Goal: Task Accomplishment & Management: Use online tool/utility

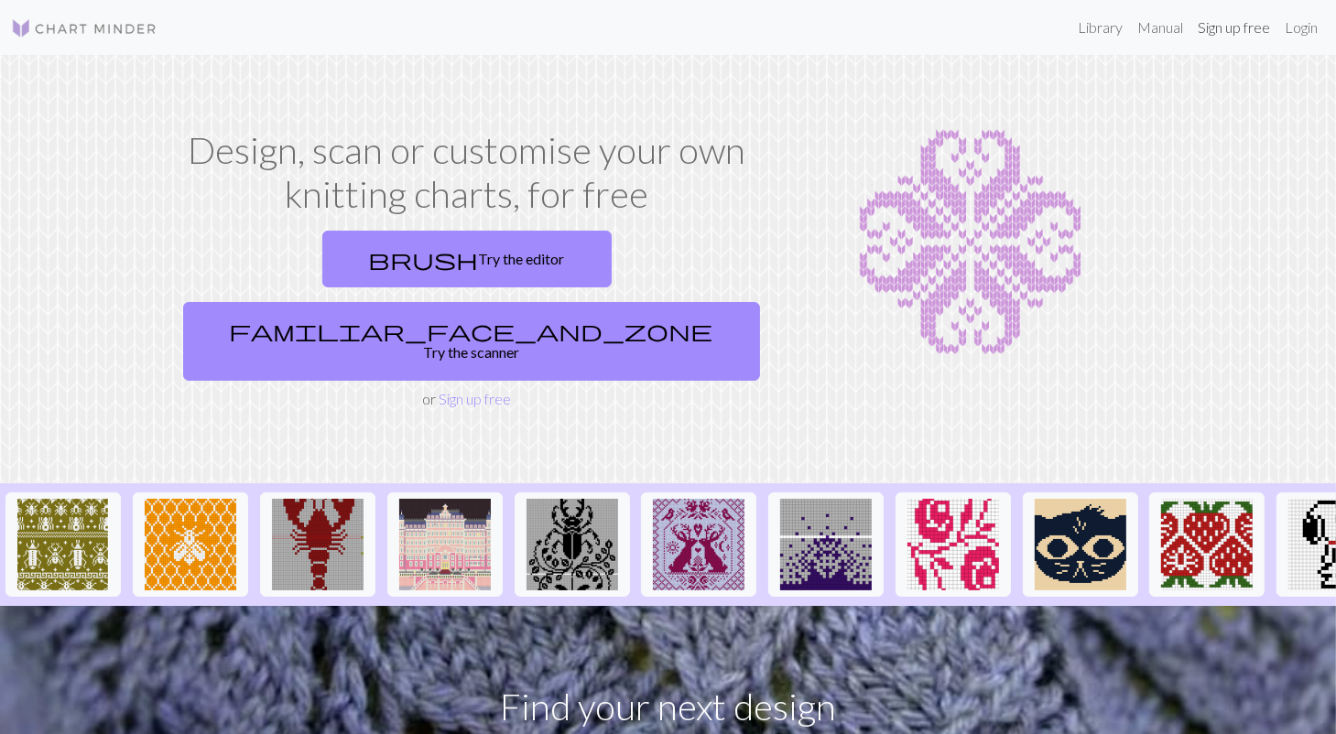
click at [1243, 27] on link "Sign up free" at bounding box center [1233, 27] width 87 height 37
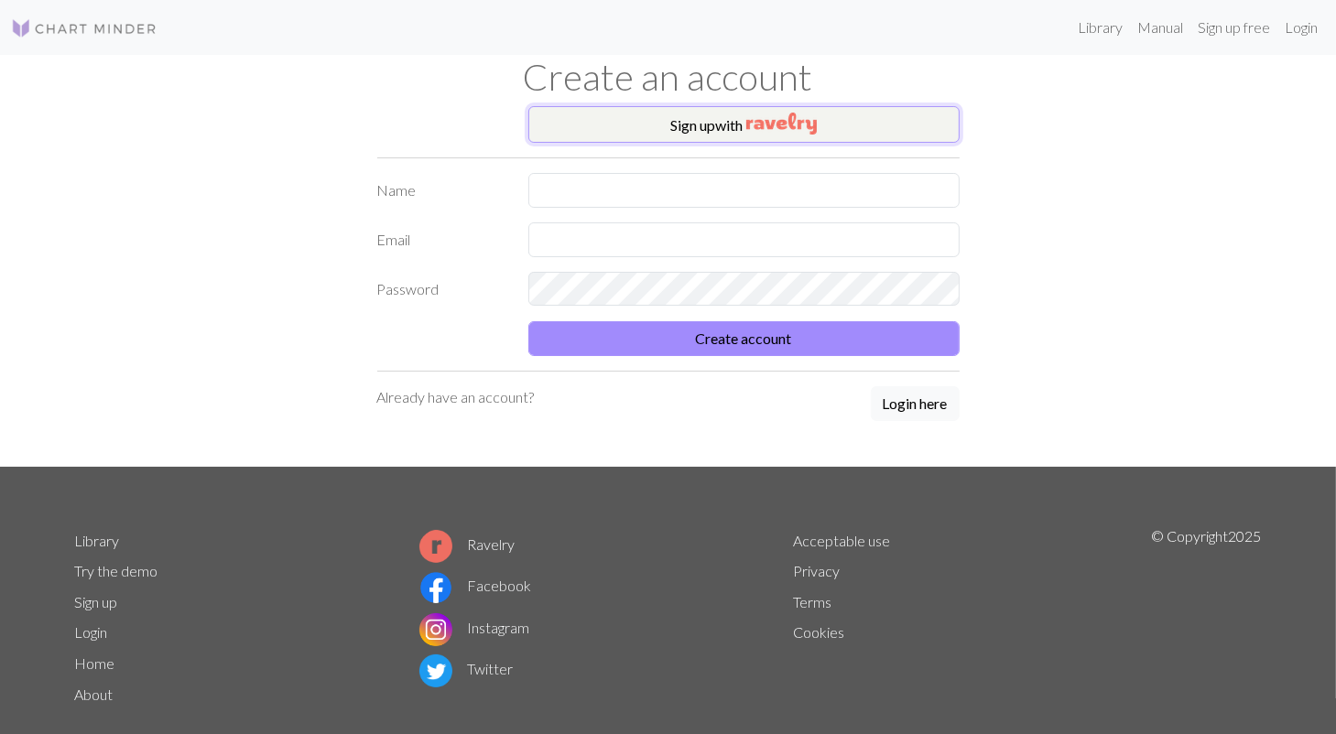
click at [738, 128] on button "Sign up with" at bounding box center [743, 124] width 431 height 37
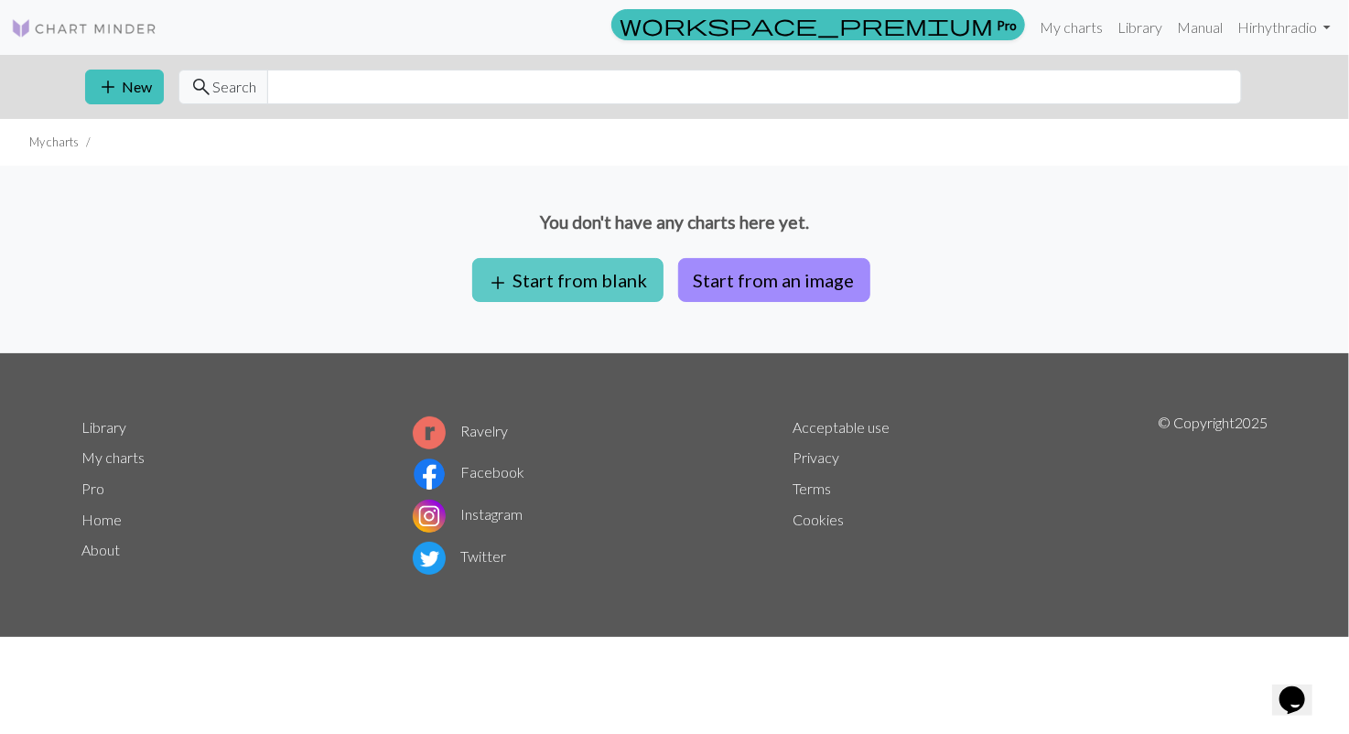
click at [576, 283] on button "add Start from blank" at bounding box center [567, 280] width 191 height 44
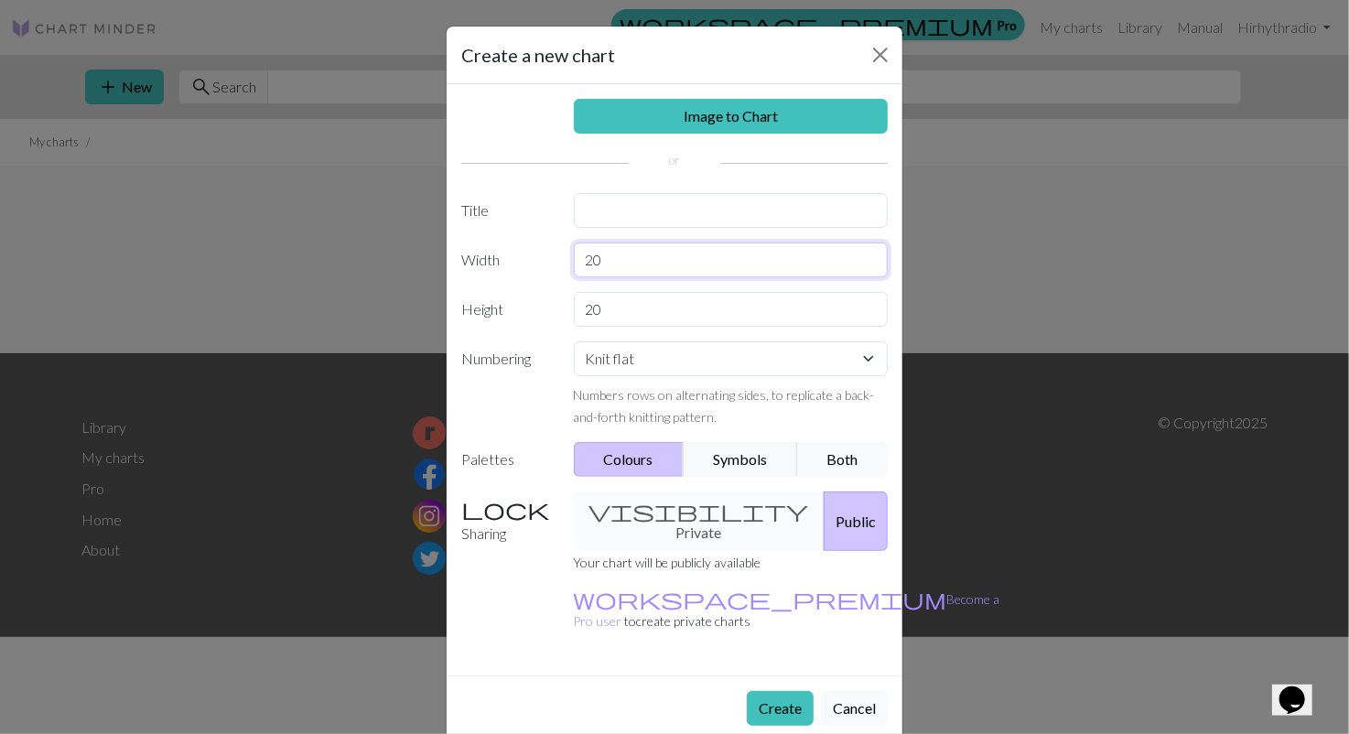
click at [636, 263] on input "20" at bounding box center [731, 260] width 315 height 35
drag, startPoint x: 636, startPoint y: 263, endPoint x: 574, endPoint y: 261, distance: 62.3
click at [574, 261] on input "20" at bounding box center [731, 260] width 315 height 35
type input "50"
drag, startPoint x: 612, startPoint y: 294, endPoint x: 545, endPoint y: 325, distance: 73.7
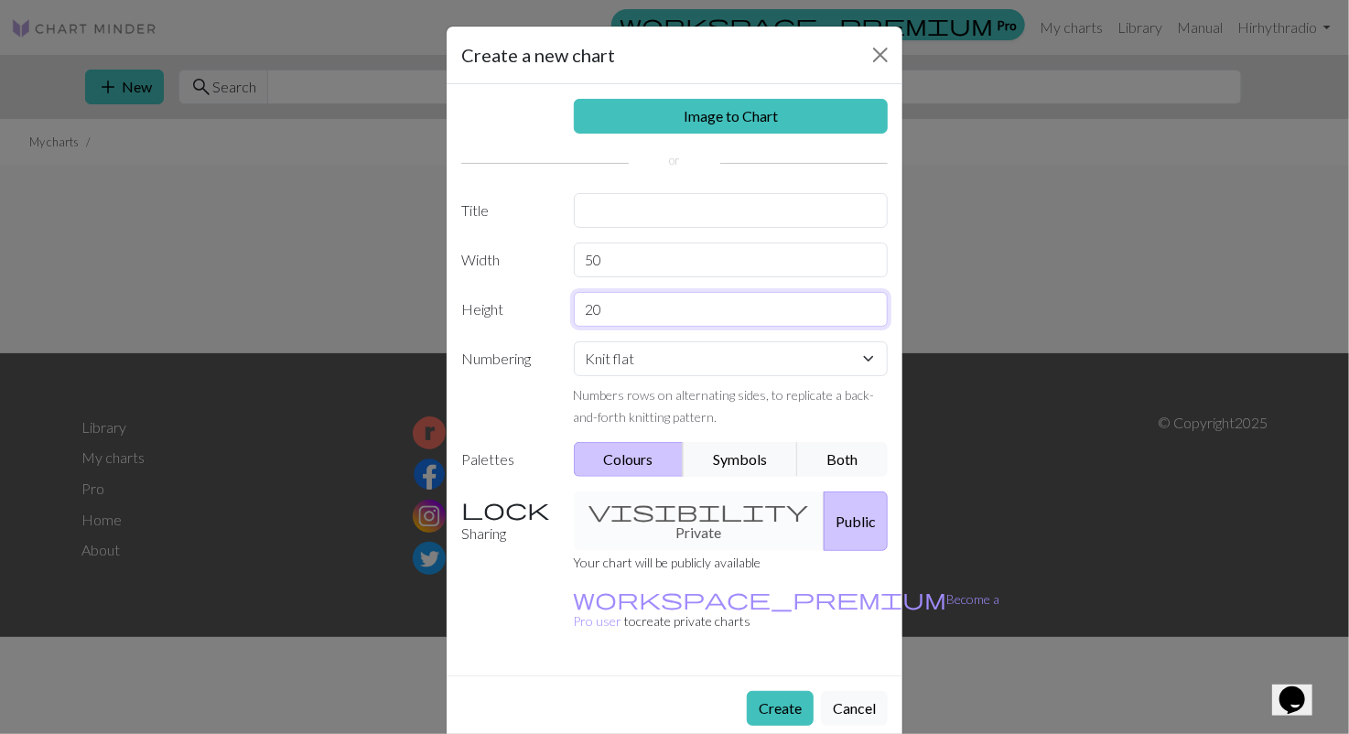
click at [545, 325] on div "Height 20" at bounding box center [674, 309] width 449 height 35
type input "50"
click at [678, 360] on select "Knit flat Knit in the round Lace knitting Cross stitch" at bounding box center [731, 358] width 315 height 35
click at [765, 455] on button "Symbols" at bounding box center [740, 459] width 115 height 35
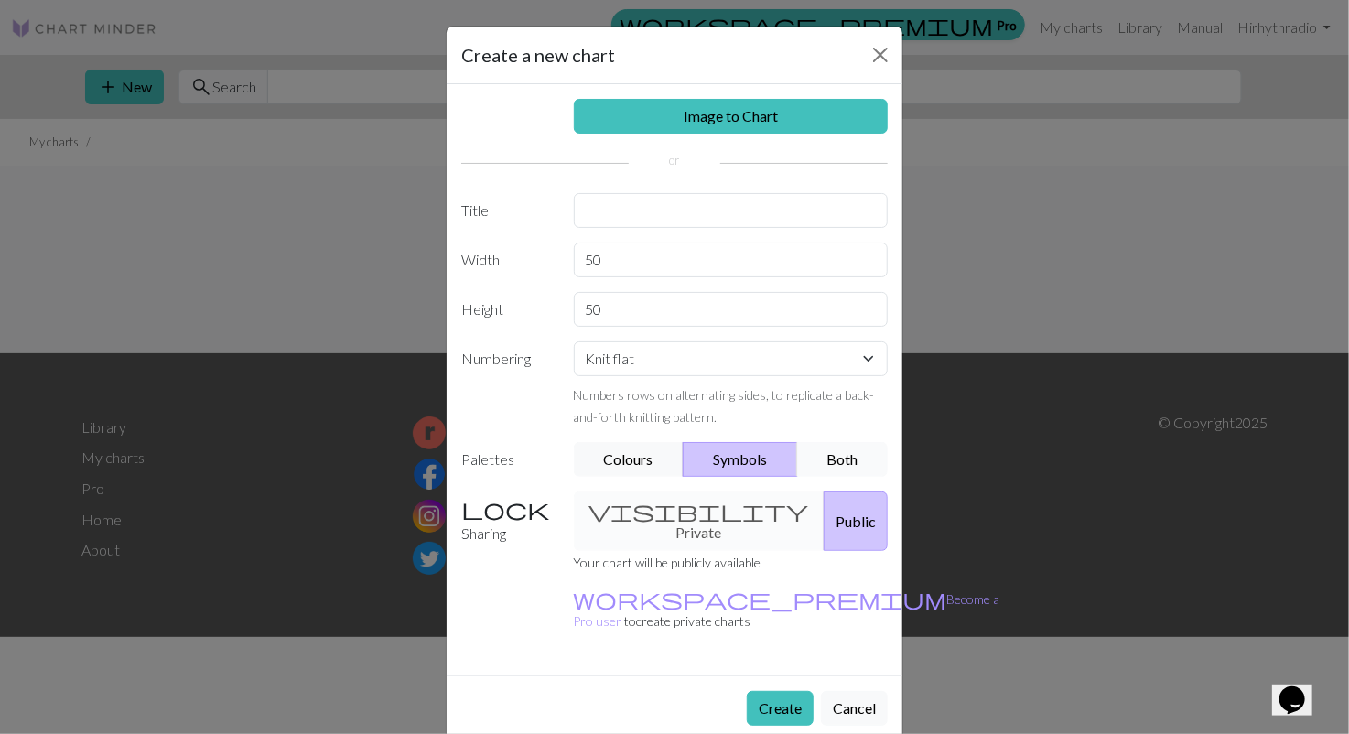
click at [851, 454] on button "Both" at bounding box center [843, 459] width 92 height 35
click at [677, 503] on div "visibility Private Public" at bounding box center [731, 522] width 337 height 60
click at [688, 519] on div "visibility Private Public" at bounding box center [731, 522] width 337 height 60
click at [829, 513] on button "Public" at bounding box center [856, 522] width 64 height 60
click at [649, 517] on div "visibility Private Public" at bounding box center [731, 522] width 337 height 60
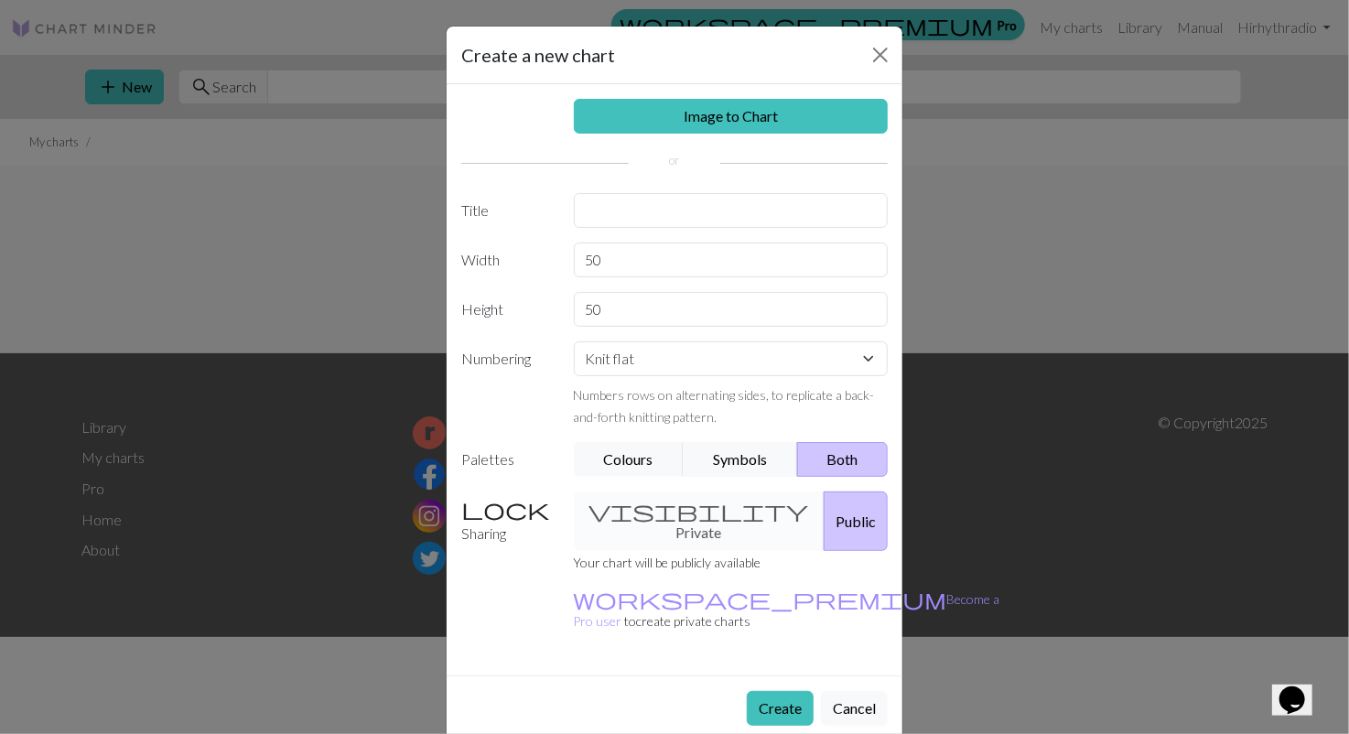
click at [498, 512] on label "Sharing" at bounding box center [506, 522] width 113 height 60
click at [793, 691] on button "Create" at bounding box center [780, 708] width 67 height 35
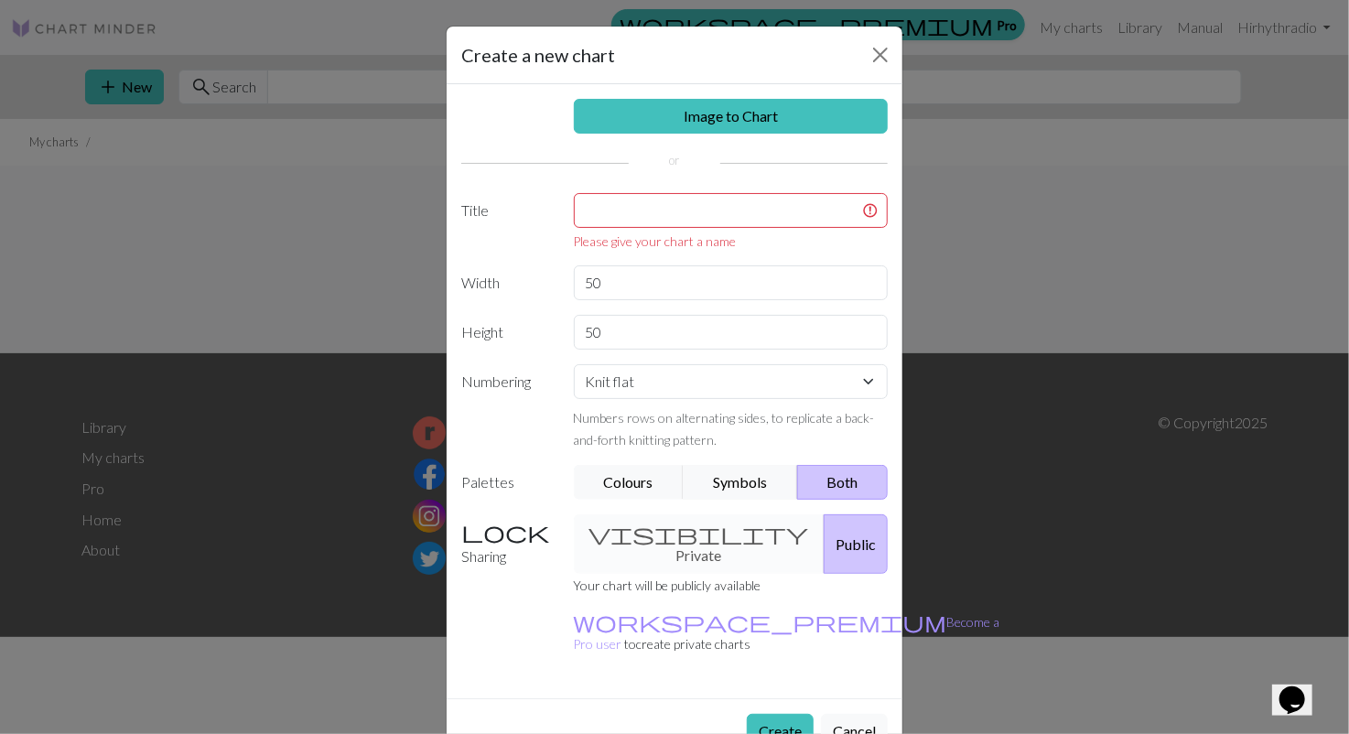
click at [633, 238] on div "Please give your chart a name" at bounding box center [731, 241] width 315 height 19
click at [622, 215] on input "text" at bounding box center [731, 210] width 315 height 35
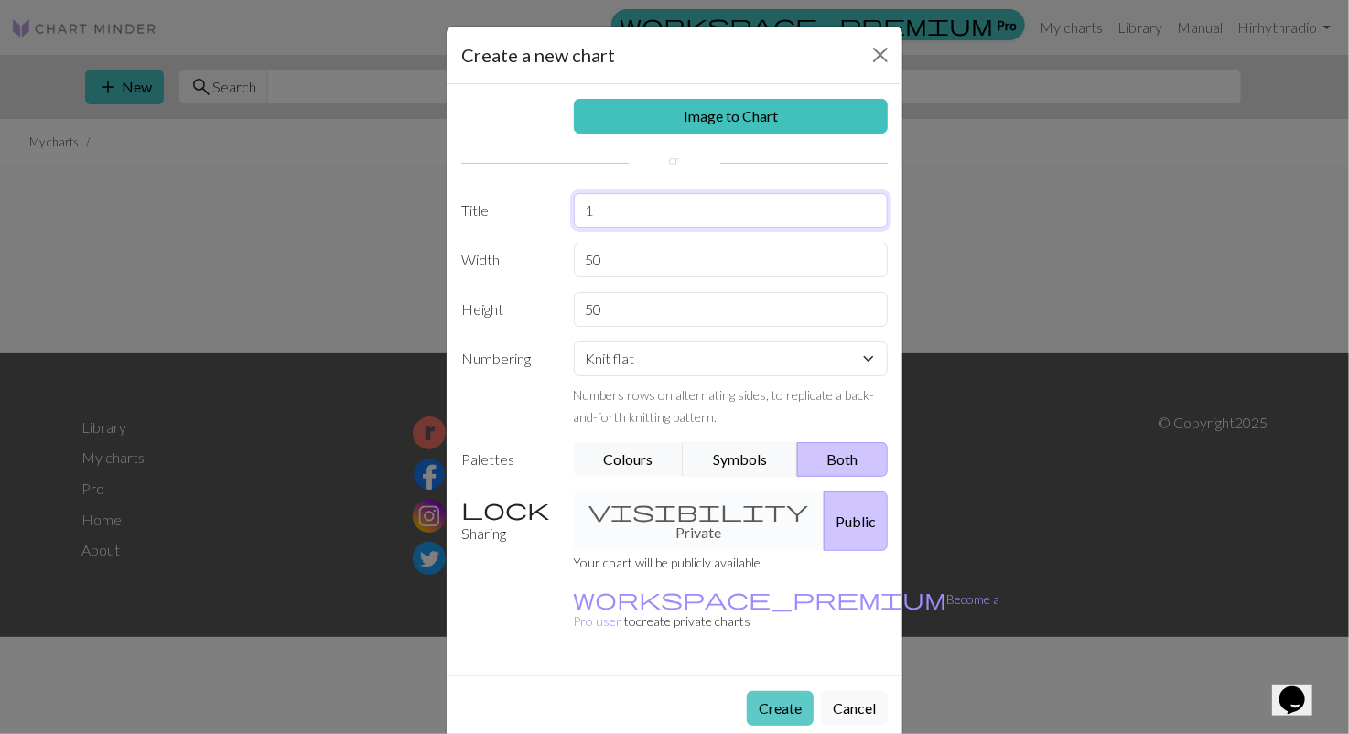
type input "1"
click at [776, 691] on button "Create" at bounding box center [780, 708] width 67 height 35
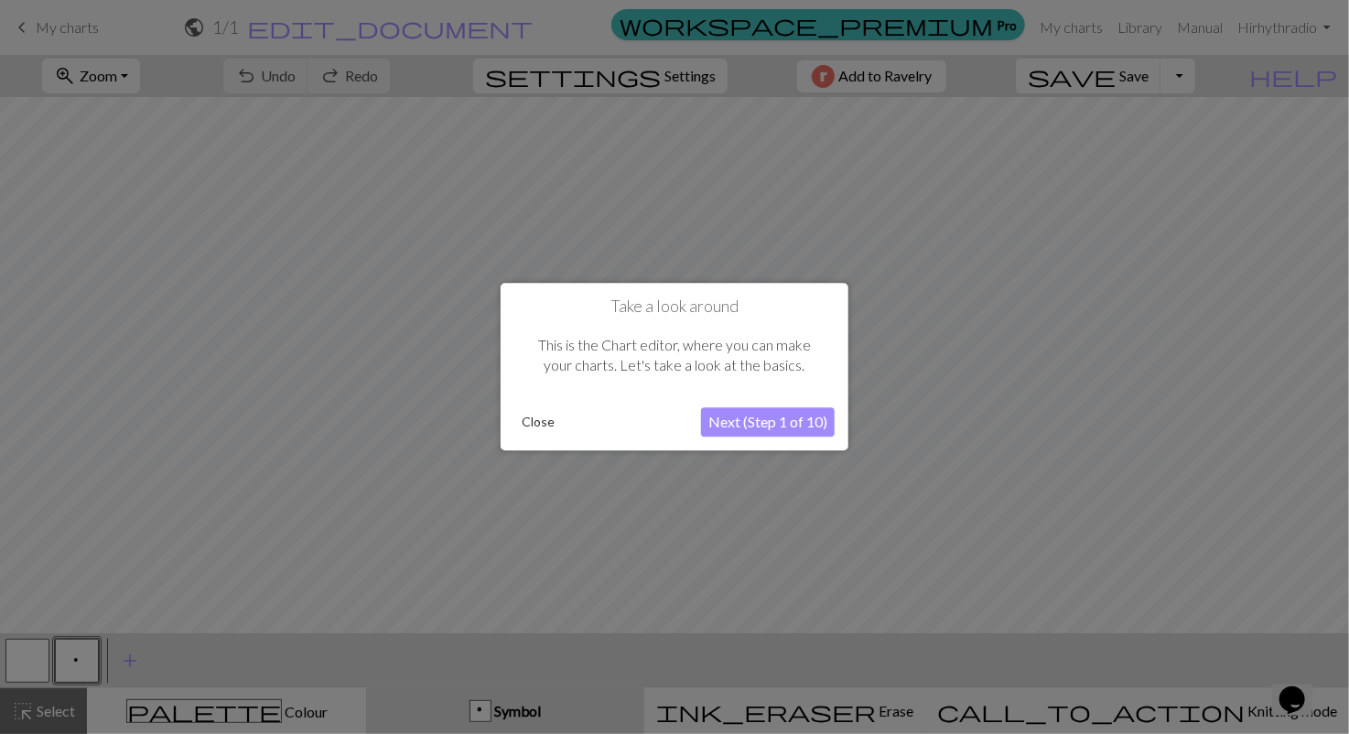
click at [790, 424] on button "Next (Step 1 of 10)" at bounding box center [768, 422] width 134 height 29
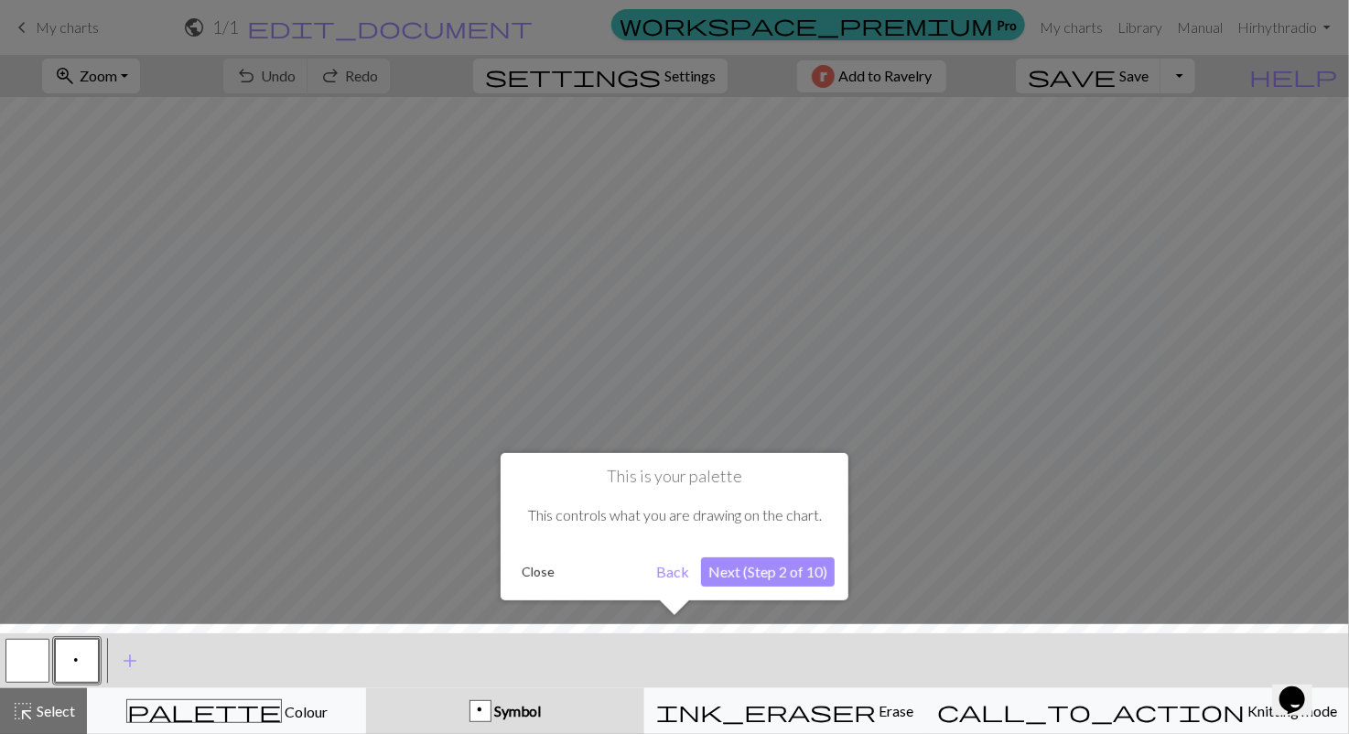
click at [535, 575] on button "Close" at bounding box center [539, 571] width 48 height 27
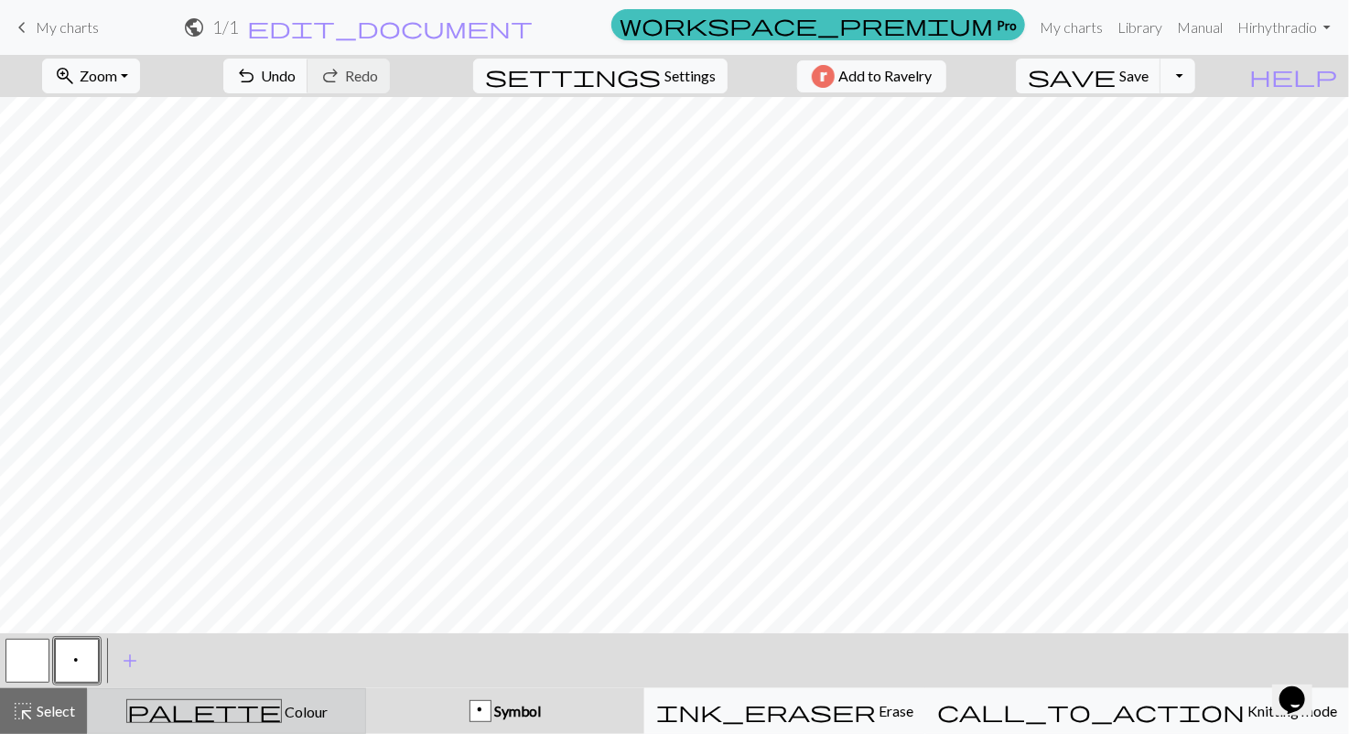
click at [279, 698] on button "palette Colour Colour" at bounding box center [226, 711] width 279 height 46
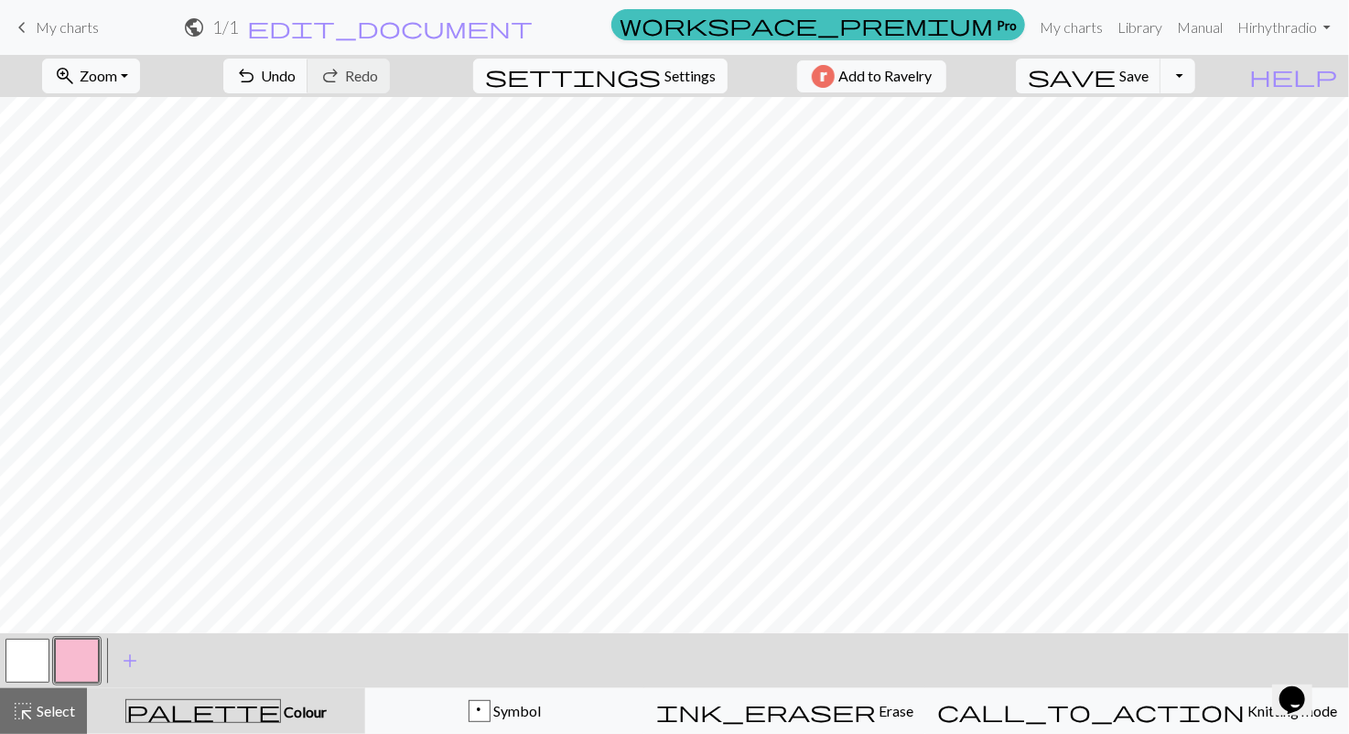
click at [665, 74] on span "Settings" at bounding box center [690, 76] width 51 height 22
select select "aran"
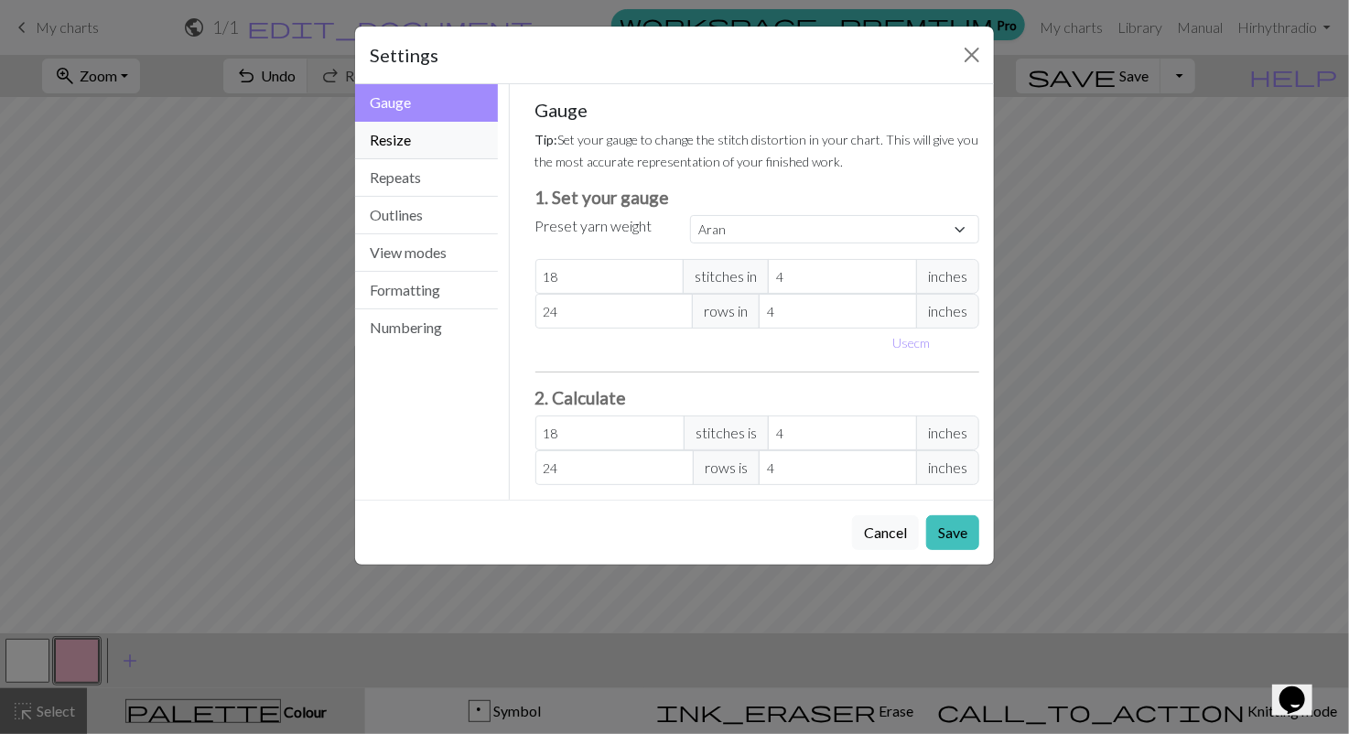
click at [428, 144] on button "Resize" at bounding box center [426, 141] width 143 height 38
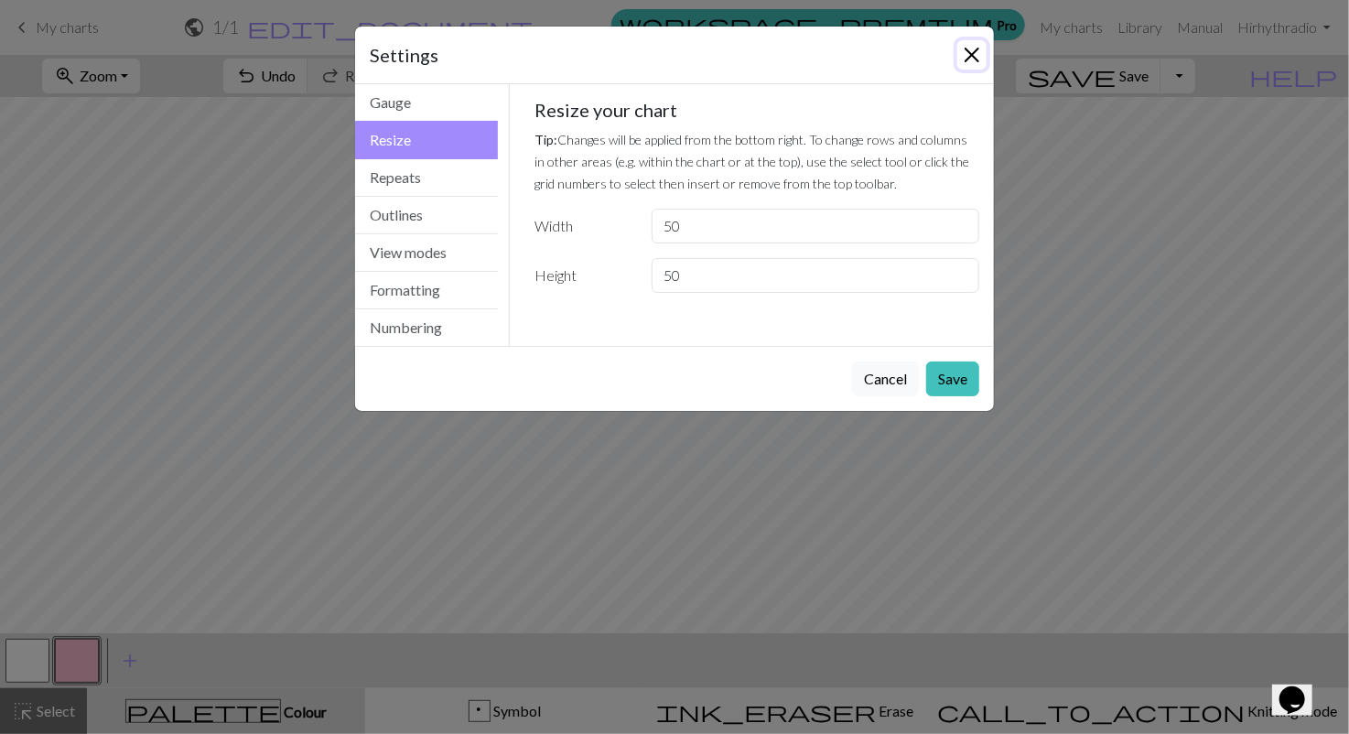
click at [978, 60] on button "Close" at bounding box center [972, 54] width 29 height 29
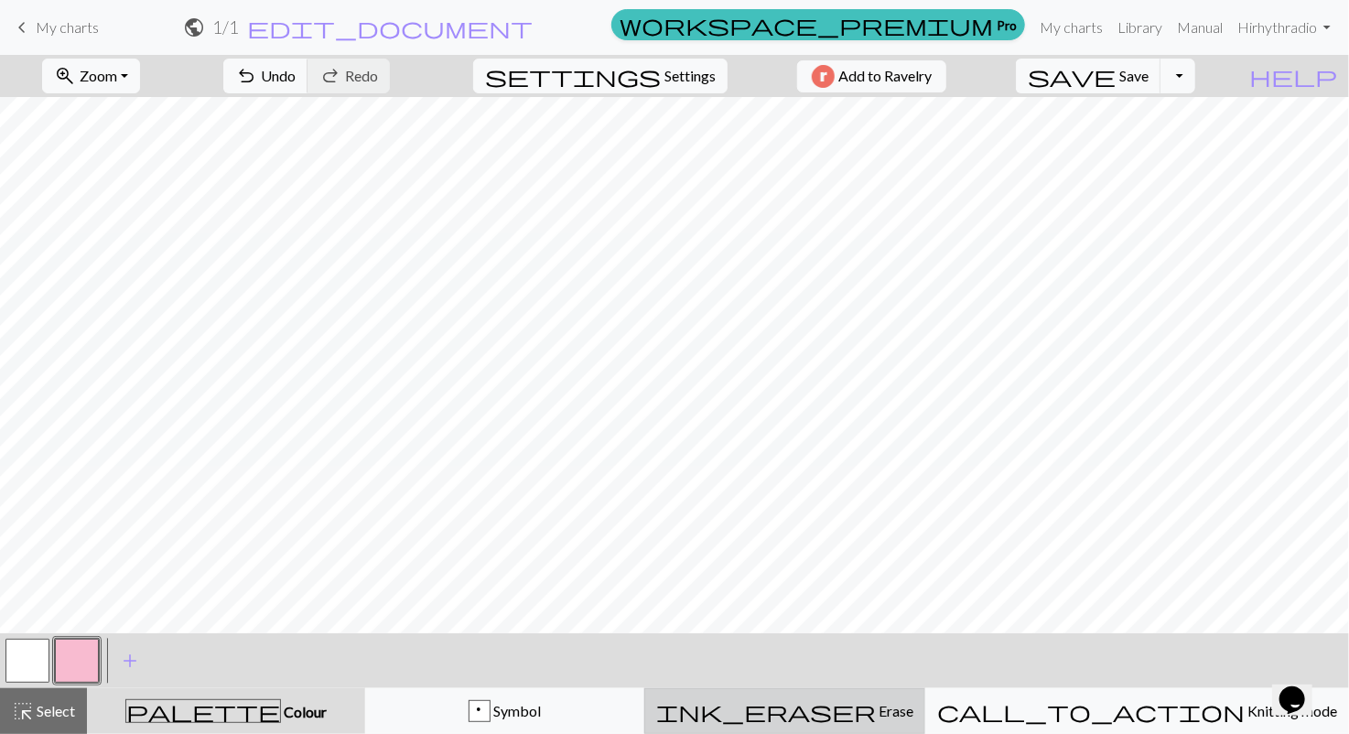
click at [916, 722] on button "ink_eraser Erase Erase" at bounding box center [785, 711] width 281 height 46
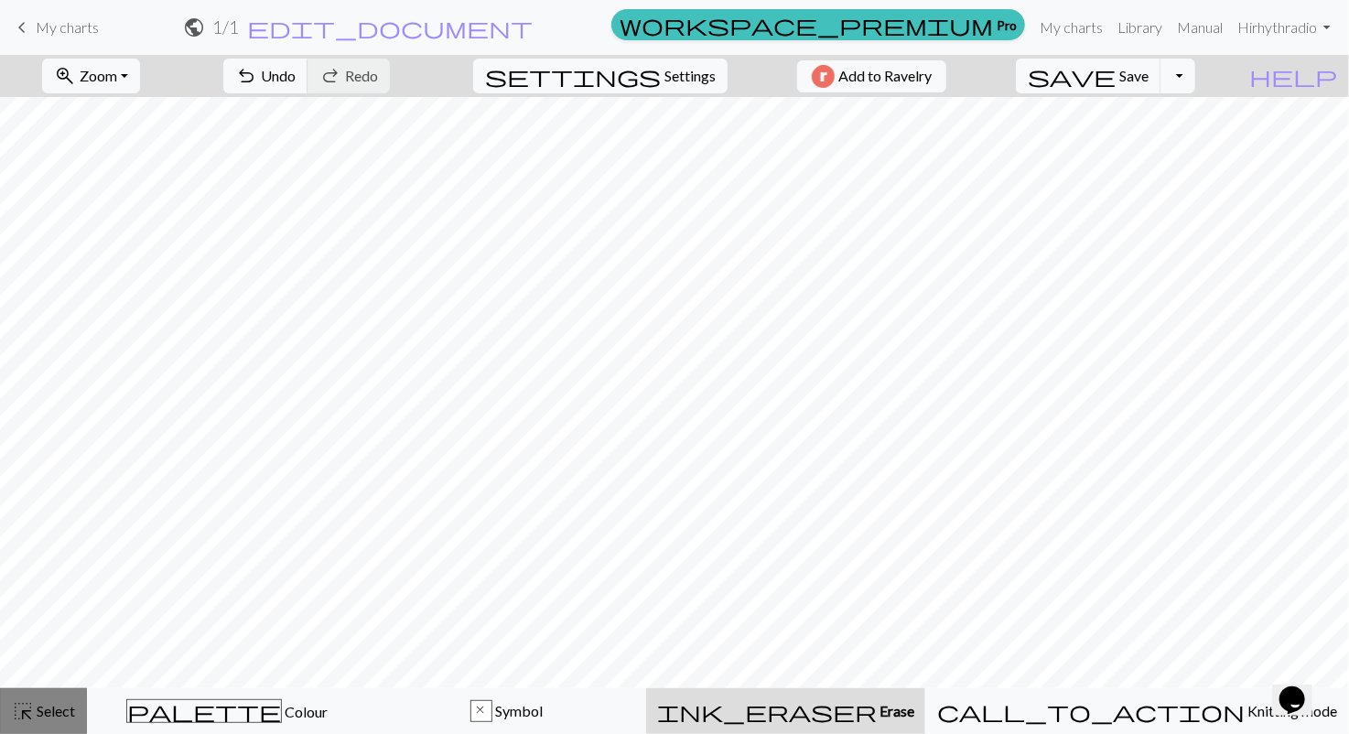
click at [60, 719] on span "Select" at bounding box center [54, 710] width 41 height 17
click at [60, 720] on span "Select" at bounding box center [54, 710] width 41 height 17
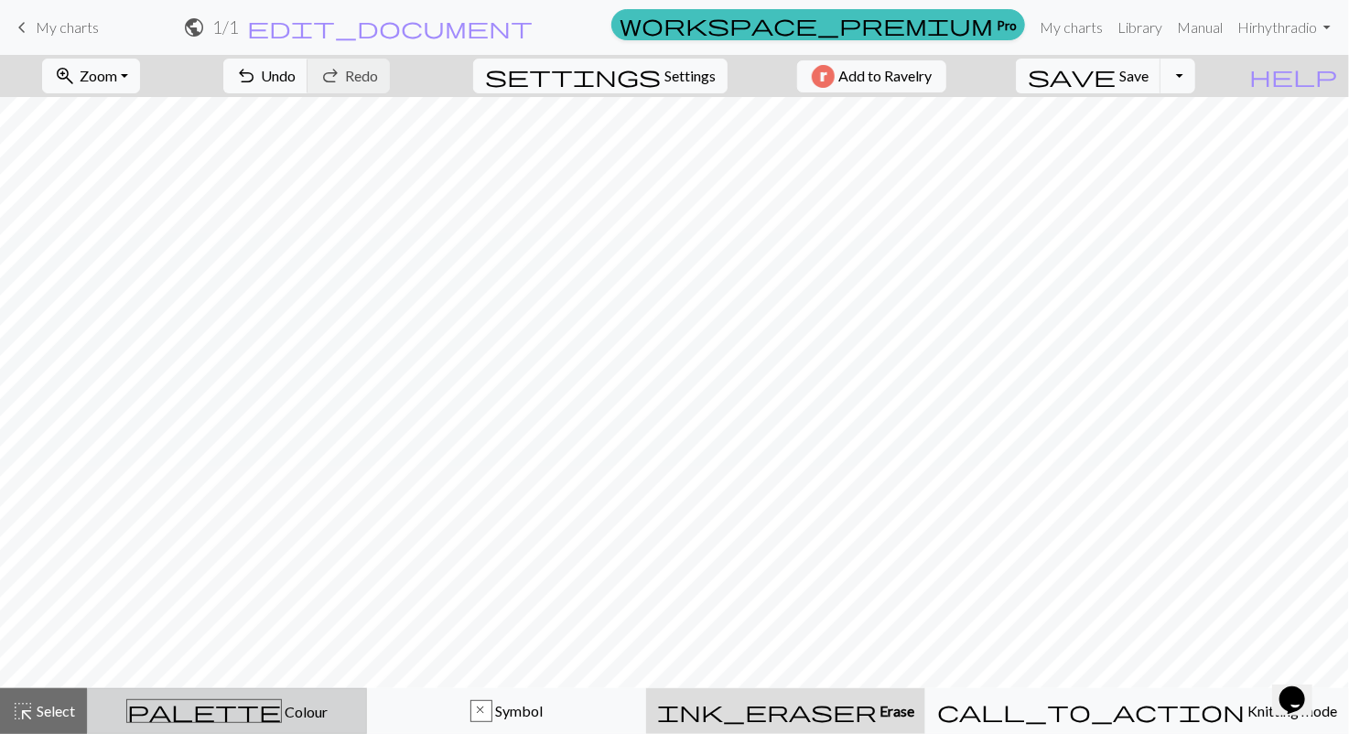
click at [325, 723] on button "palette Colour Colour" at bounding box center [227, 711] width 280 height 46
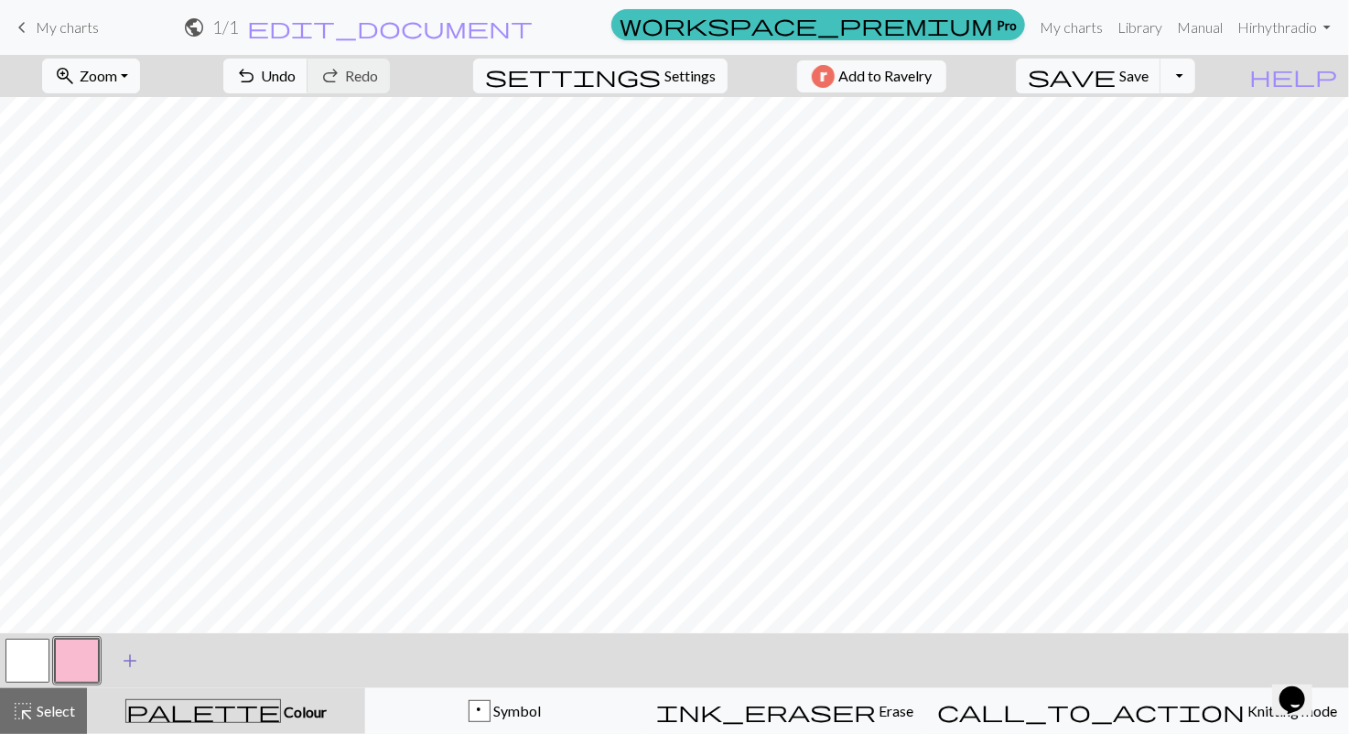
click at [133, 664] on span "add" at bounding box center [130, 661] width 22 height 26
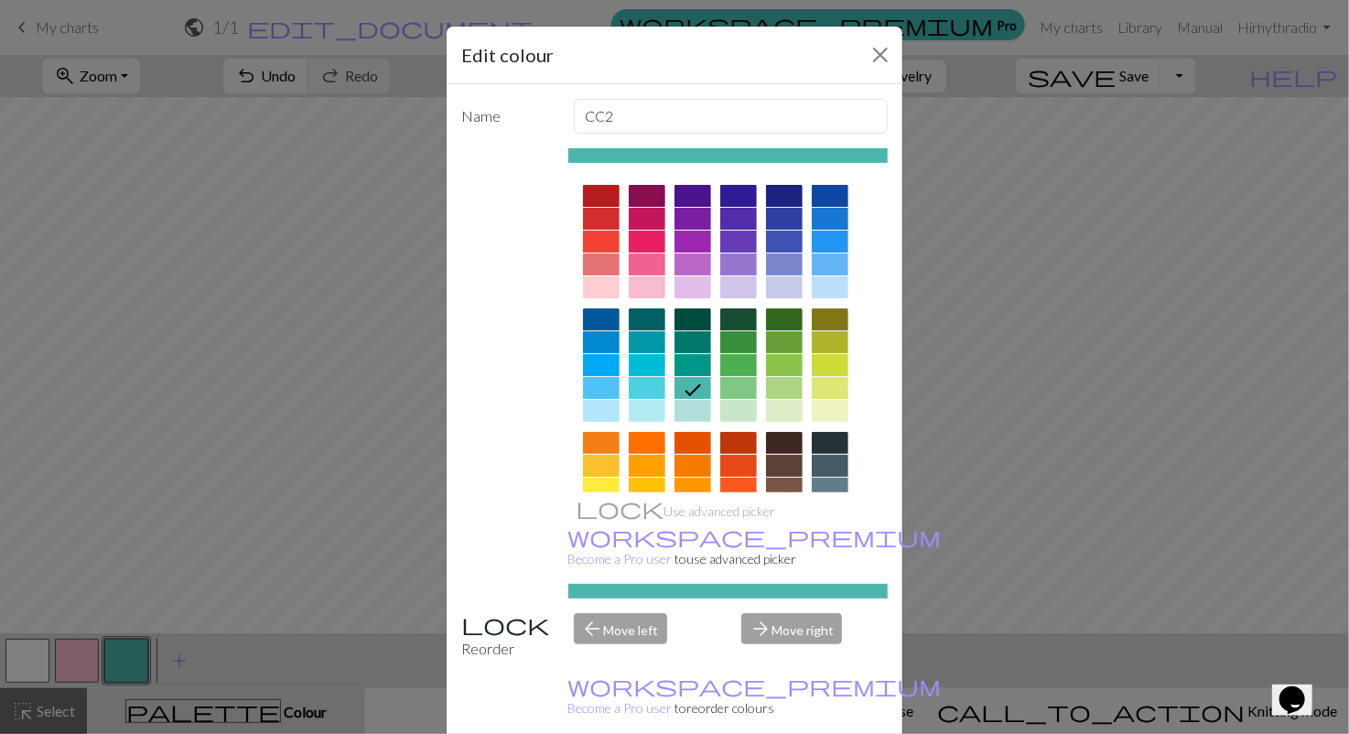
click at [817, 439] on div at bounding box center [830, 443] width 37 height 22
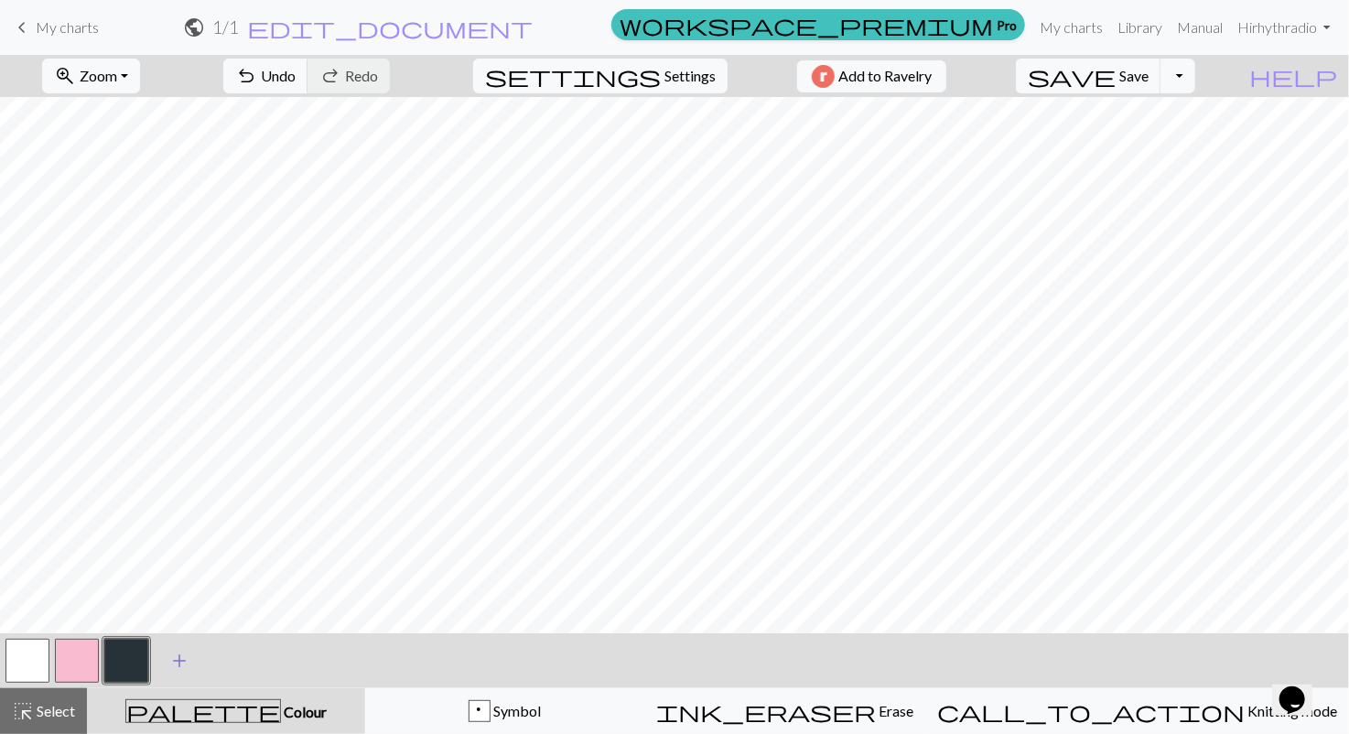
click at [179, 663] on span "add" at bounding box center [179, 661] width 22 height 26
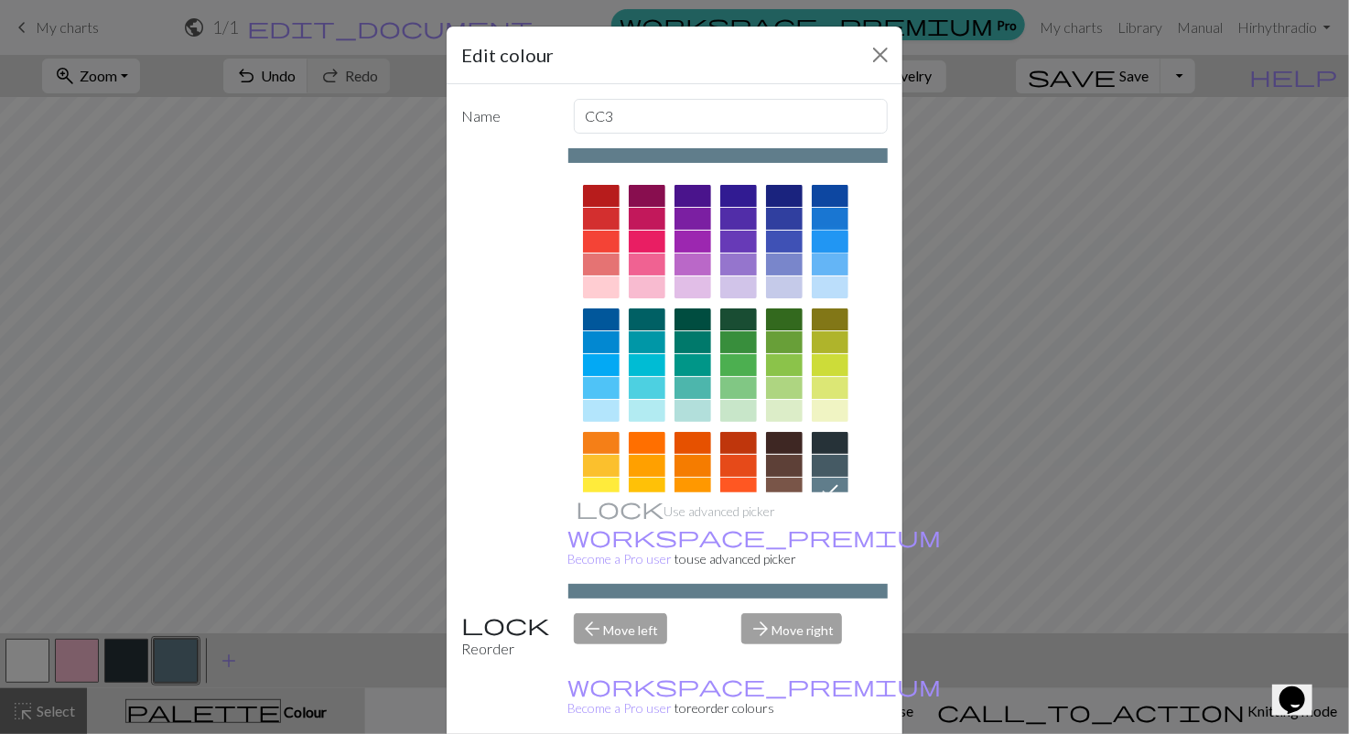
click at [828, 241] on div at bounding box center [830, 242] width 37 height 22
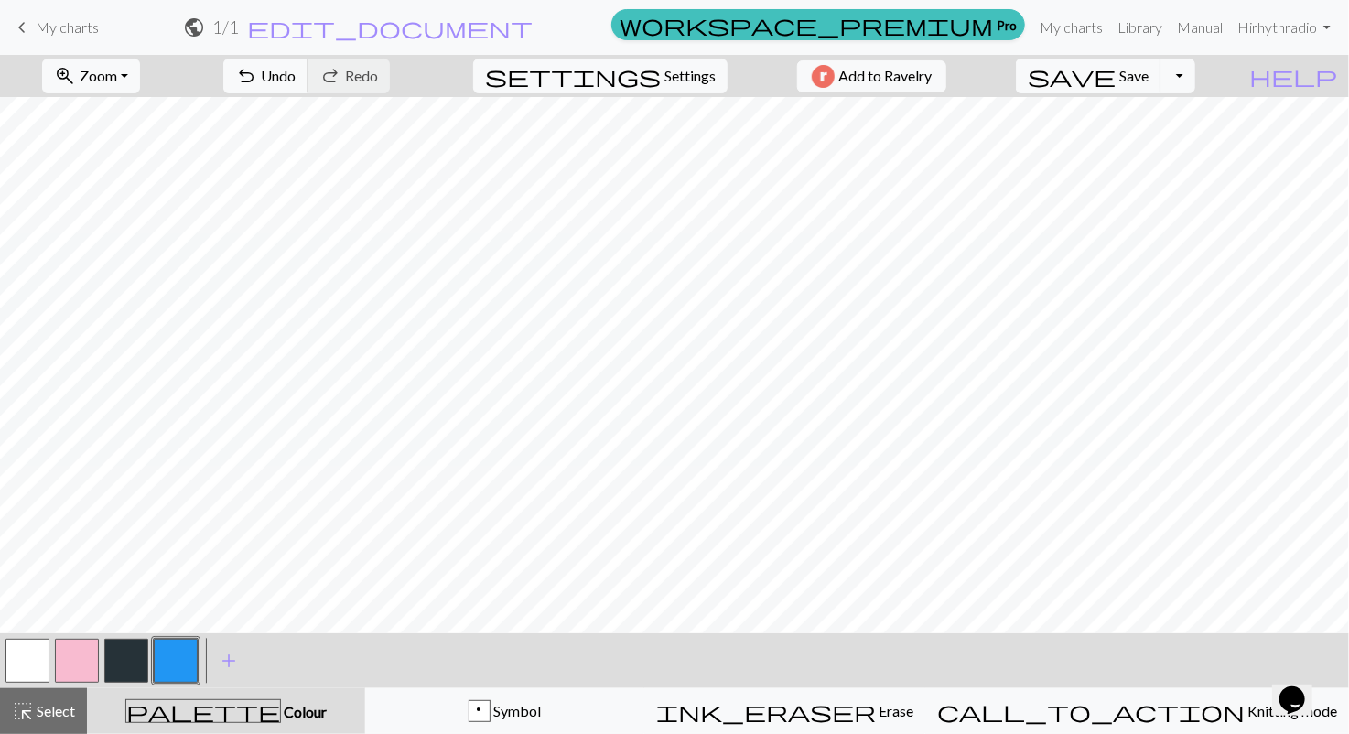
drag, startPoint x: 168, startPoint y: 666, endPoint x: 66, endPoint y: 667, distance: 101.6
click at [66, 667] on div at bounding box center [102, 660] width 198 height 49
click at [66, 667] on button "button" at bounding box center [77, 661] width 44 height 44
click at [187, 666] on button "button" at bounding box center [176, 661] width 44 height 44
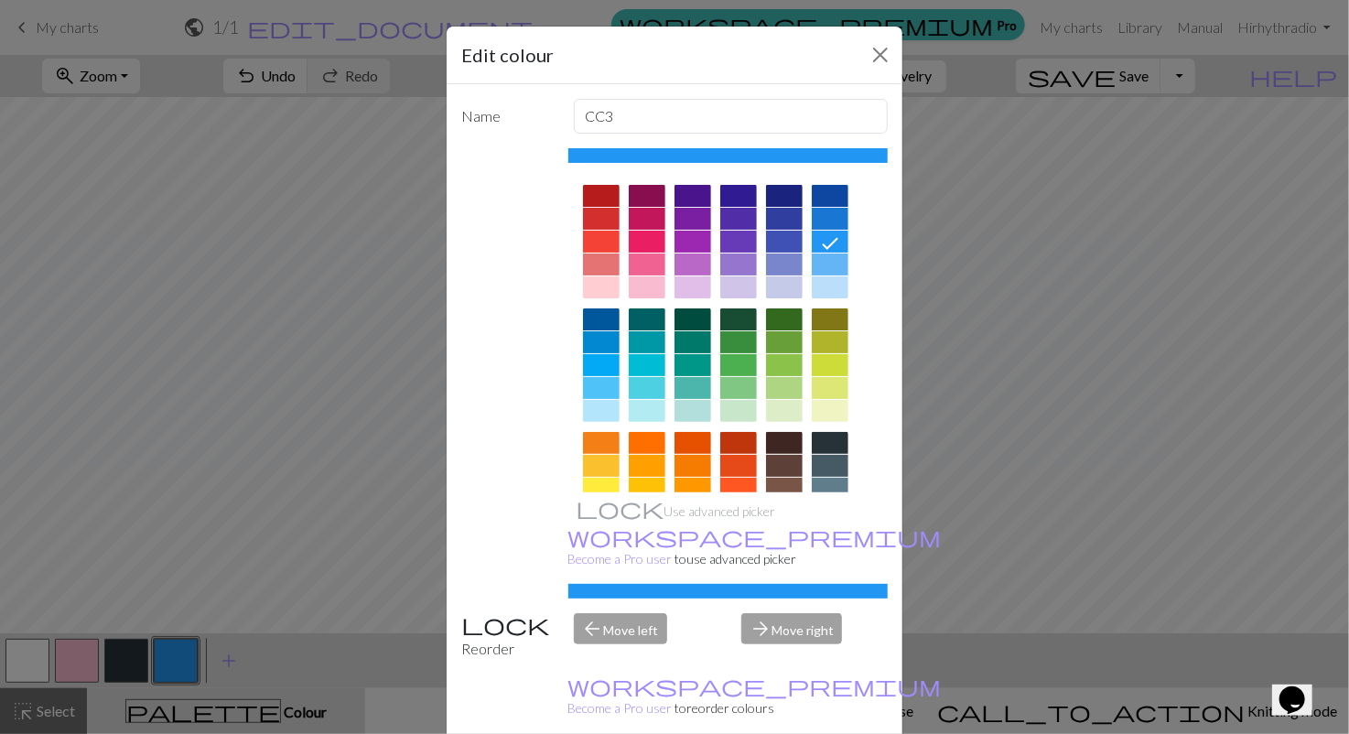
click at [606, 417] on div at bounding box center [601, 411] width 37 height 22
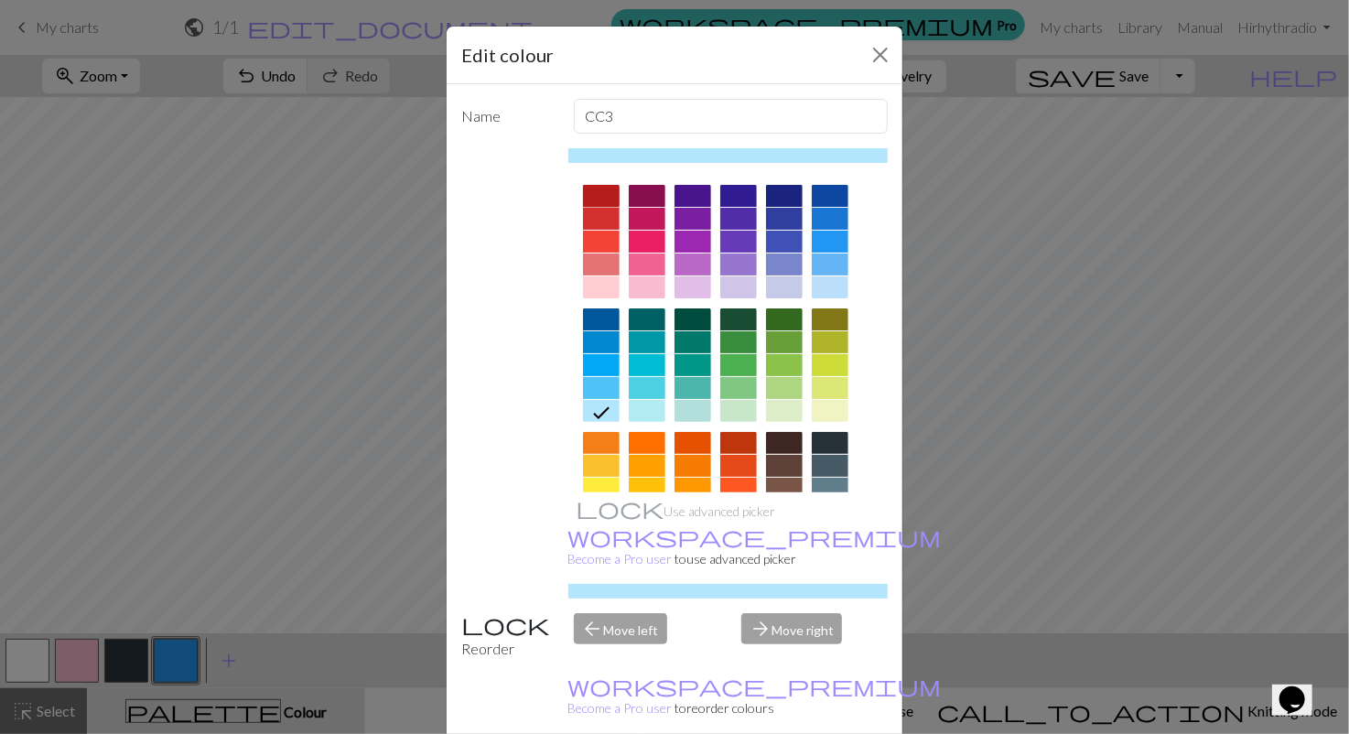
click at [601, 198] on div at bounding box center [601, 196] width 37 height 22
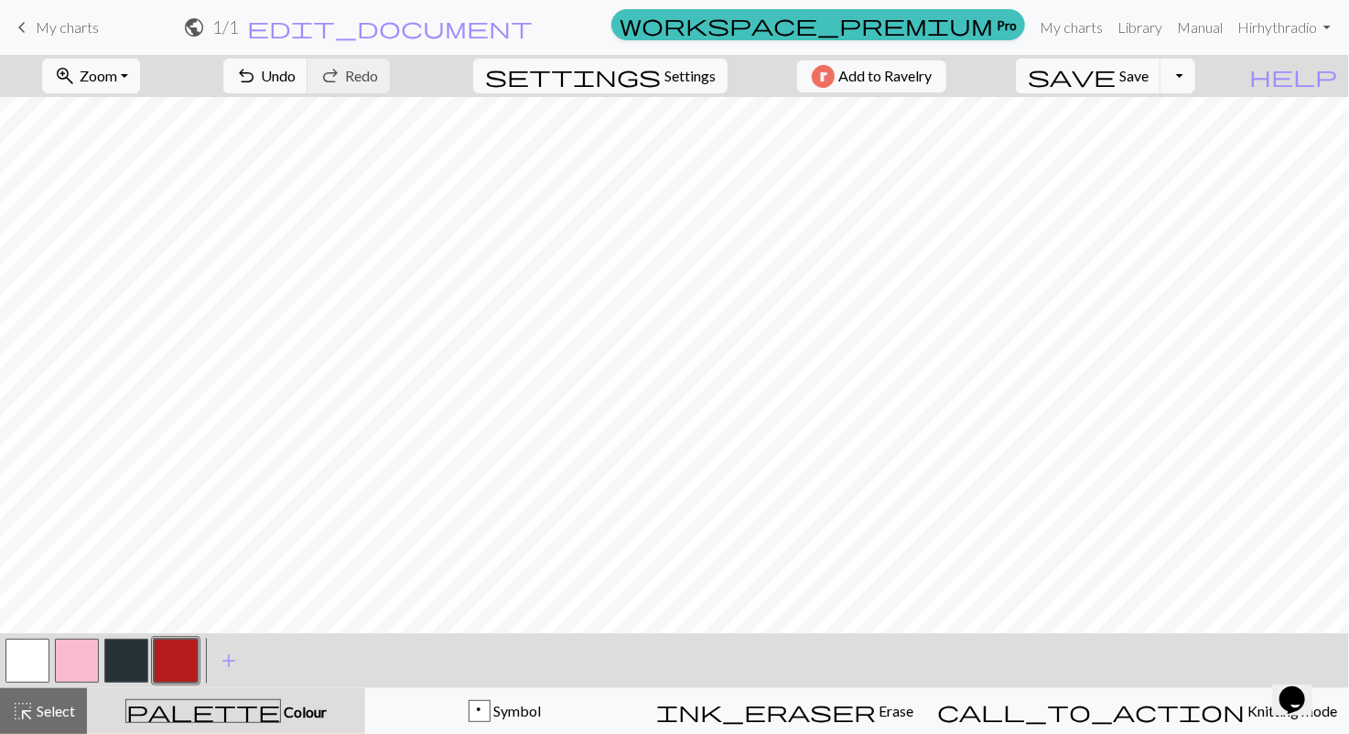
click at [69, 661] on button "button" at bounding box center [77, 661] width 44 height 44
click at [77, 661] on button "button" at bounding box center [77, 661] width 44 height 44
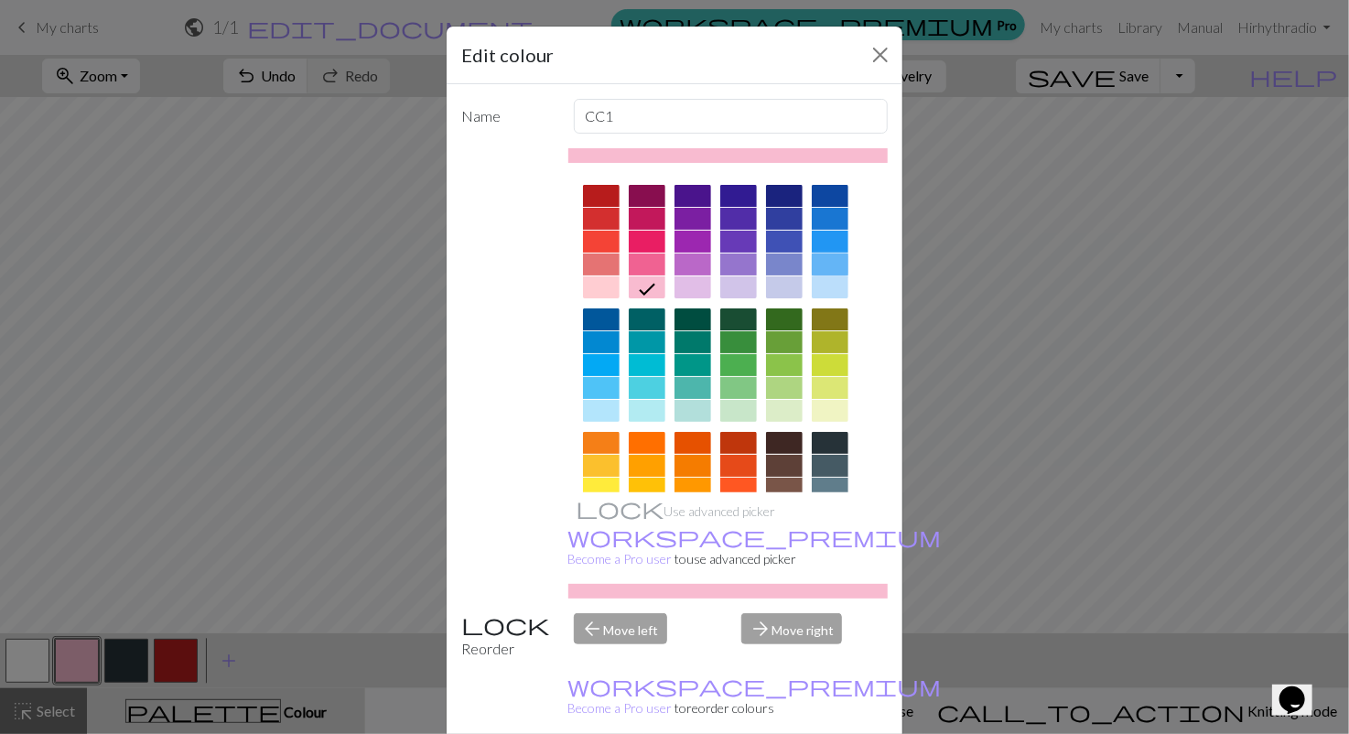
click at [832, 261] on div at bounding box center [830, 265] width 37 height 22
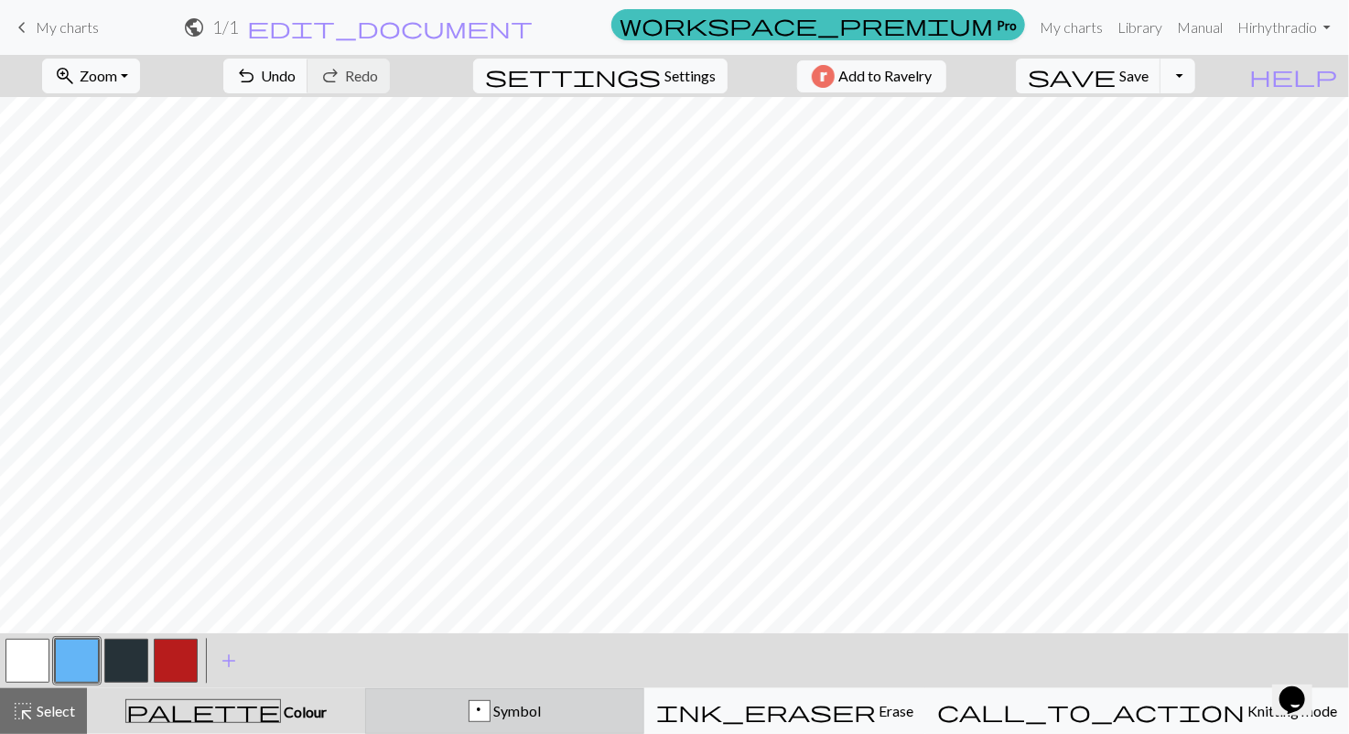
click at [591, 730] on button "p Symbol" at bounding box center [504, 711] width 279 height 46
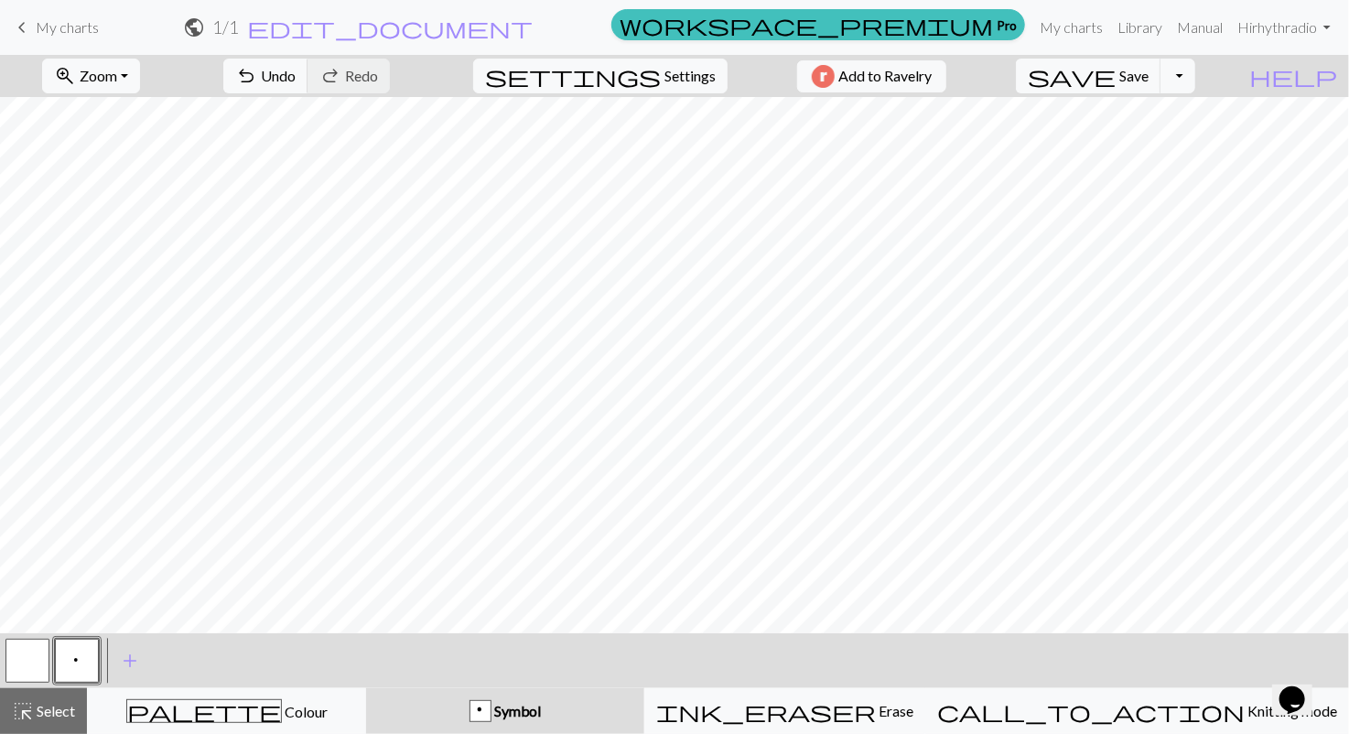
click at [491, 701] on div "p" at bounding box center [481, 712] width 20 height 22
click at [81, 664] on button "p" at bounding box center [77, 661] width 44 height 44
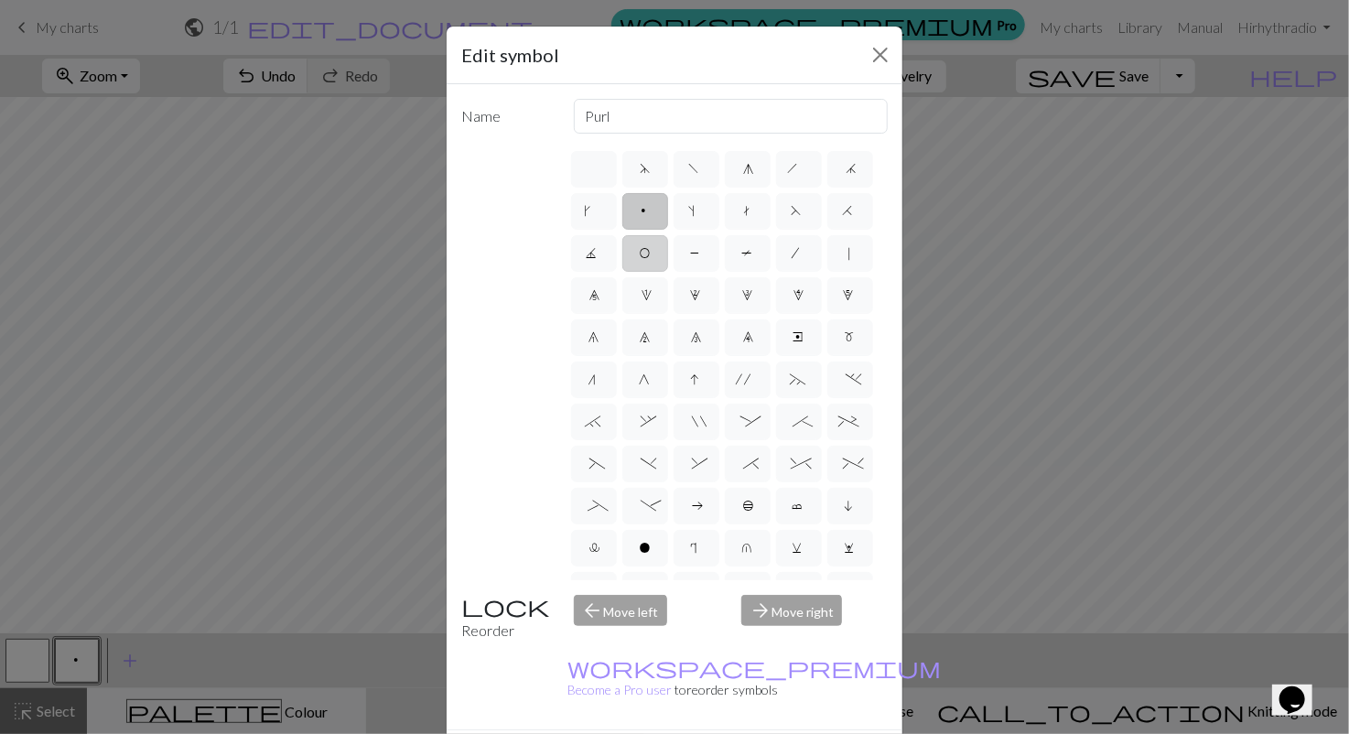
click at [651, 256] on span "O" at bounding box center [645, 255] width 11 height 18
click at [652, 254] on input "O" at bounding box center [646, 248] width 12 height 12
radio input "true"
type input "yo"
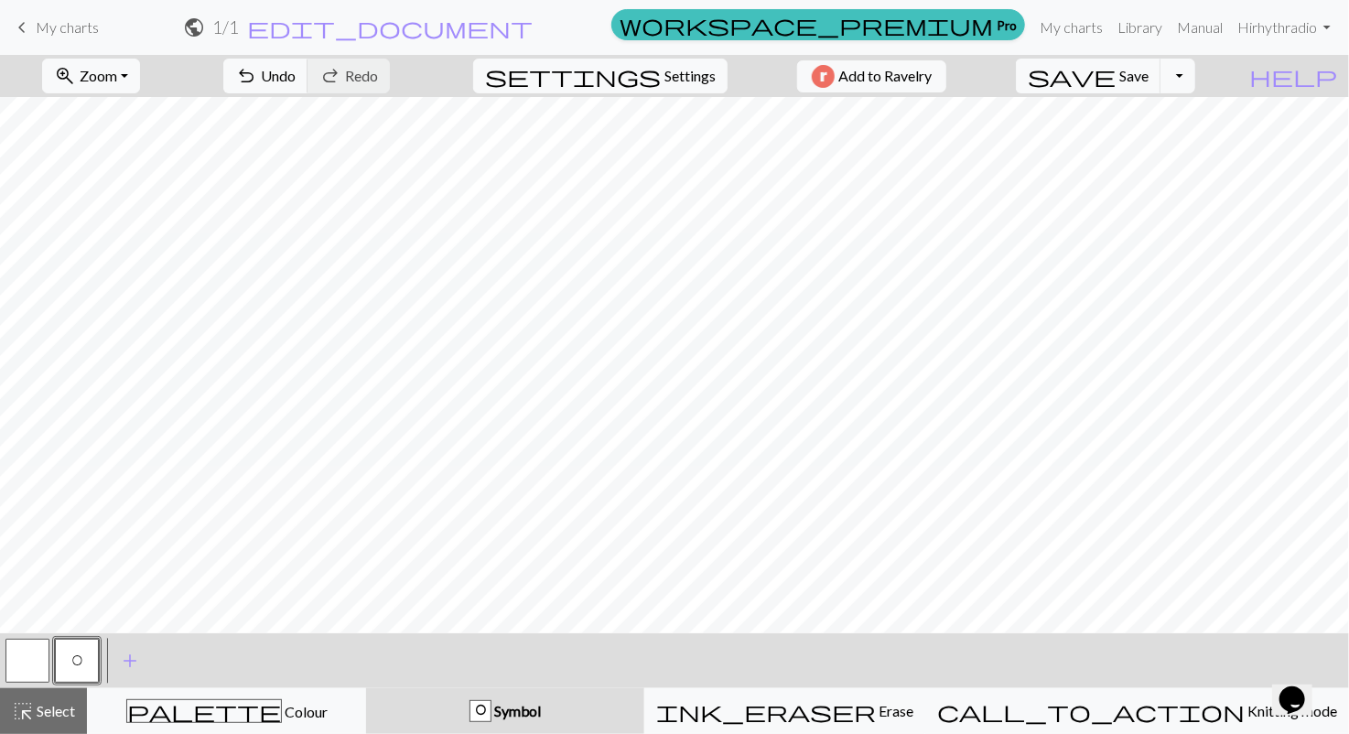
click at [569, 660] on div "< O > add Add a symbol" at bounding box center [674, 661] width 1349 height 55
click at [128, 664] on span "add" at bounding box center [130, 661] width 22 height 26
click at [41, 663] on button "button" at bounding box center [27, 661] width 44 height 44
click at [25, 662] on button "button" at bounding box center [27, 661] width 44 height 44
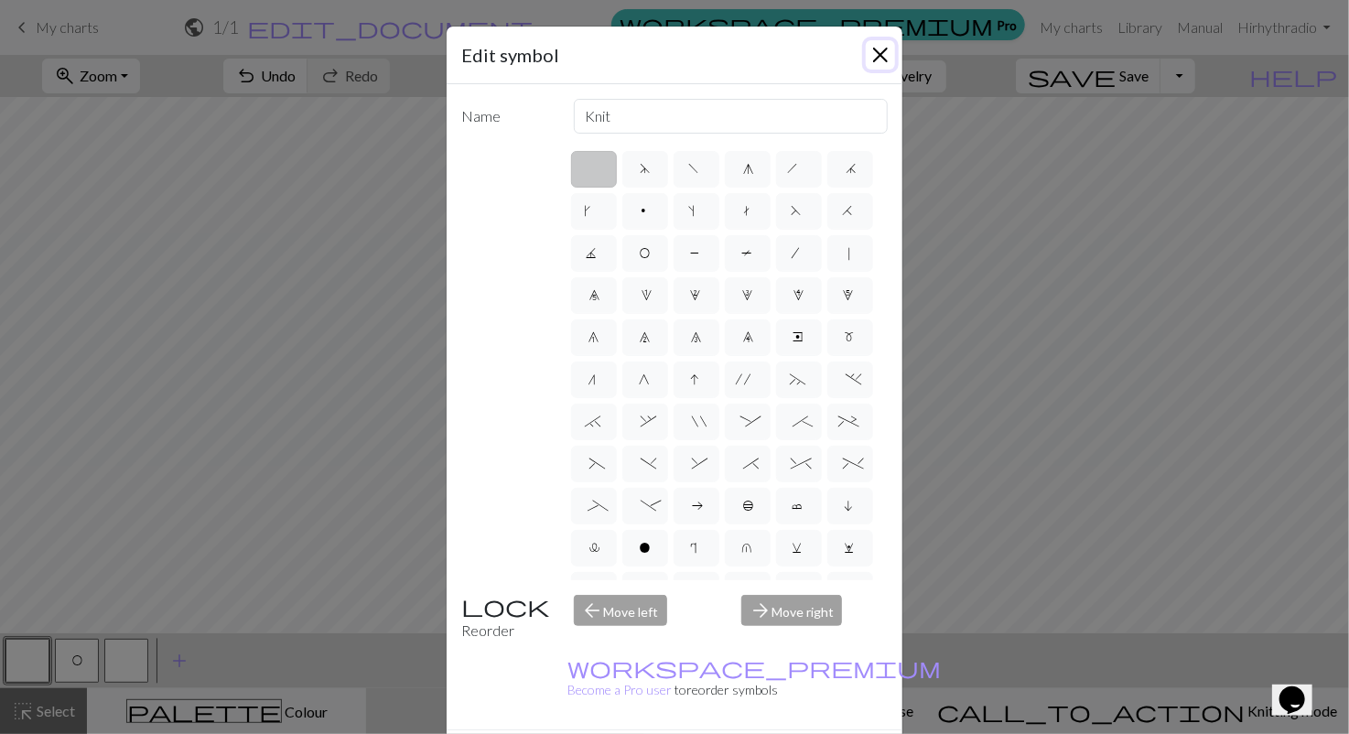
click at [870, 49] on button "Close" at bounding box center [880, 54] width 29 height 29
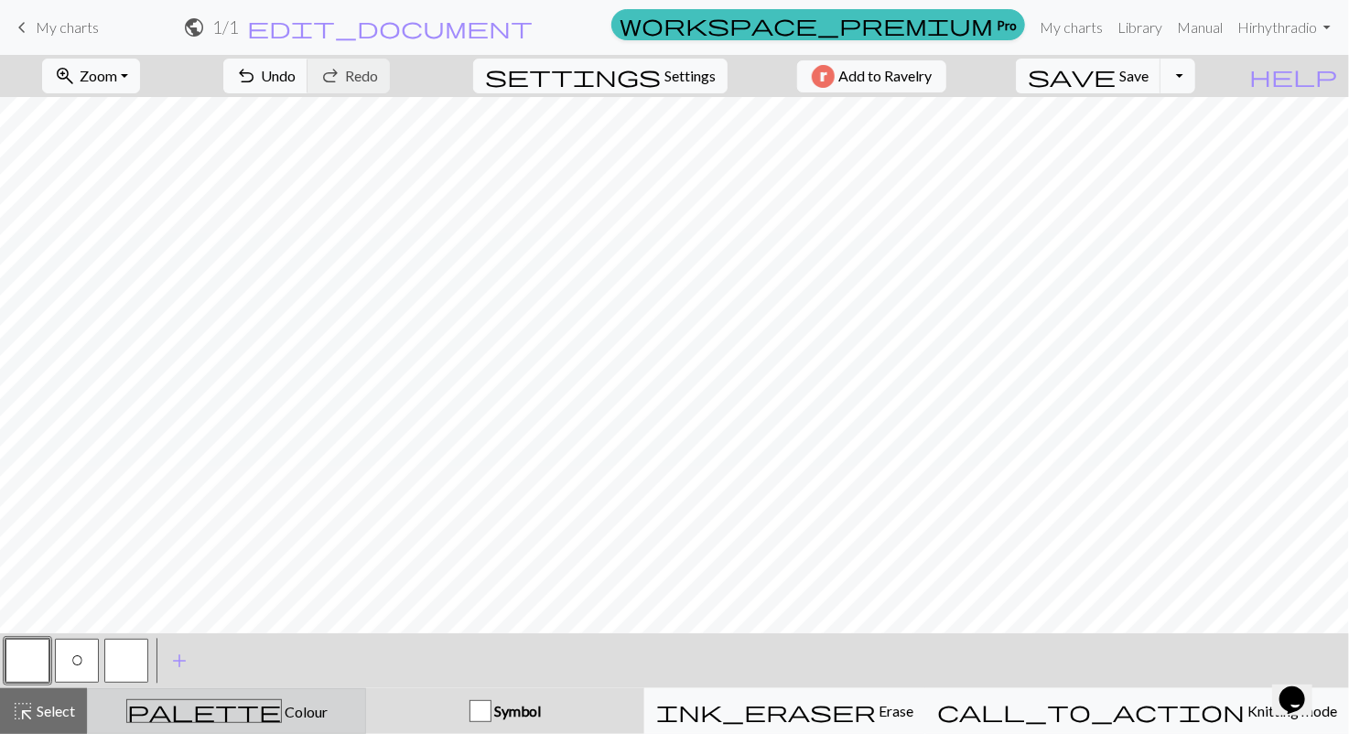
click at [200, 703] on div "palette Colour Colour" at bounding box center [226, 711] width 255 height 24
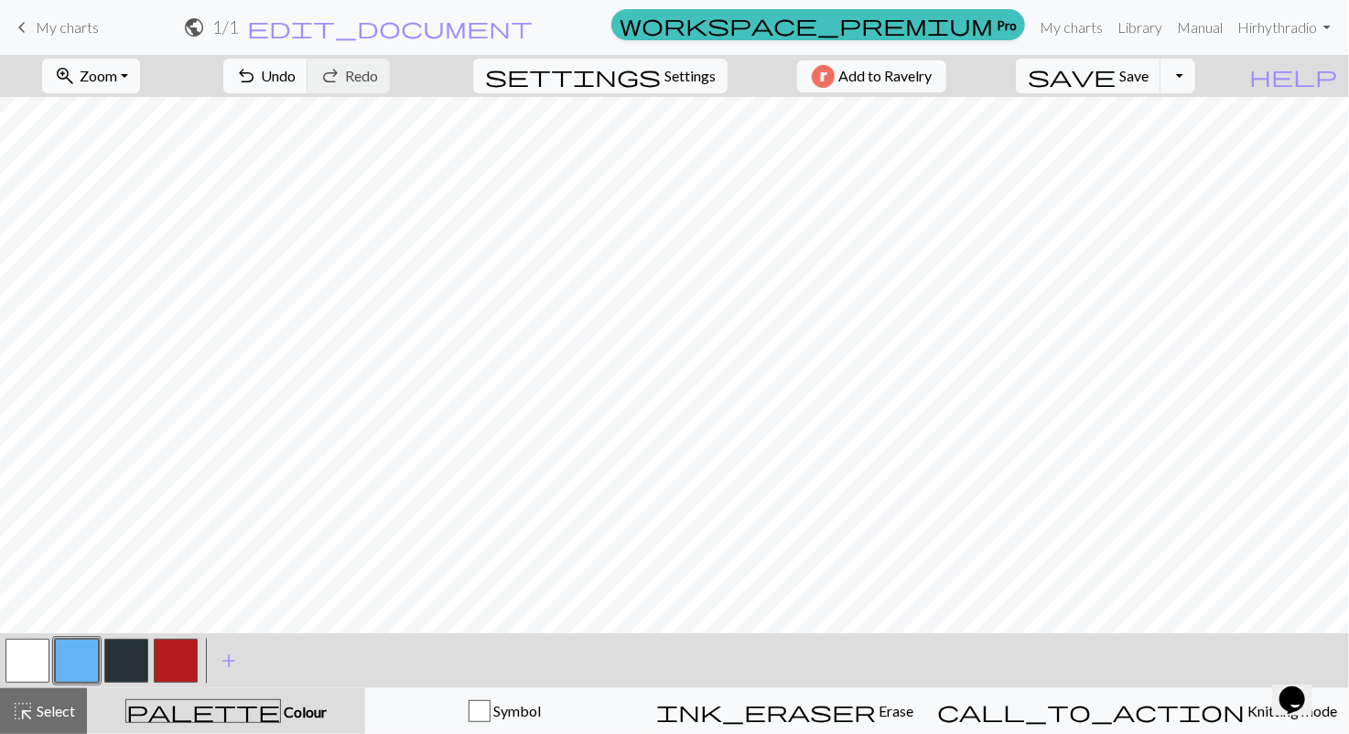
click at [138, 656] on button "button" at bounding box center [126, 661] width 44 height 44
click at [30, 670] on button "button" at bounding box center [27, 666] width 44 height 44
click at [121, 675] on button "button" at bounding box center [126, 666] width 44 height 44
click at [228, 666] on span "add" at bounding box center [229, 666] width 22 height 26
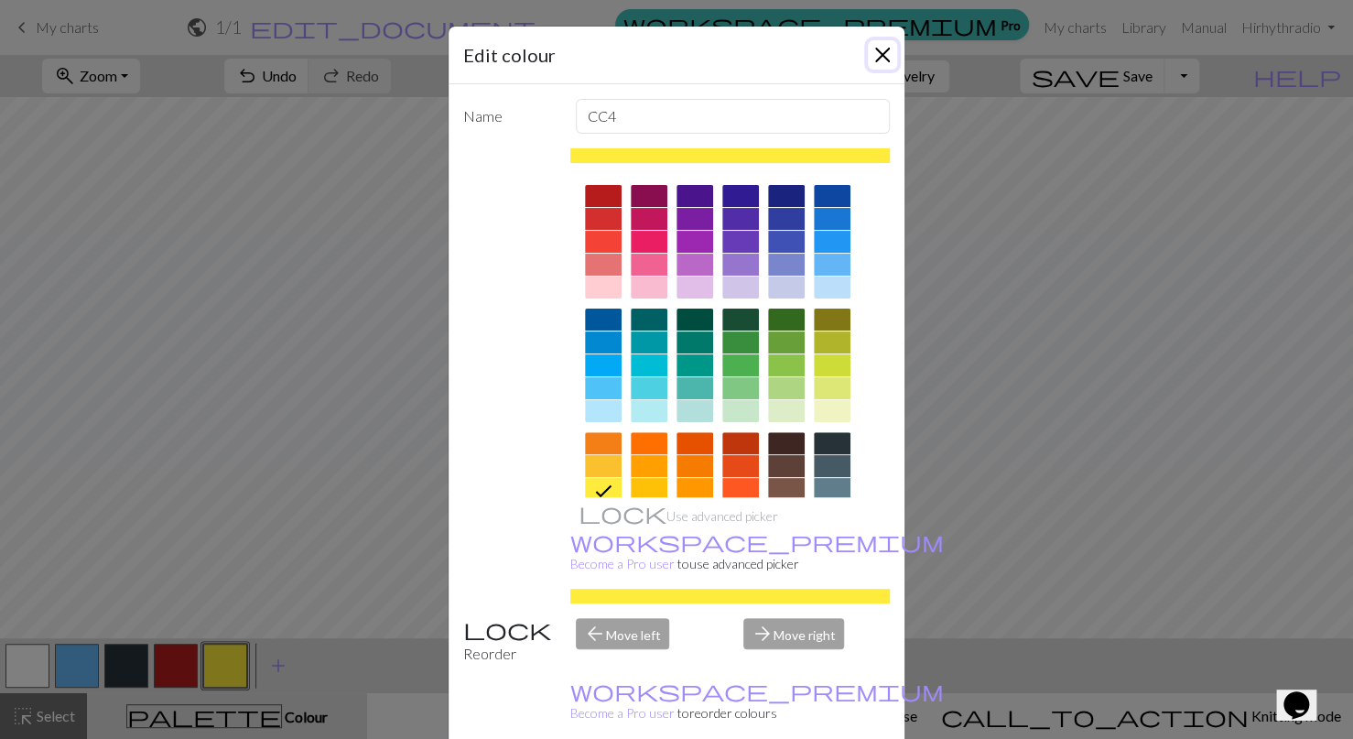
click at [876, 60] on button "Close" at bounding box center [882, 54] width 29 height 29
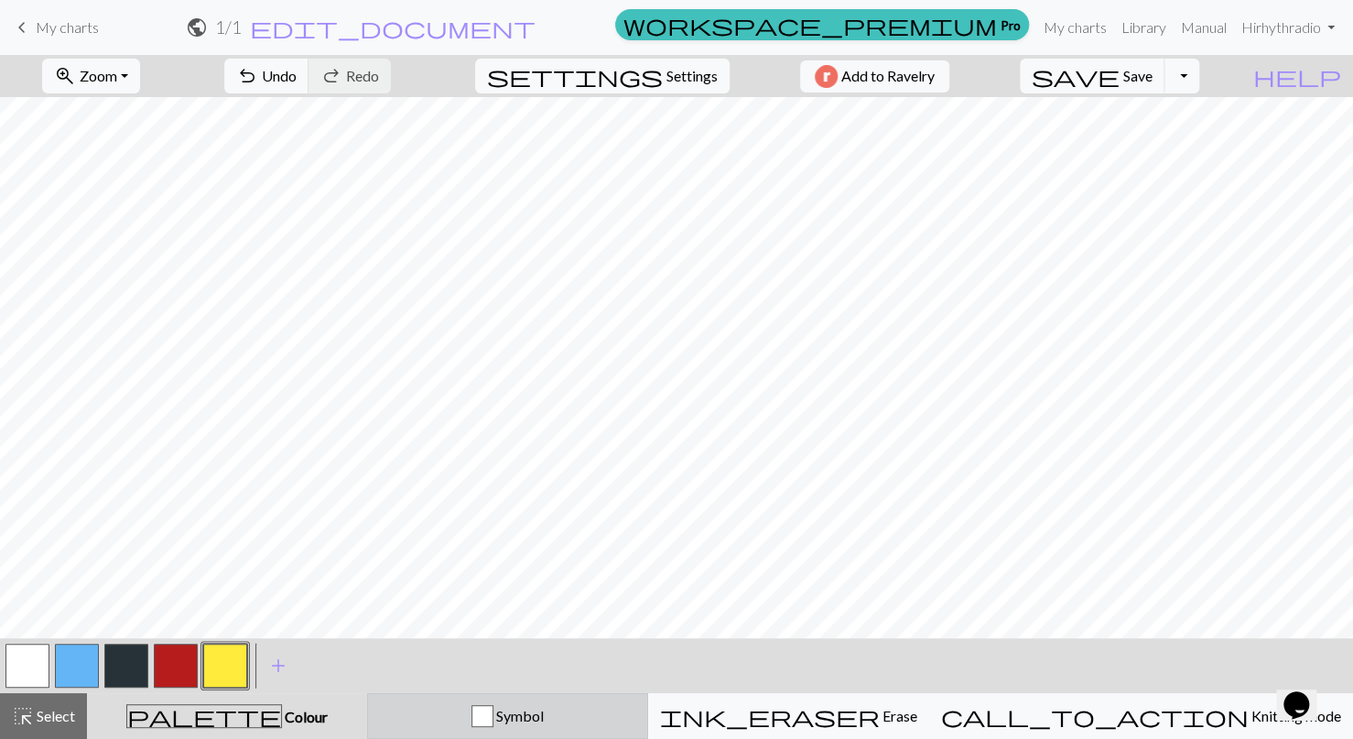
click at [473, 714] on div "Symbol" at bounding box center [507, 716] width 257 height 22
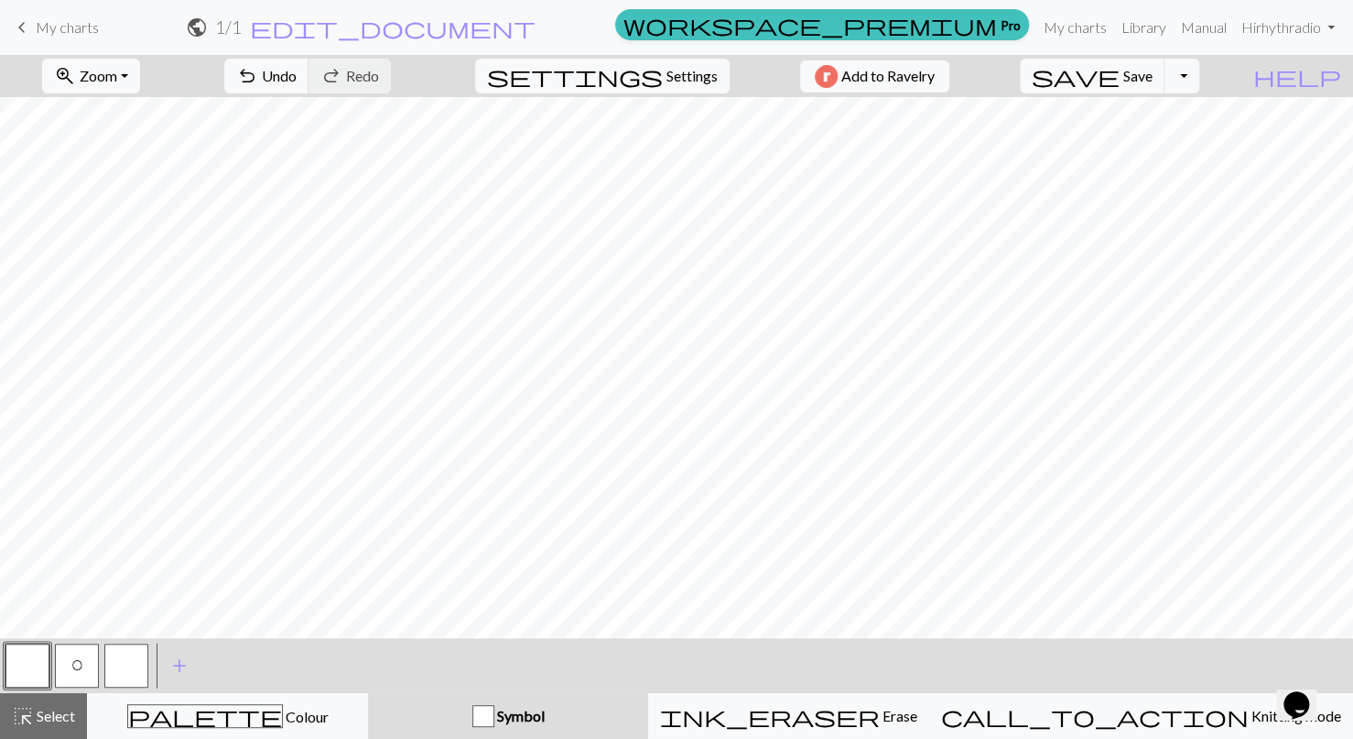
click at [136, 661] on button "button" at bounding box center [126, 666] width 44 height 44
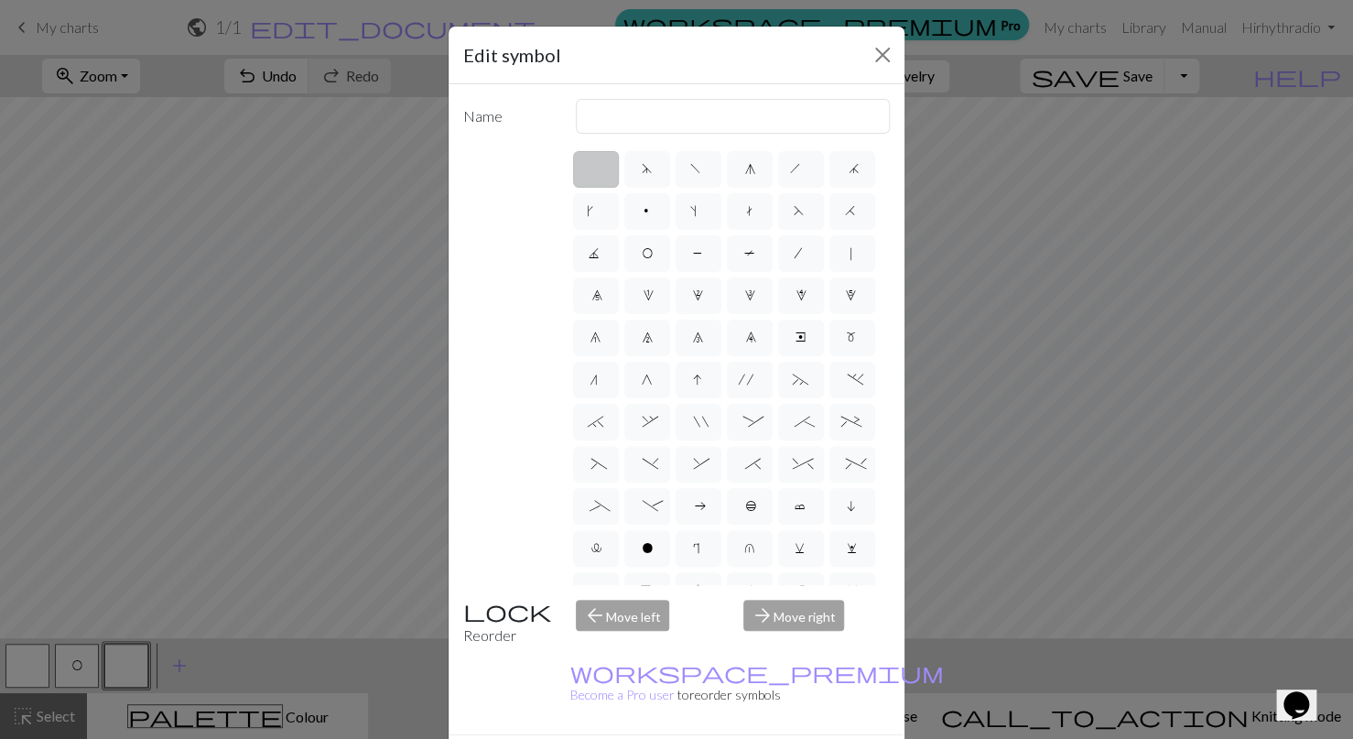
scroll to position [278, 0]
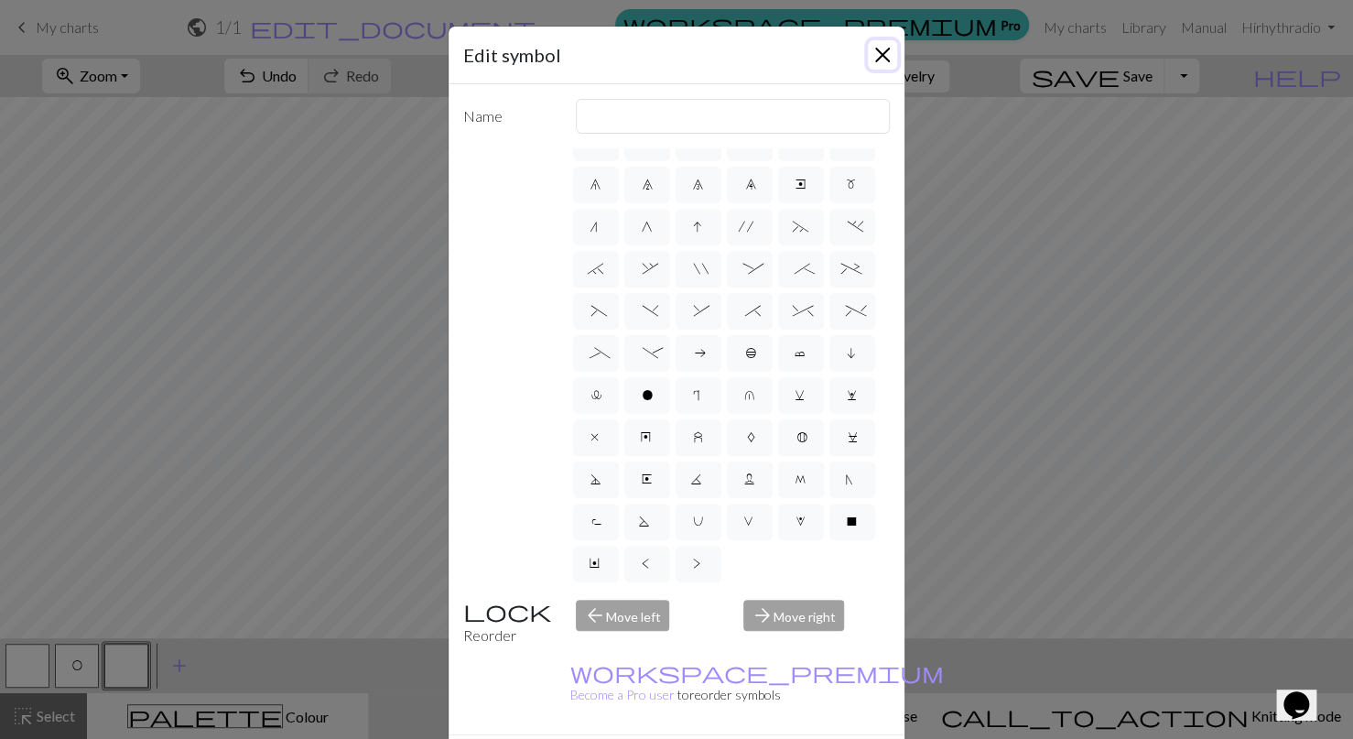
click at [872, 56] on button "Close" at bounding box center [882, 54] width 29 height 29
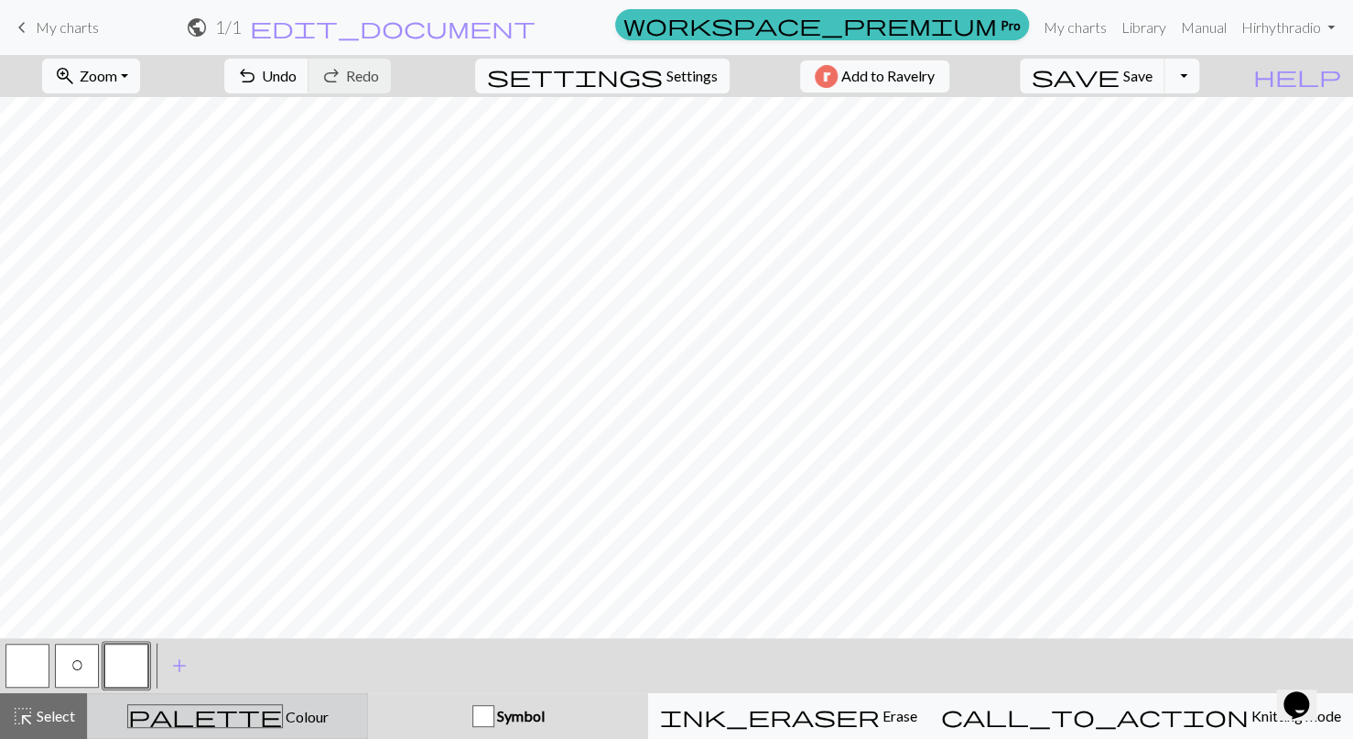
click at [203, 711] on div "palette Colour Colour" at bounding box center [227, 716] width 257 height 24
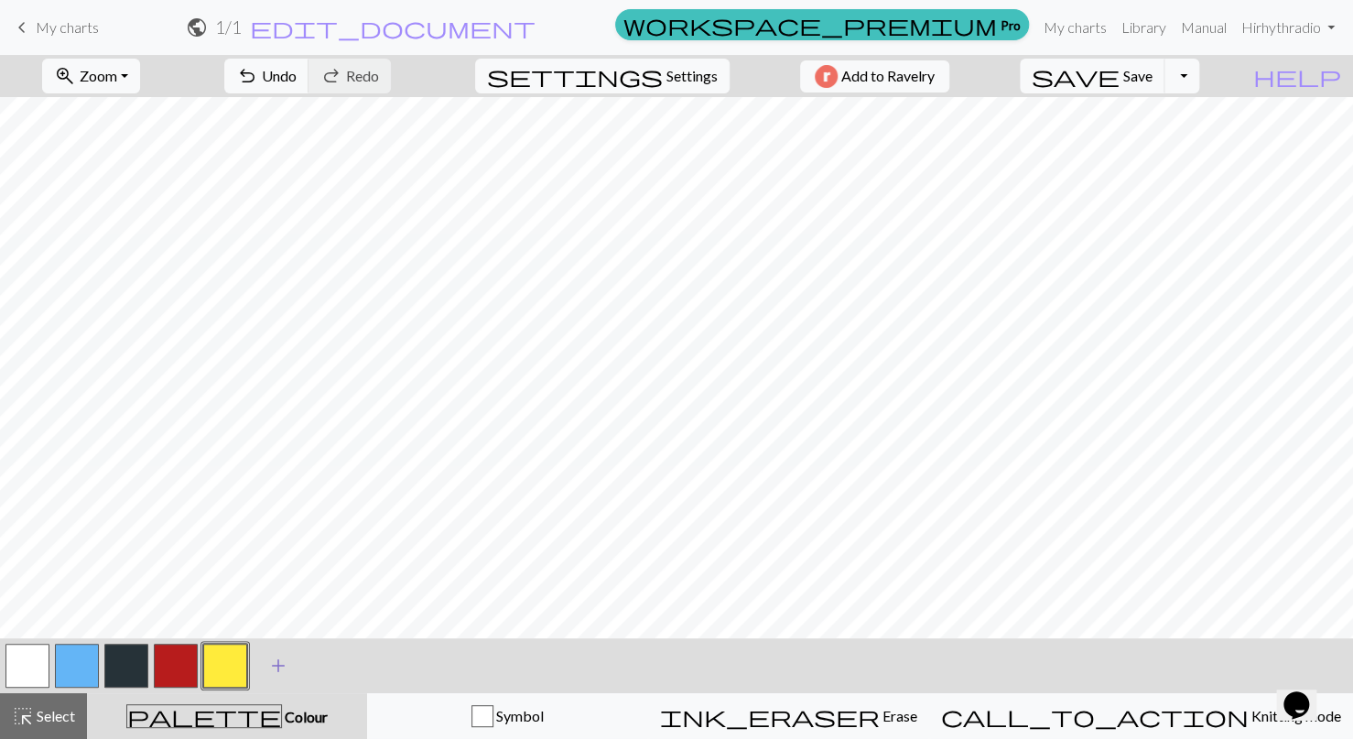
click at [287, 668] on span "add" at bounding box center [278, 666] width 22 height 26
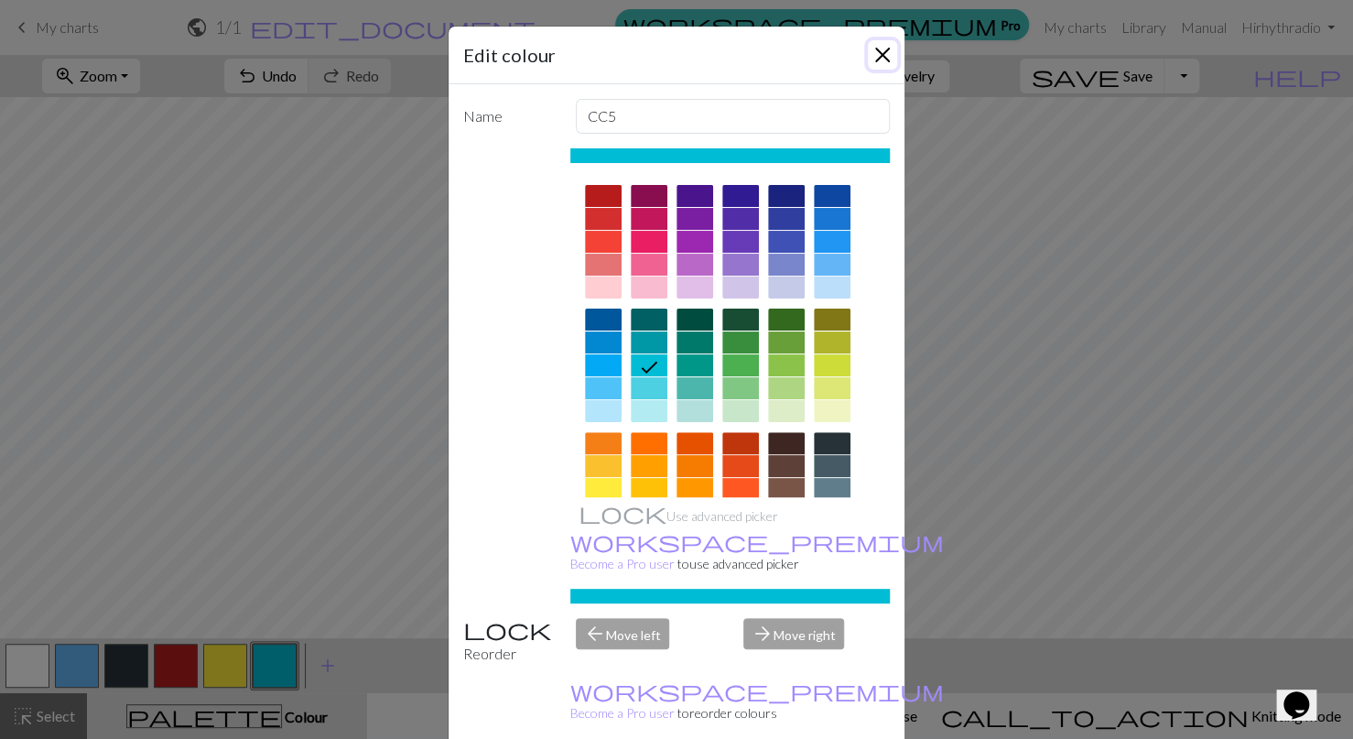
click at [875, 64] on button "Close" at bounding box center [882, 54] width 29 height 29
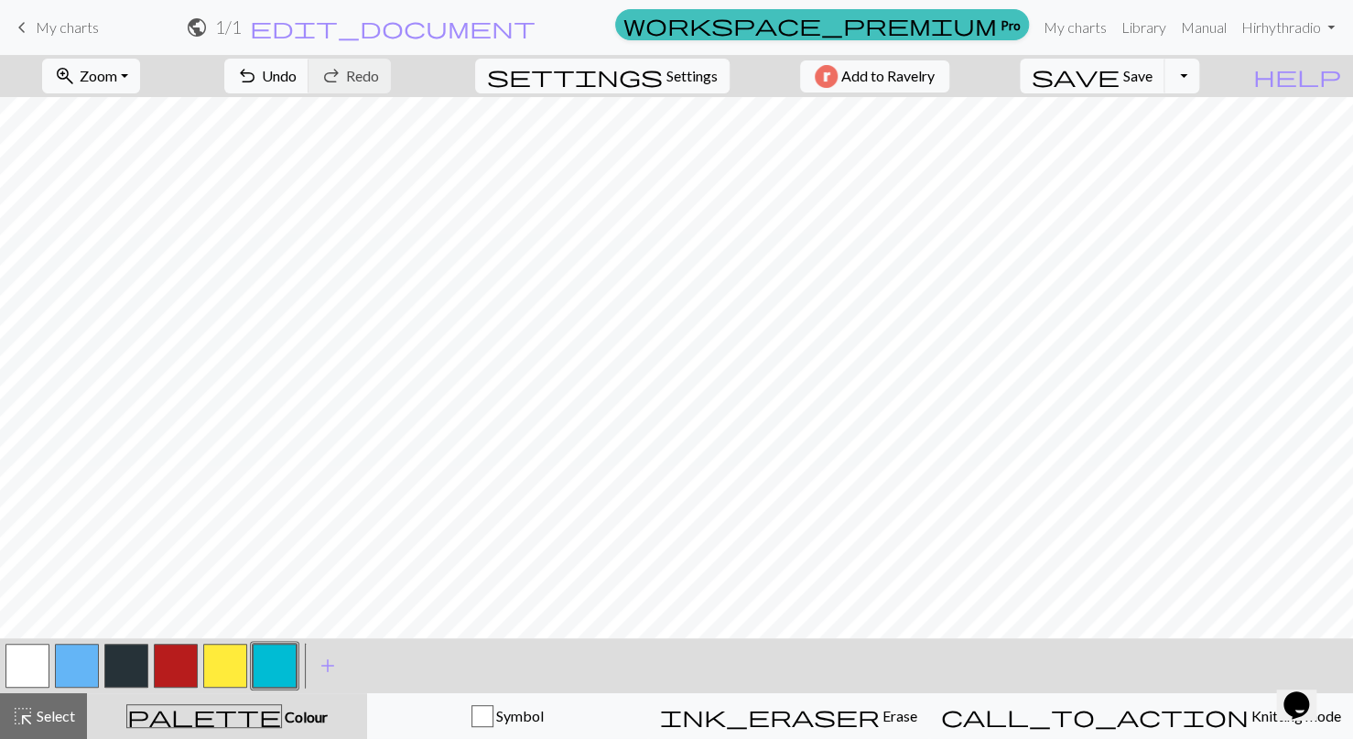
click at [234, 659] on button "button" at bounding box center [225, 666] width 44 height 44
click at [432, 652] on div "< > add Add a colour" at bounding box center [676, 665] width 1353 height 55
click at [174, 662] on button "button" at bounding box center [176, 666] width 44 height 44
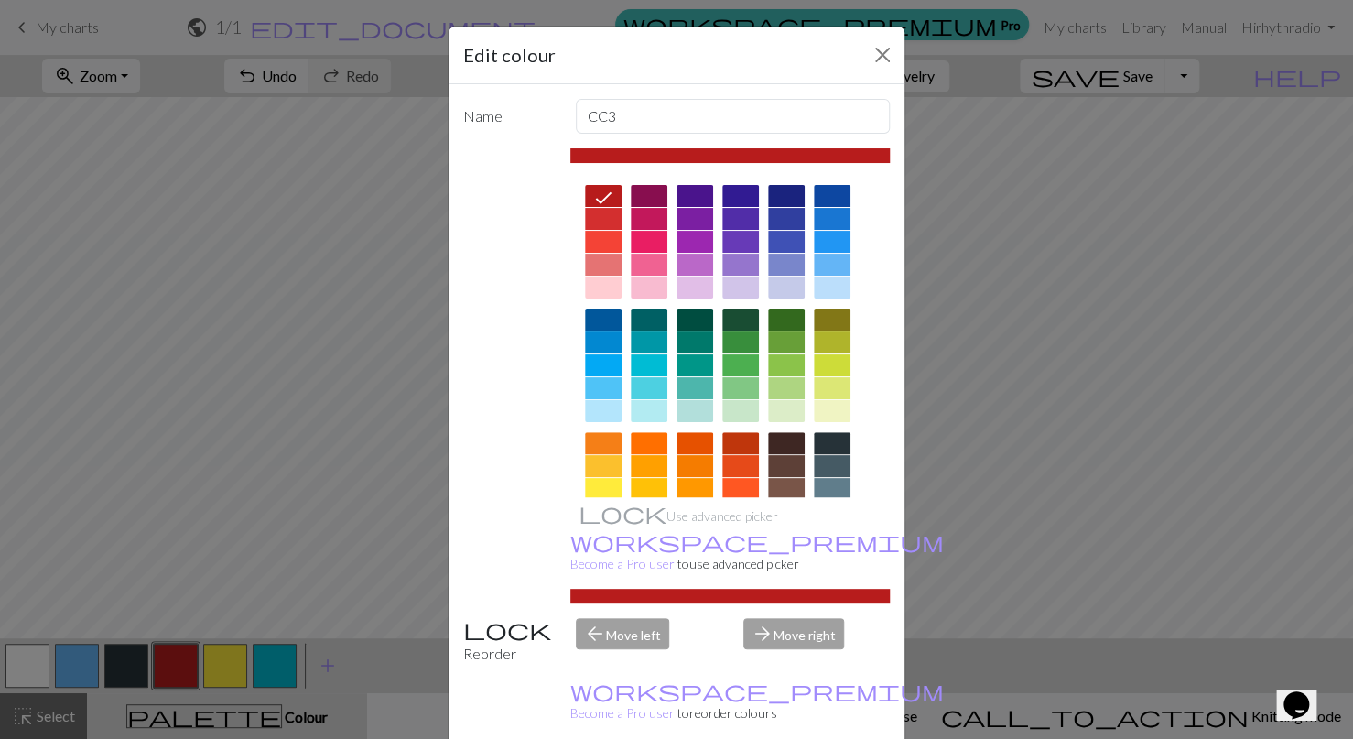
click at [174, 662] on div "Edit colour Name CC3 Use advanced picker workspace_premium Become a Pro user to…" at bounding box center [676, 369] width 1353 height 739
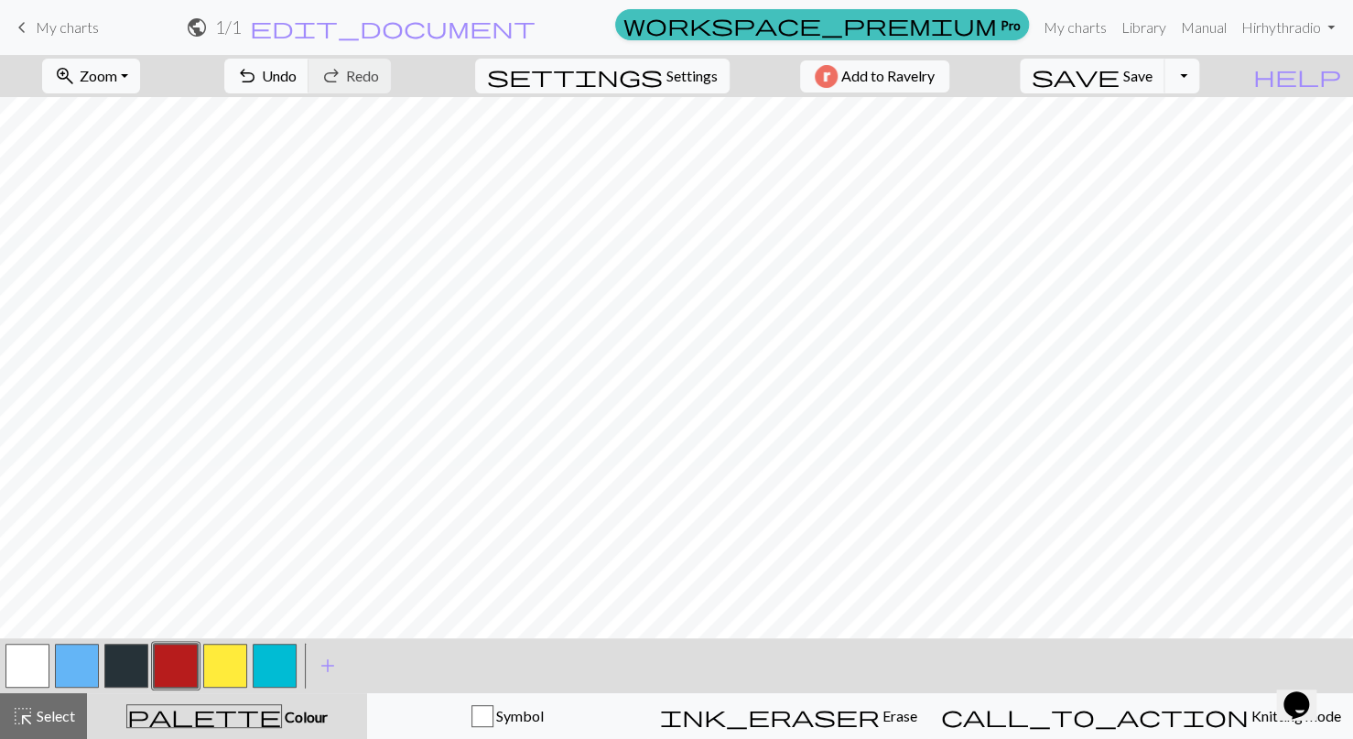
click at [163, 674] on button "button" at bounding box center [176, 666] width 44 height 44
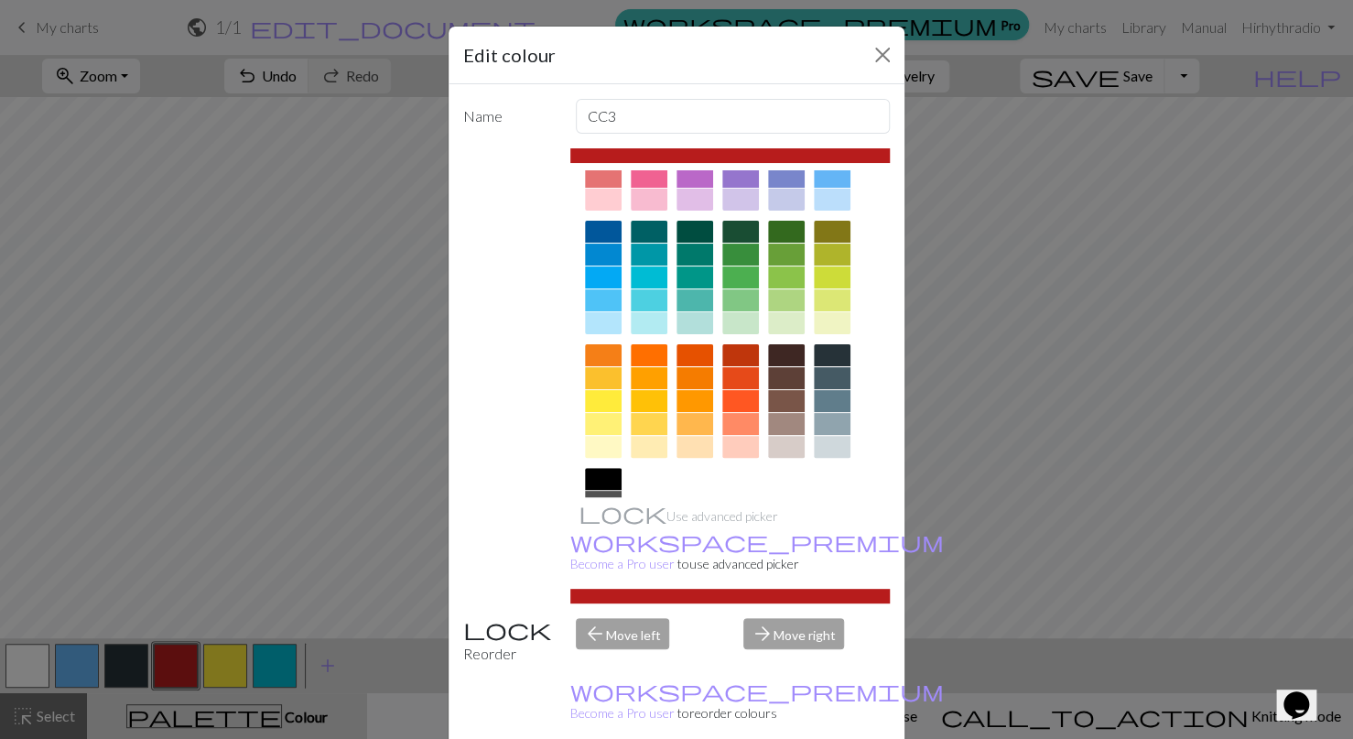
scroll to position [192, 0]
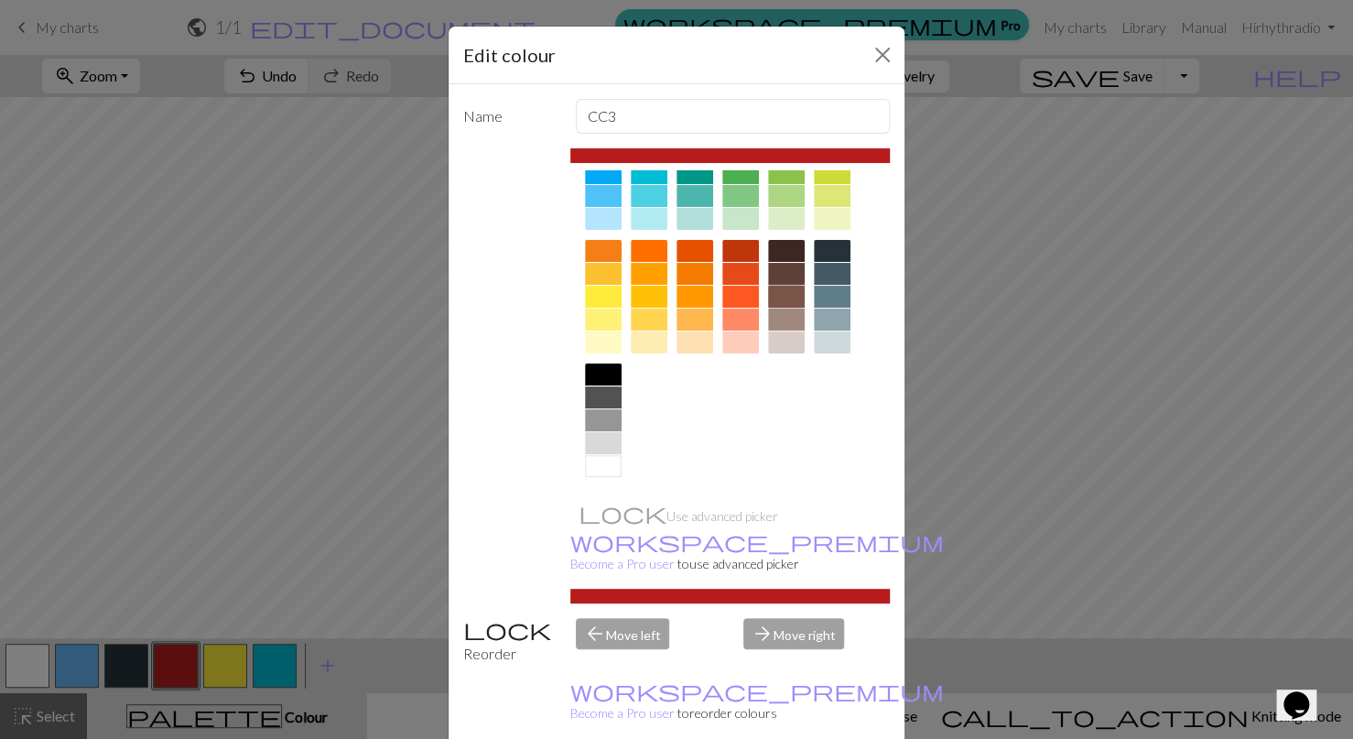
click at [789, 294] on div at bounding box center [786, 297] width 37 height 22
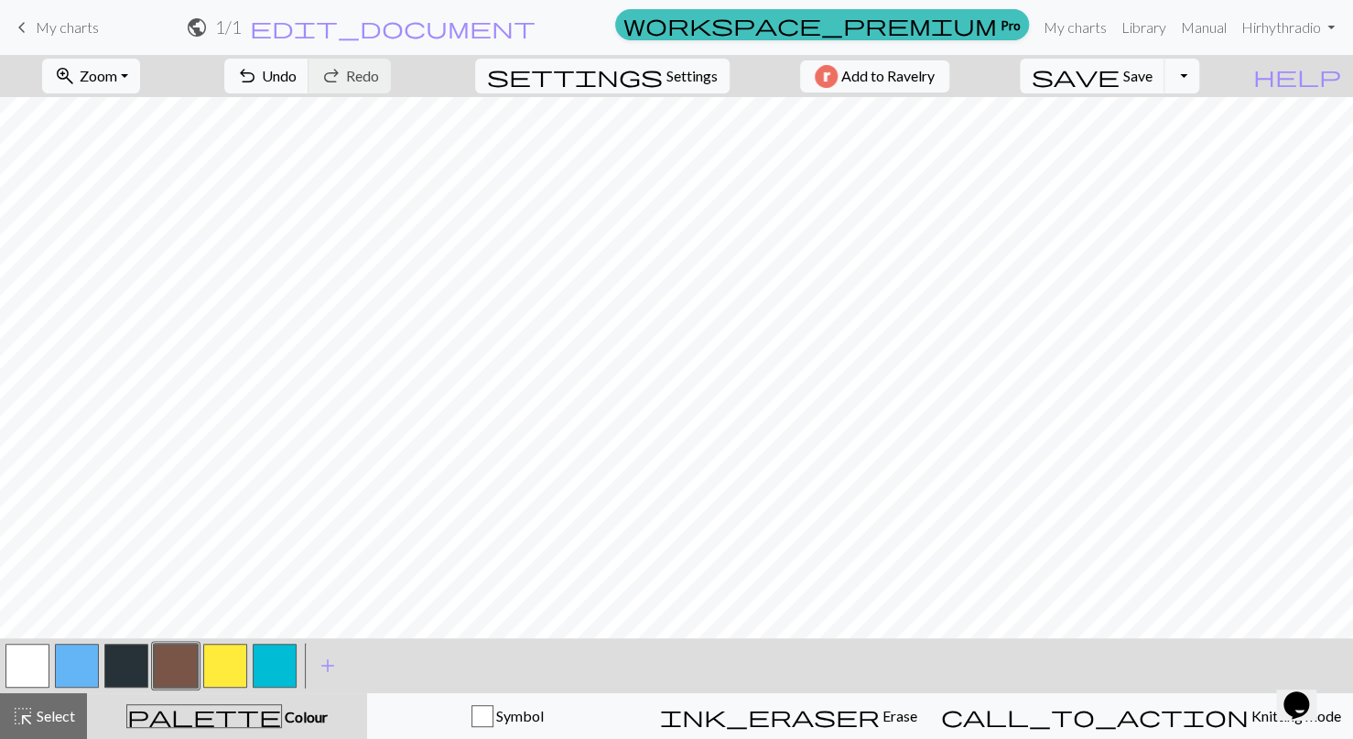
click at [114, 678] on button "button" at bounding box center [126, 666] width 44 height 44
click at [122, 668] on button "button" at bounding box center [126, 666] width 44 height 44
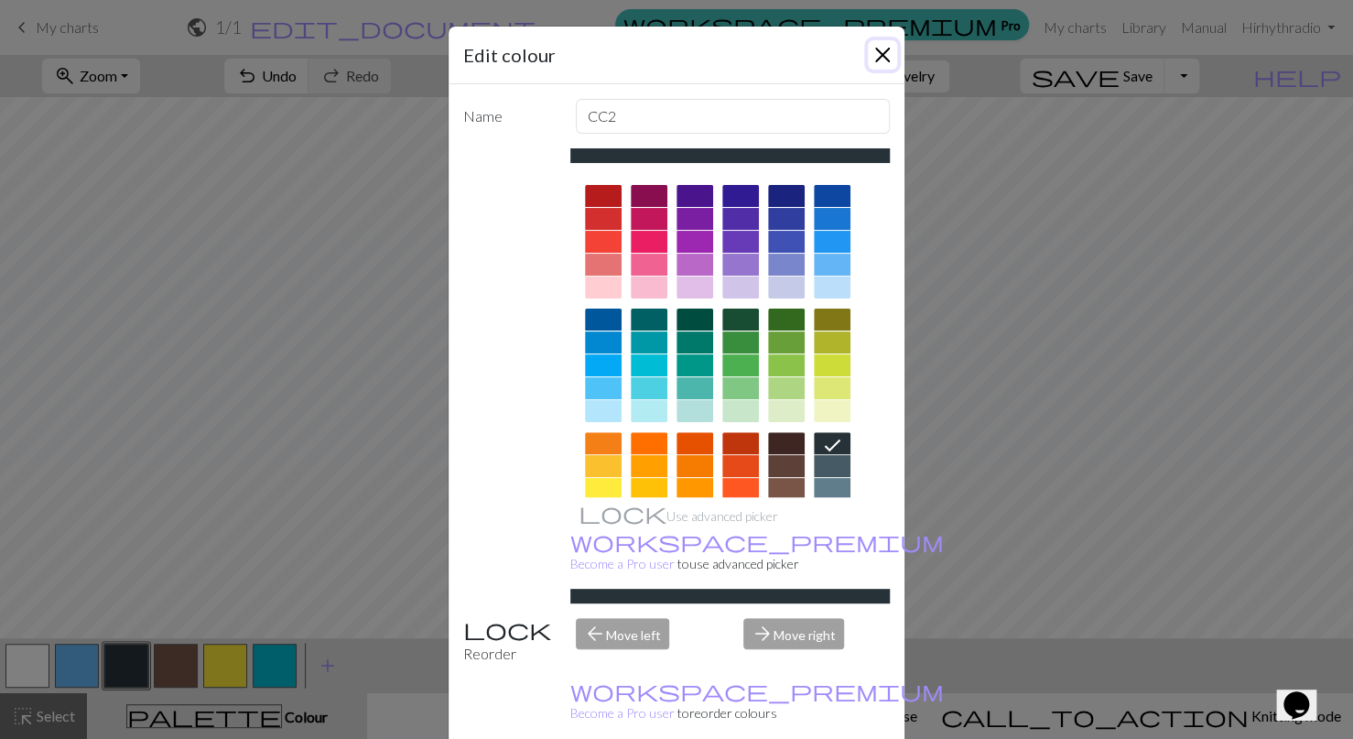
click at [883, 60] on button "Close" at bounding box center [882, 54] width 29 height 29
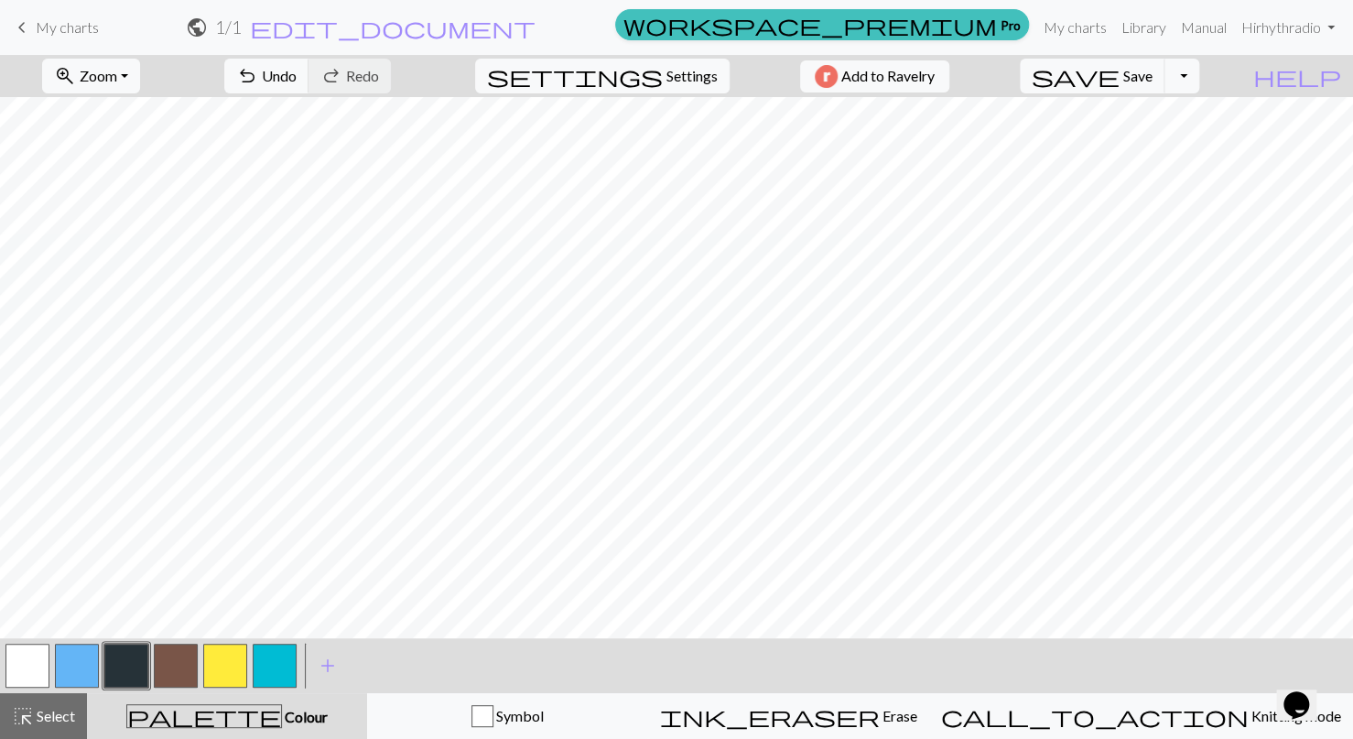
click at [154, 656] on button "button" at bounding box center [176, 666] width 44 height 44
click at [176, 664] on button "button" at bounding box center [176, 666] width 44 height 44
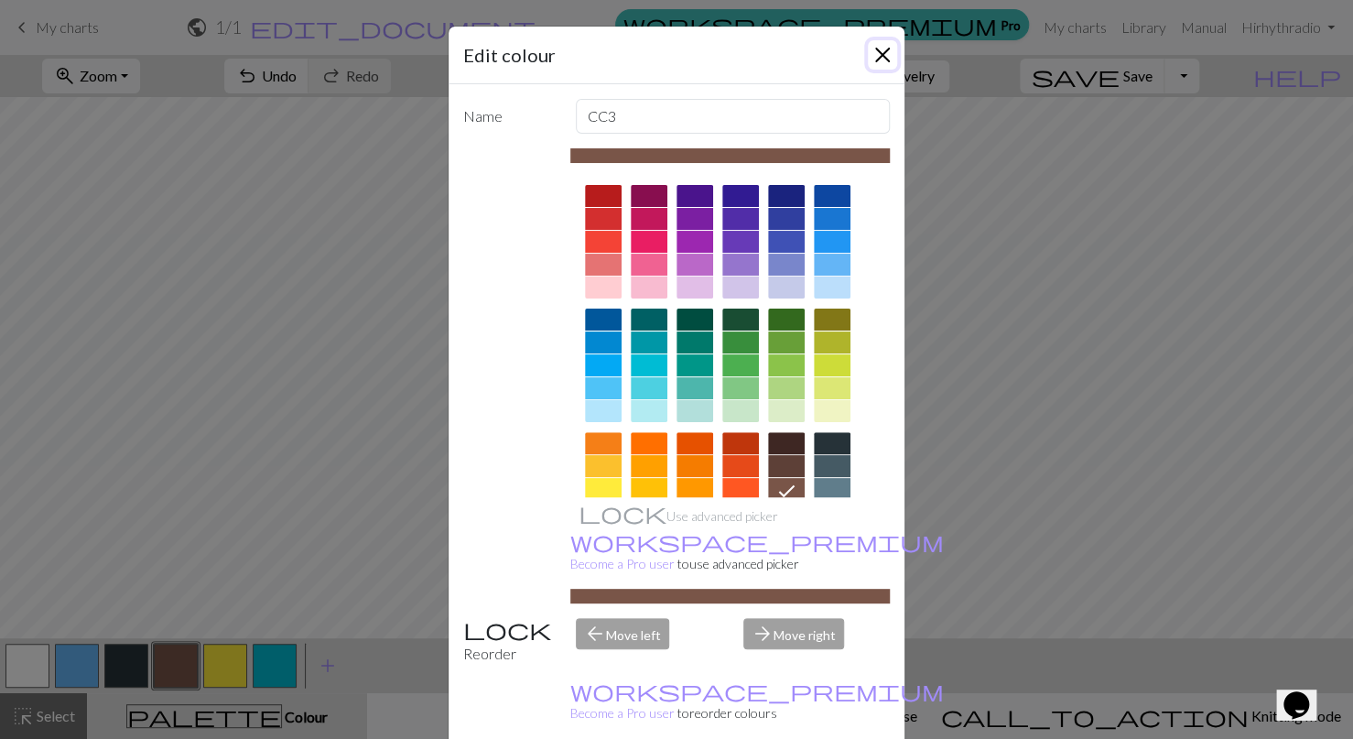
click at [883, 52] on button "Close" at bounding box center [882, 54] width 29 height 29
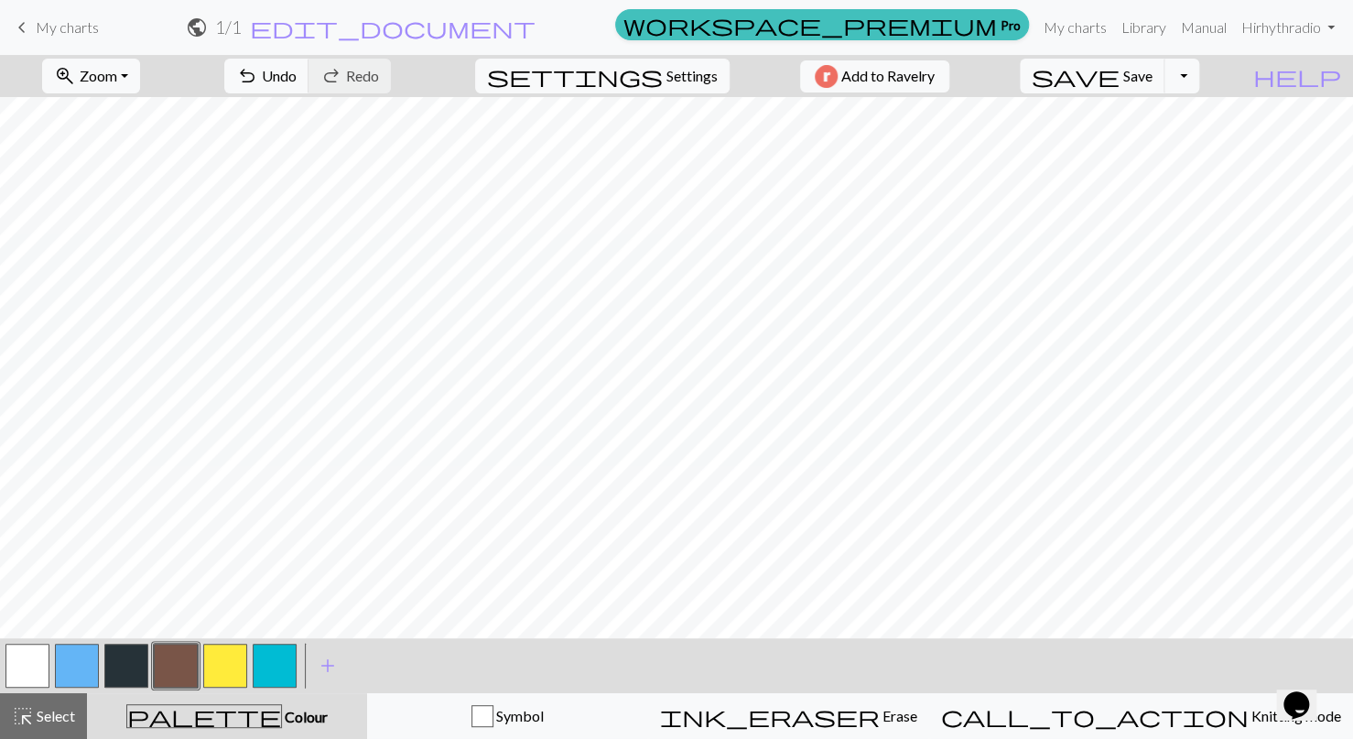
click at [111, 670] on button "button" at bounding box center [126, 666] width 44 height 44
drag, startPoint x: 181, startPoint y: 661, endPoint x: 188, endPoint y: 653, distance: 10.4
click at [184, 658] on button "button" at bounding box center [176, 666] width 44 height 44
click at [118, 669] on button "button" at bounding box center [126, 666] width 44 height 44
click at [184, 658] on button "button" at bounding box center [176, 666] width 44 height 44
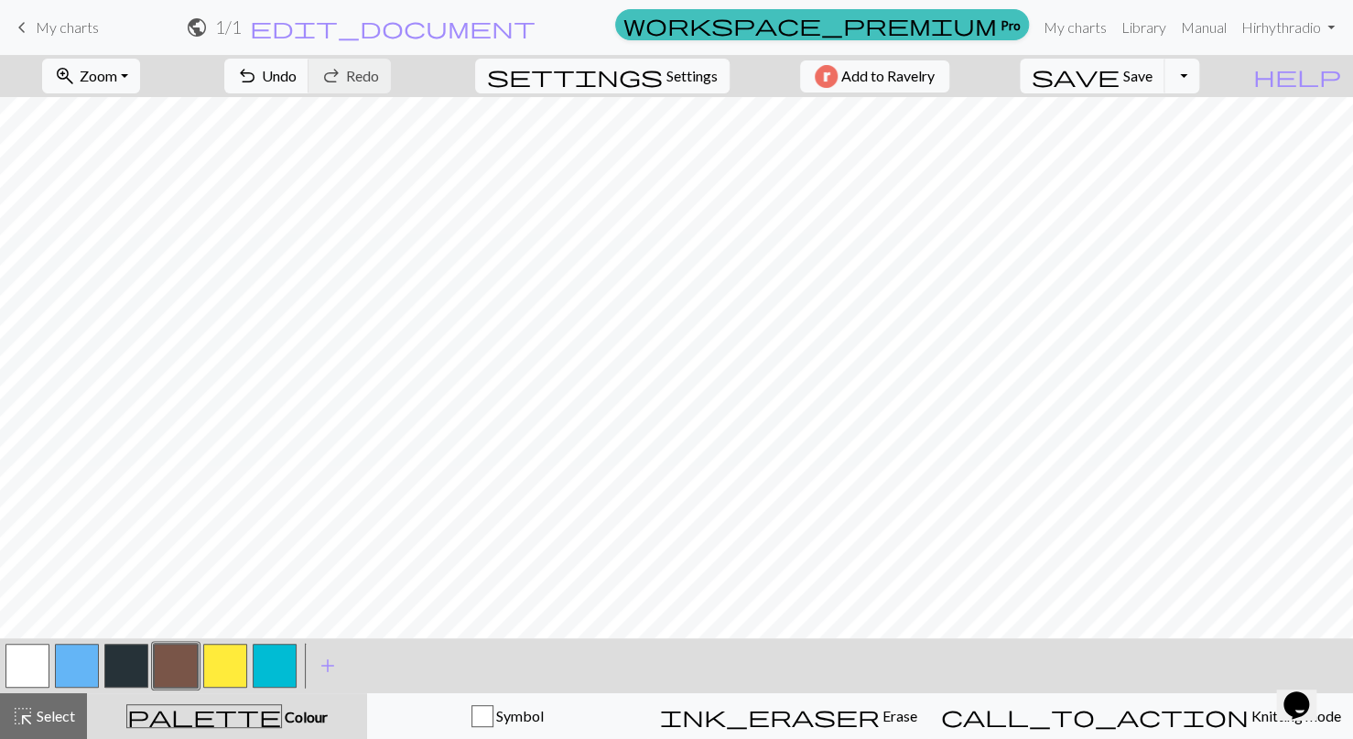
click at [123, 665] on button "button" at bounding box center [126, 666] width 44 height 44
click at [169, 663] on button "button" at bounding box center [176, 666] width 44 height 44
click at [123, 662] on button "button" at bounding box center [126, 666] width 44 height 44
click at [185, 656] on button "button" at bounding box center [176, 666] width 44 height 44
click at [132, 666] on button "button" at bounding box center [126, 666] width 44 height 44
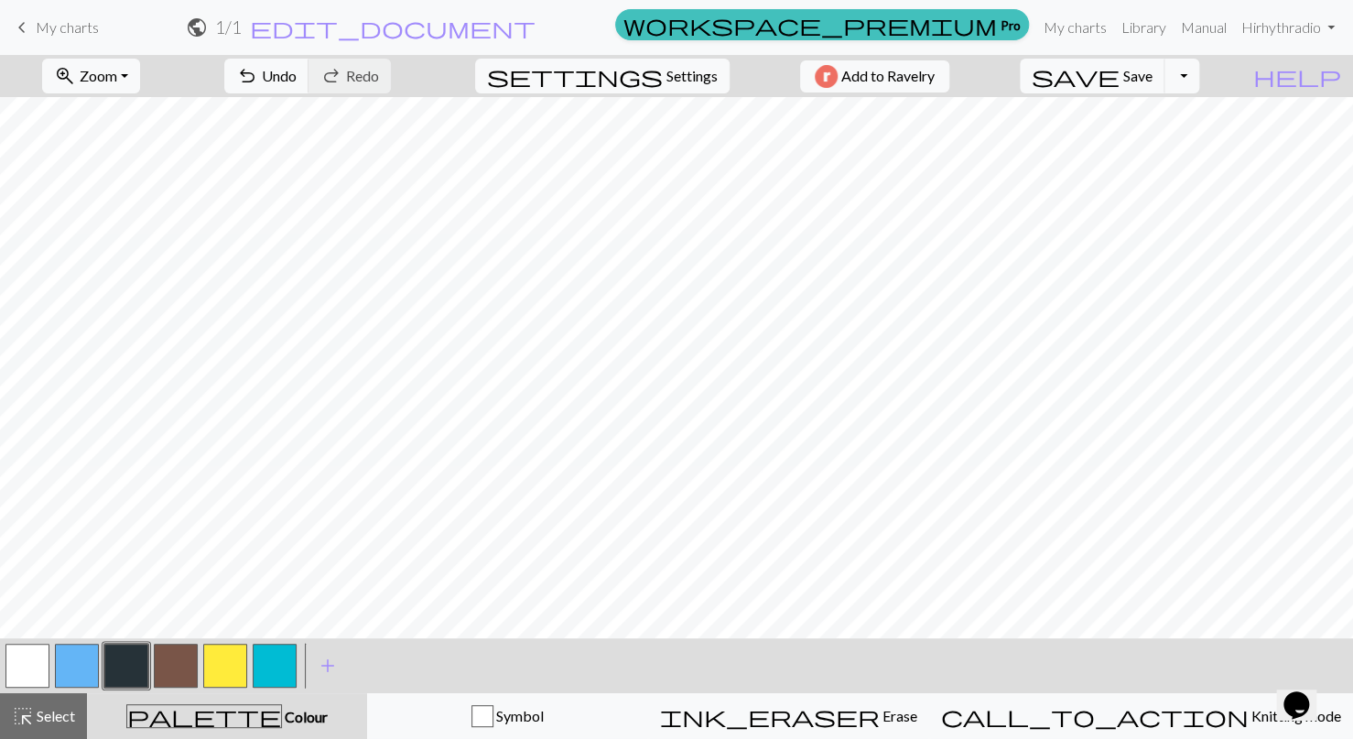
click at [177, 672] on button "button" at bounding box center [176, 666] width 44 height 44
click at [135, 677] on button "button" at bounding box center [126, 666] width 44 height 44
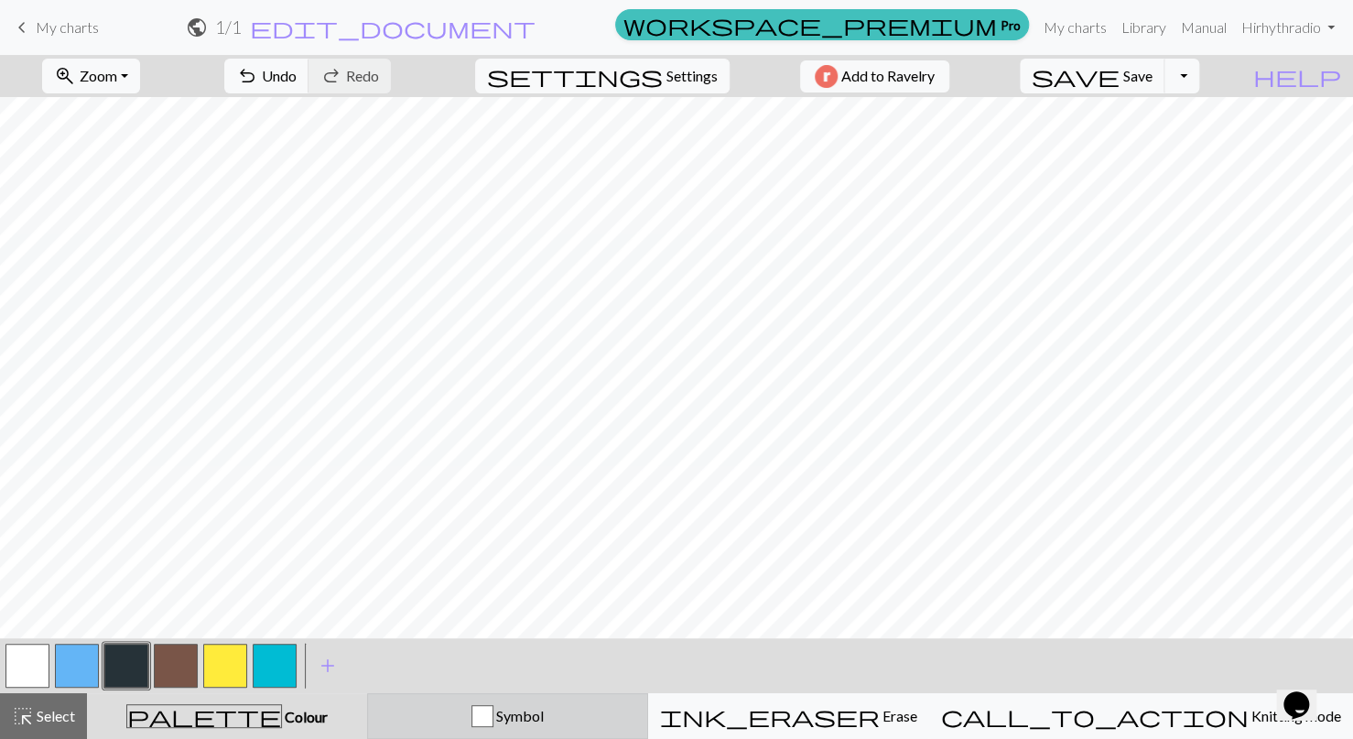
click at [544, 719] on span "Symbol" at bounding box center [518, 715] width 50 height 17
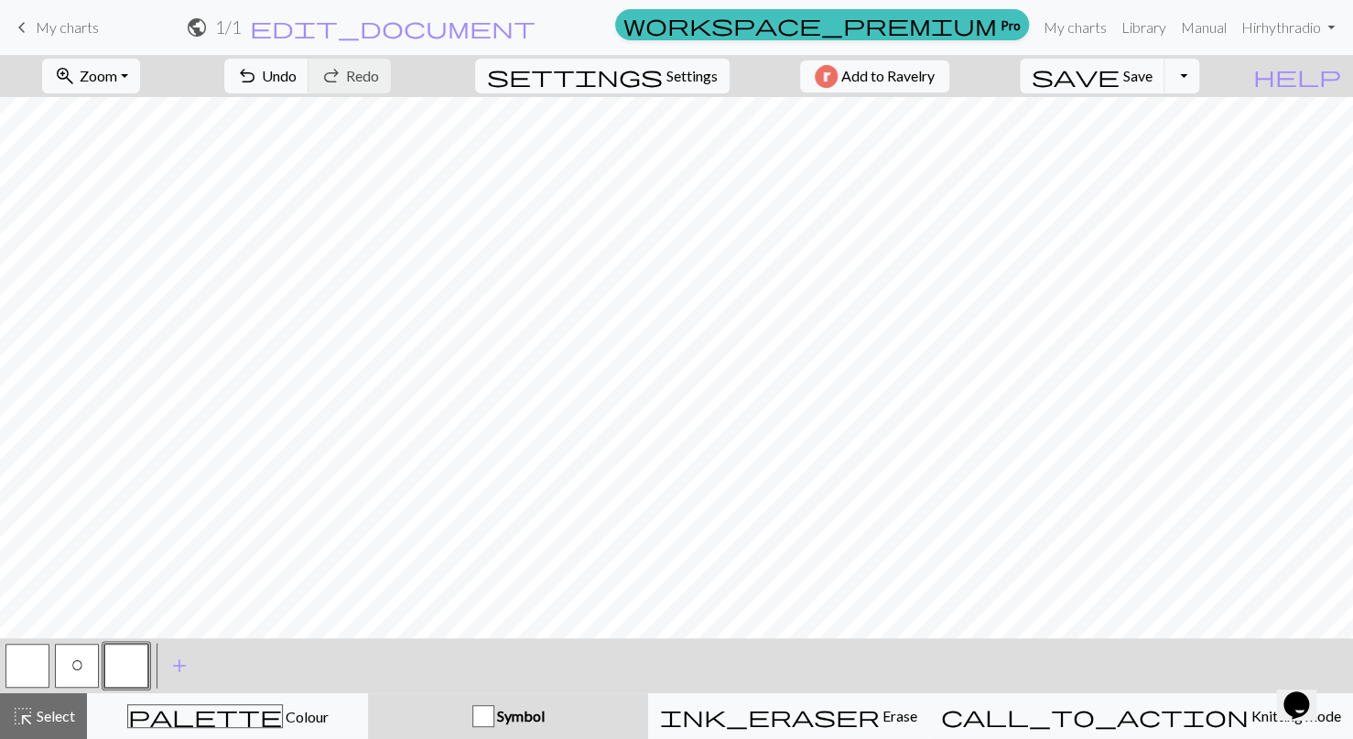
click at [132, 670] on button "button" at bounding box center [126, 666] width 44 height 44
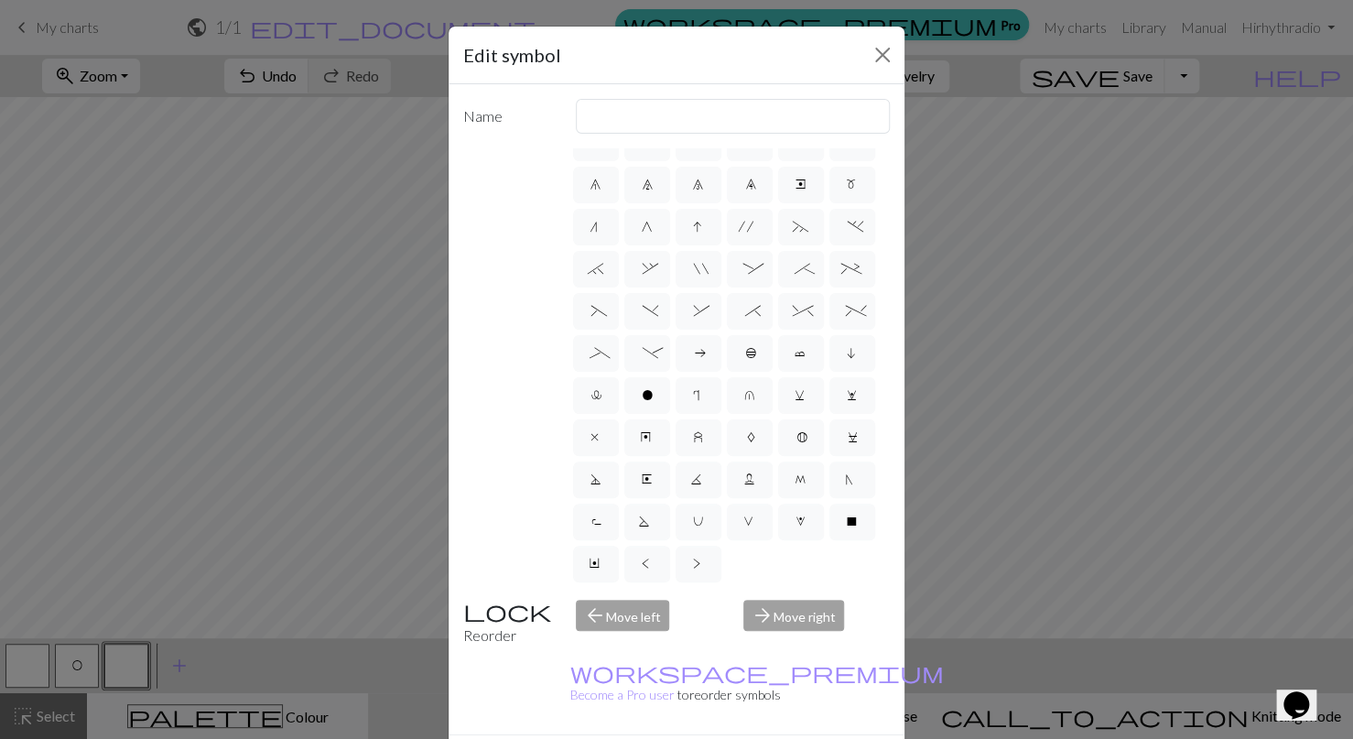
scroll to position [278, 0]
click at [590, 430] on span "x" at bounding box center [596, 439] width 13 height 18
click at [590, 579] on input "x" at bounding box center [596, 585] width 12 height 12
radio input "true"
type input "no stitch"
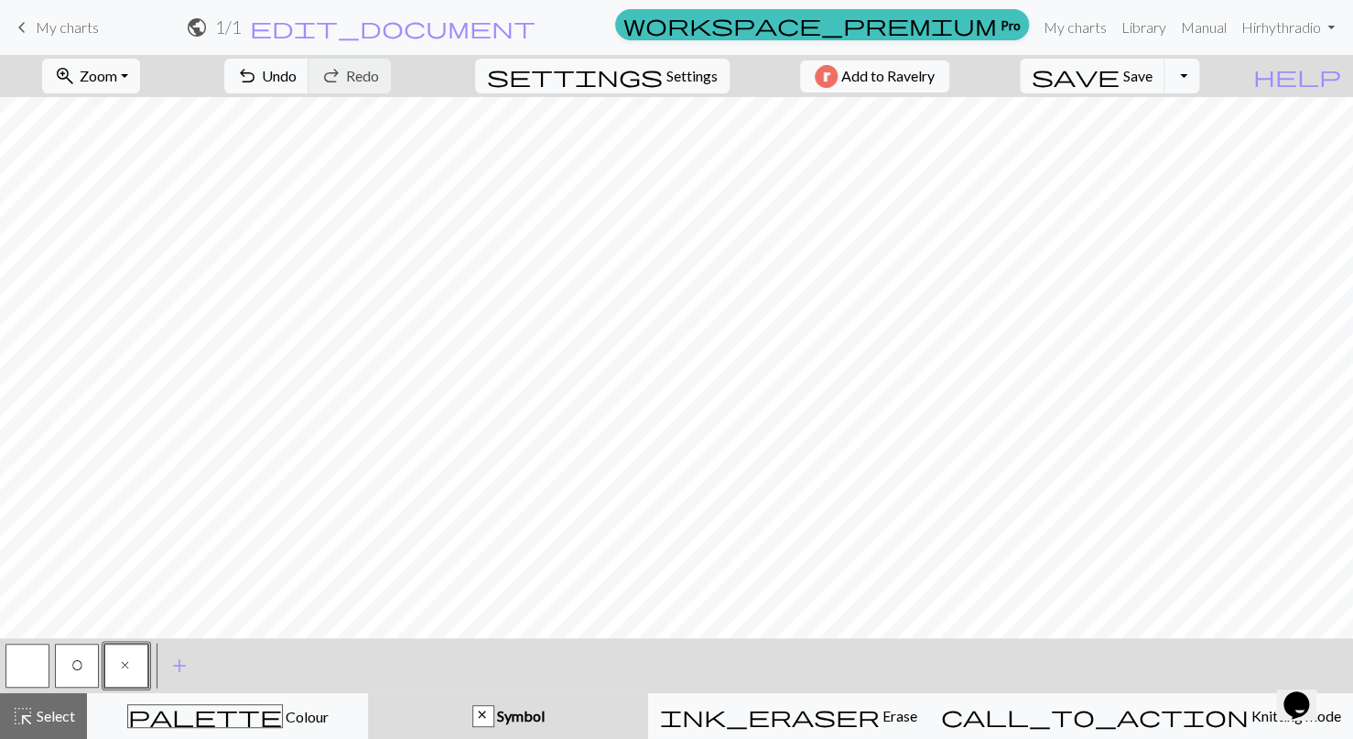
click at [125, 659] on span "x" at bounding box center [126, 667] width 13 height 18
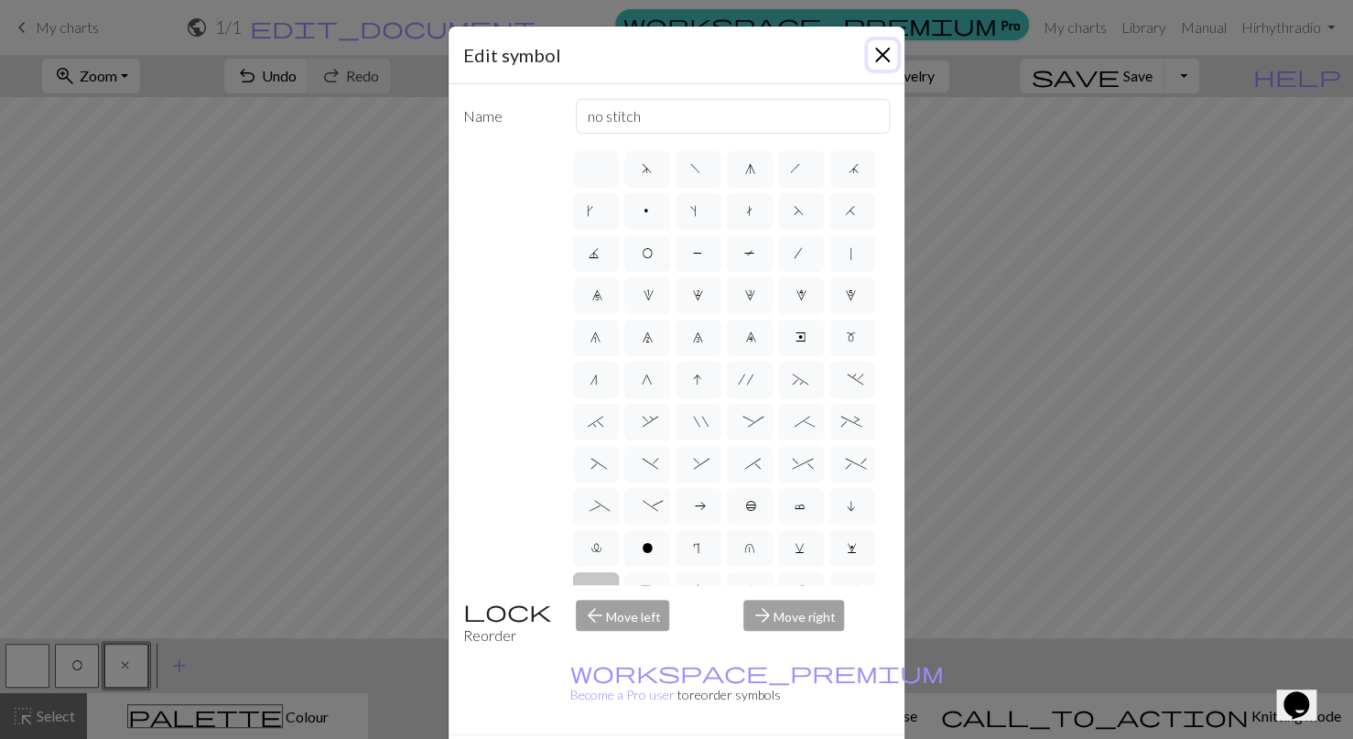
click at [882, 56] on button "Close" at bounding box center [882, 54] width 29 height 29
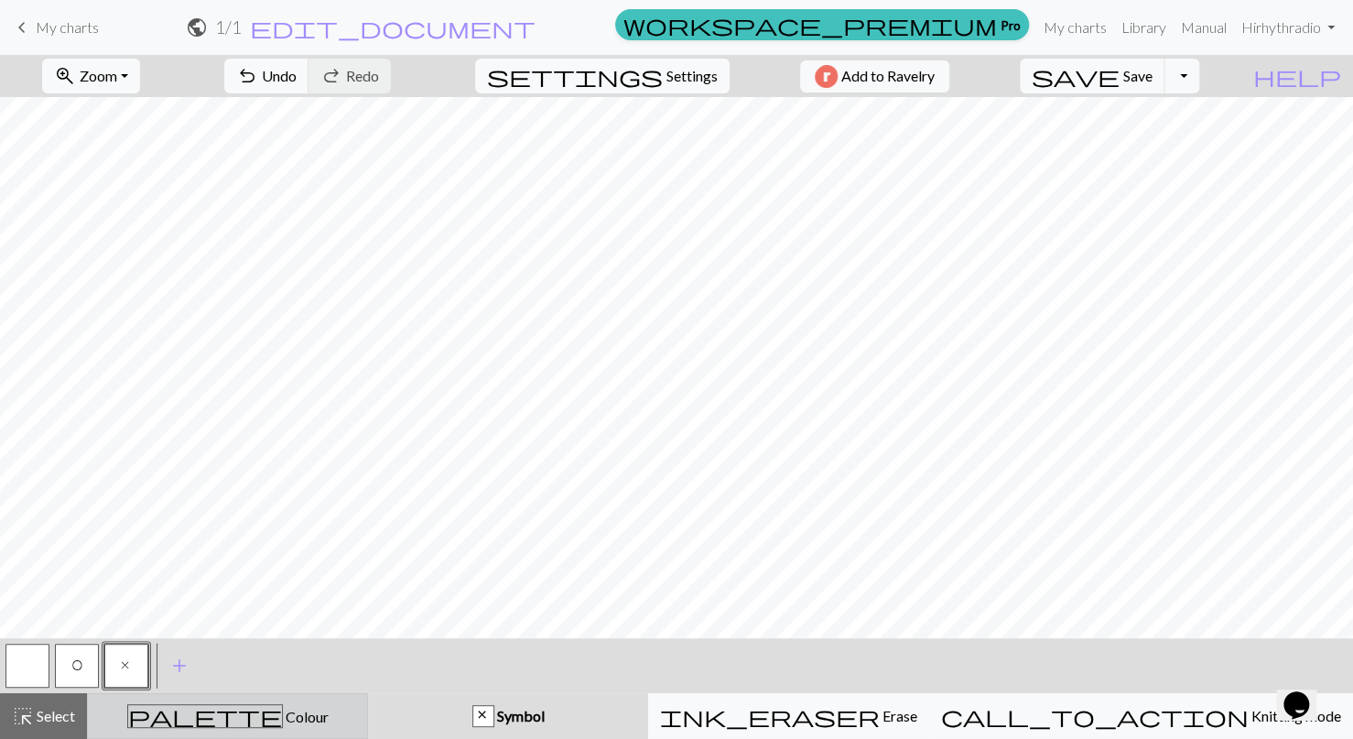
click at [232, 729] on span "palette" at bounding box center [205, 716] width 154 height 26
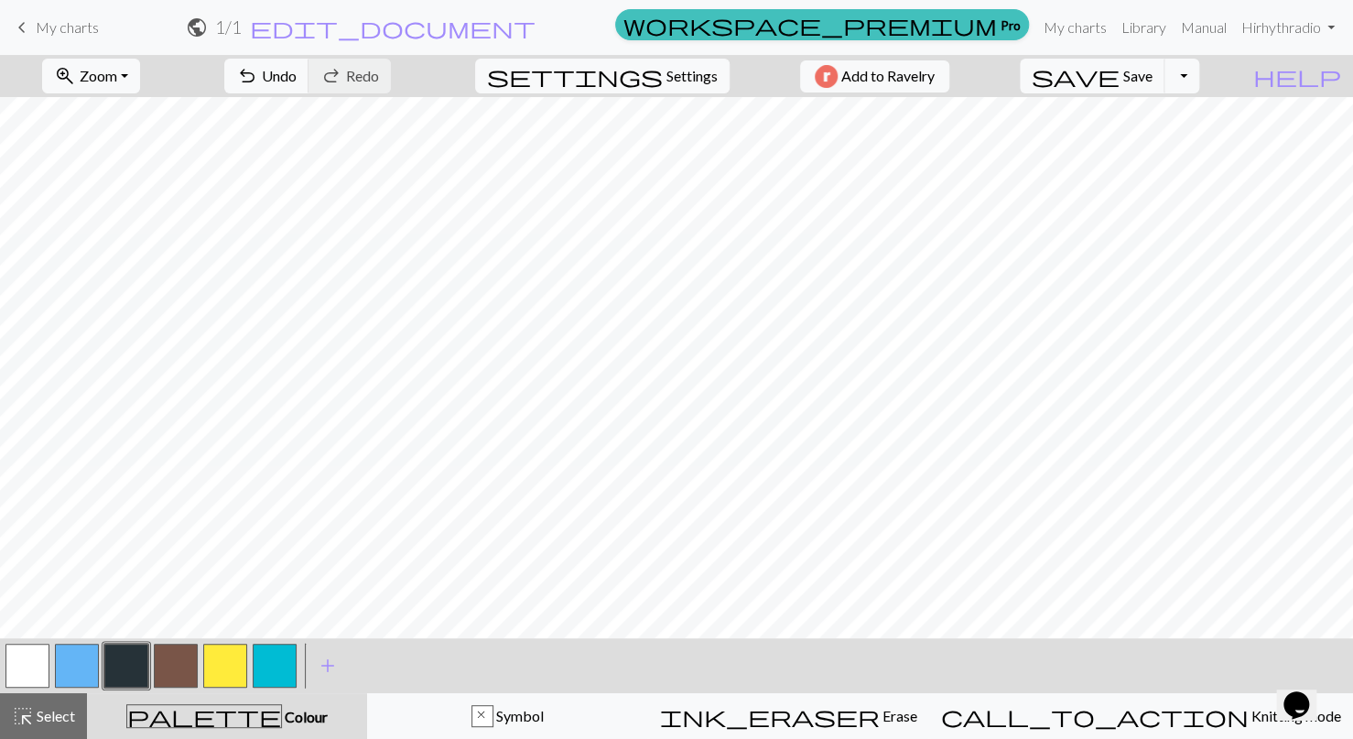
click at [70, 669] on button "button" at bounding box center [77, 666] width 44 height 44
click at [271, 675] on button "button" at bounding box center [275, 666] width 44 height 44
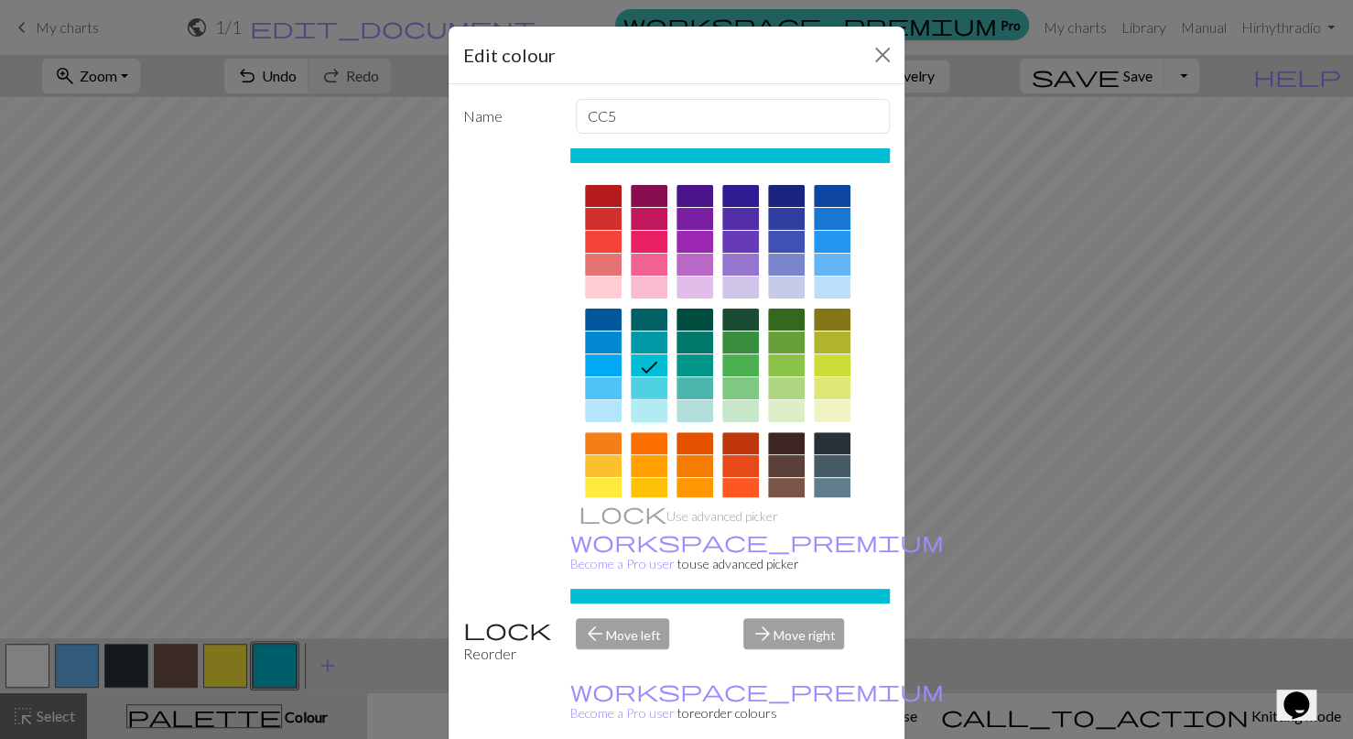
click at [651, 415] on div at bounding box center [649, 411] width 37 height 22
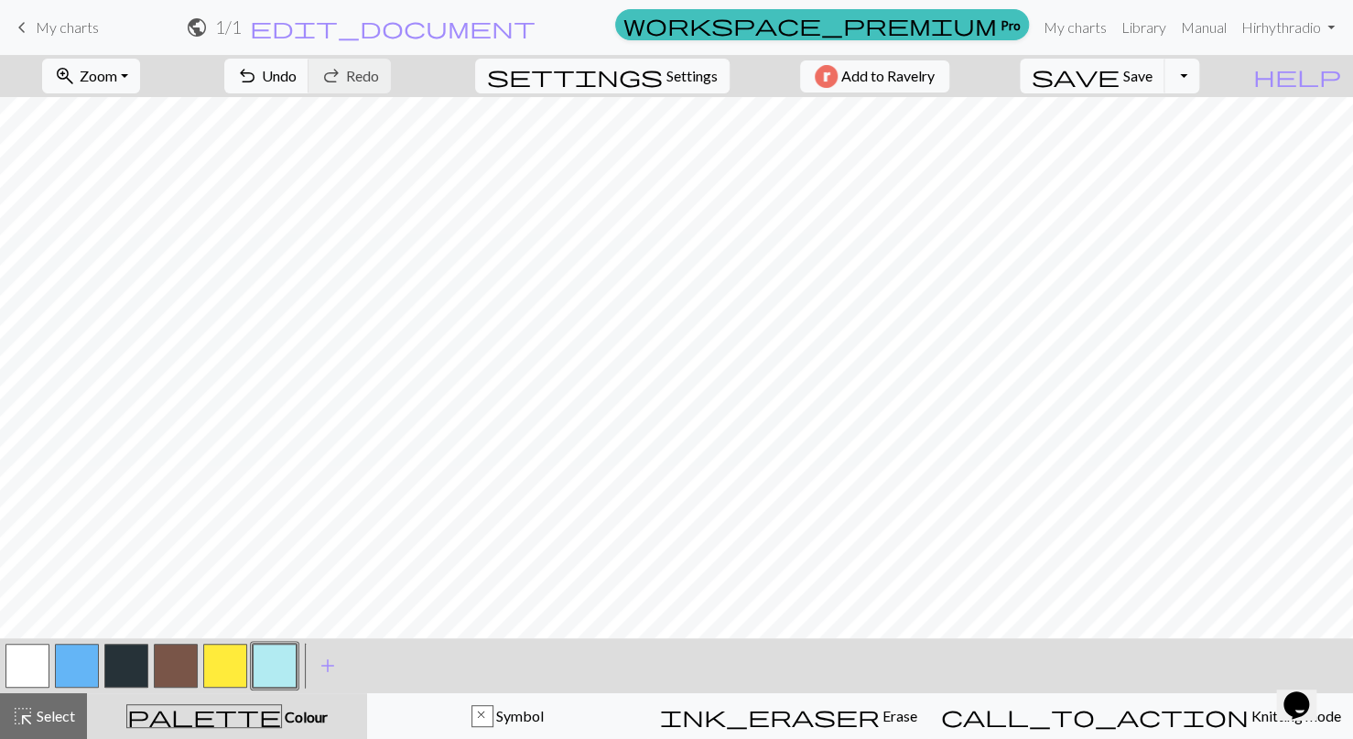
click at [174, 674] on button "button" at bounding box center [176, 666] width 44 height 44
click at [115, 668] on button "button" at bounding box center [126, 666] width 44 height 44
click at [183, 671] on button "button" at bounding box center [176, 666] width 44 height 44
click at [111, 671] on button "button" at bounding box center [126, 666] width 44 height 44
click at [171, 666] on button "button" at bounding box center [176, 666] width 44 height 44
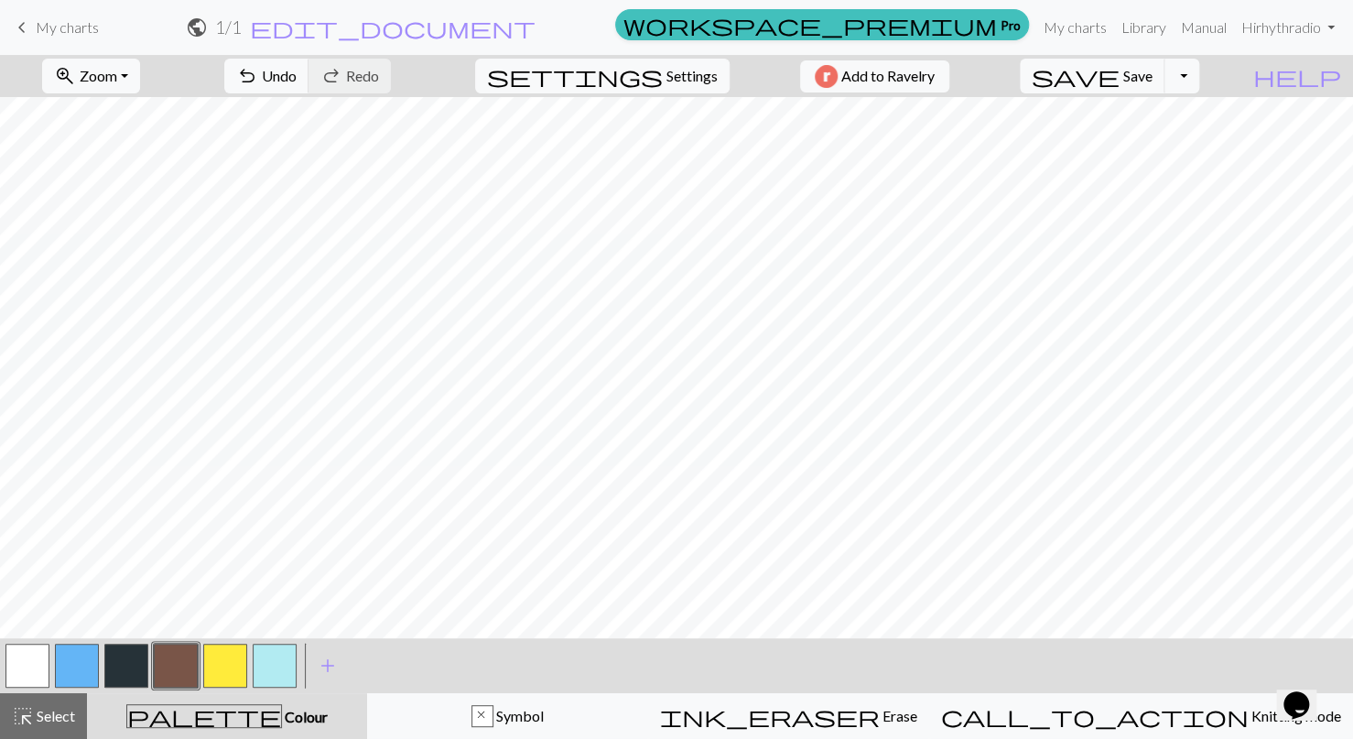
click at [121, 682] on button "button" at bounding box center [126, 666] width 44 height 44
click at [151, 662] on div at bounding box center [175, 665] width 49 height 49
drag, startPoint x: 174, startPoint y: 671, endPoint x: 179, endPoint y: 655, distance: 17.4
click at [174, 671] on button "button" at bounding box center [176, 666] width 44 height 44
click at [129, 667] on button "button" at bounding box center [126, 666] width 44 height 44
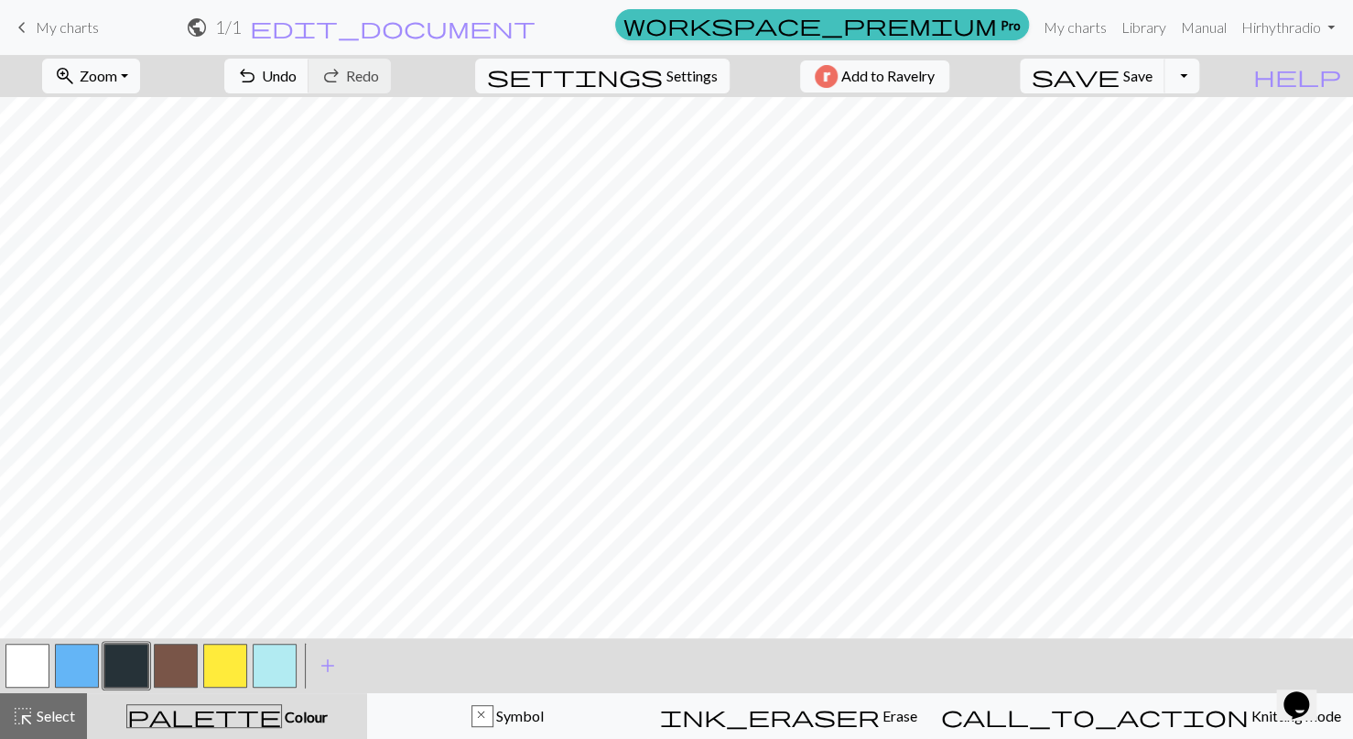
click at [190, 664] on button "button" at bounding box center [176, 666] width 44 height 44
click at [127, 665] on button "button" at bounding box center [126, 666] width 44 height 44
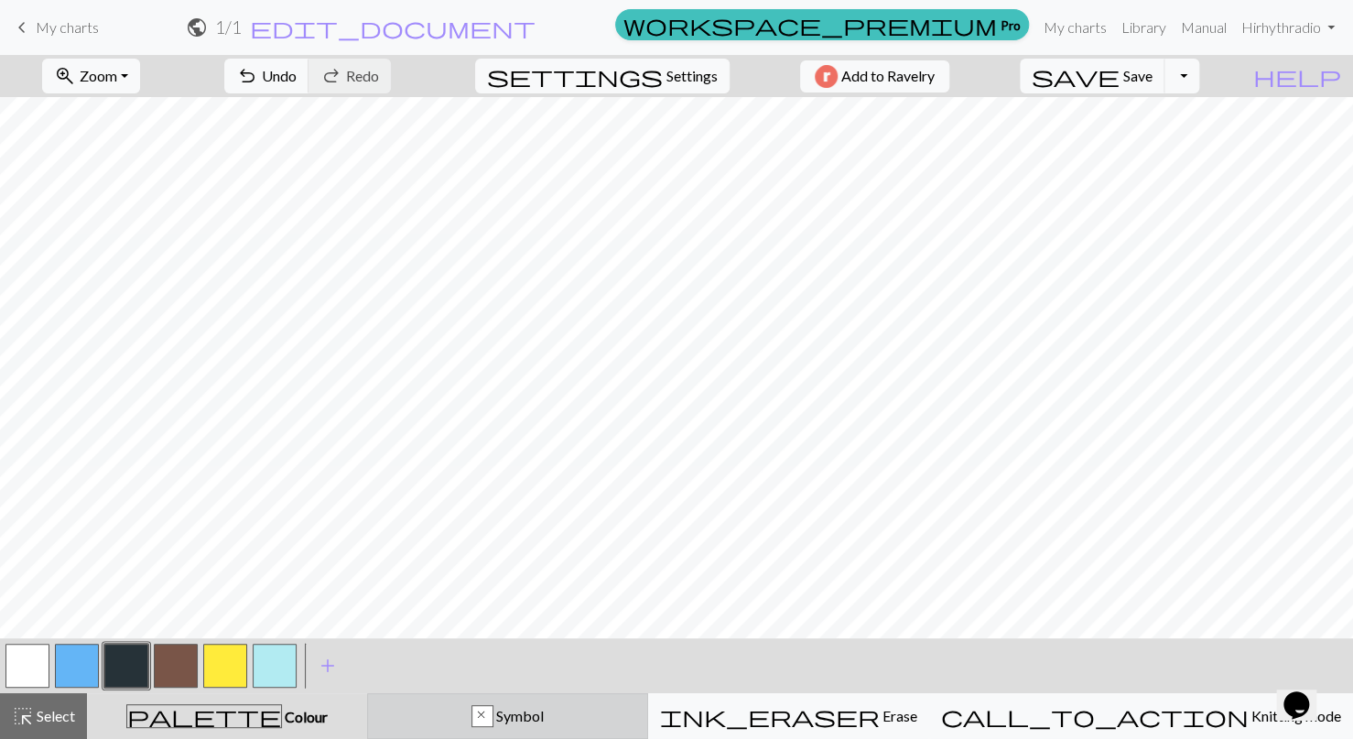
click at [493, 714] on div "x" at bounding box center [482, 717] width 20 height 22
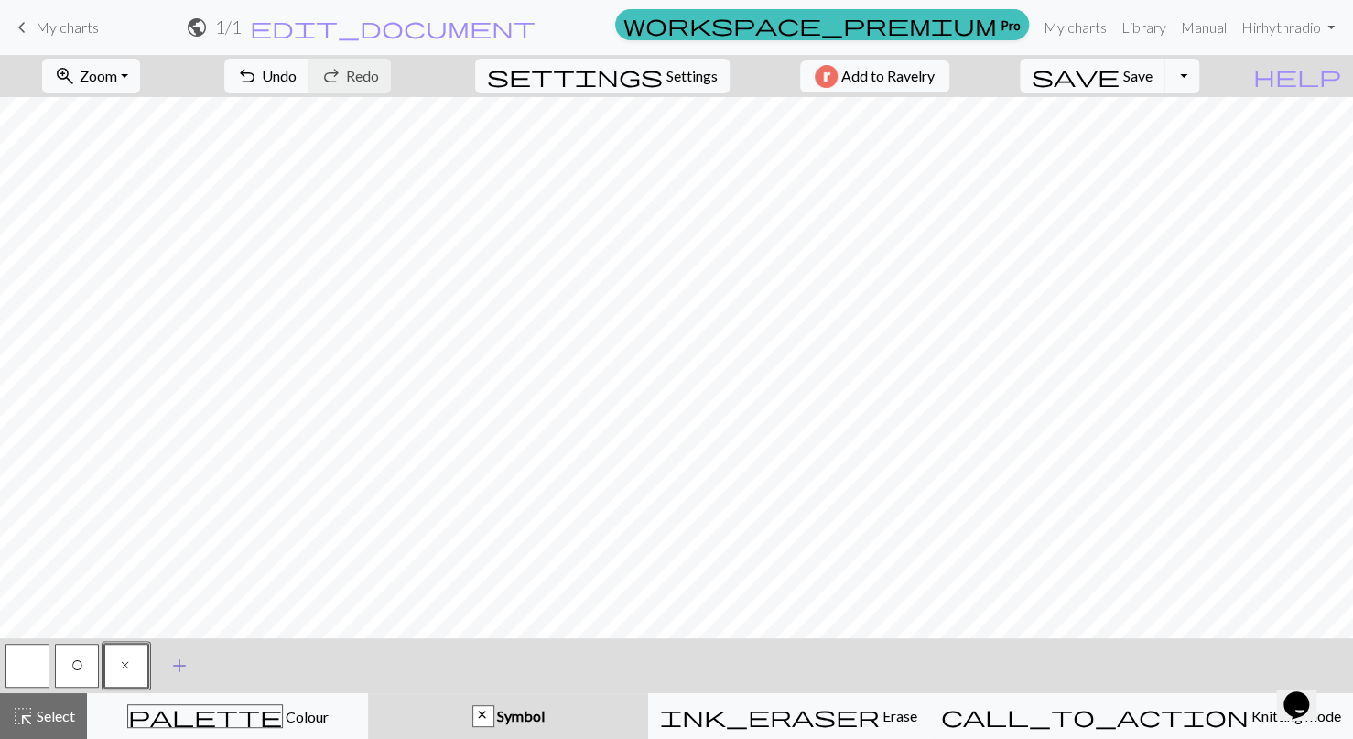
click at [176, 664] on span "add" at bounding box center [179, 666] width 22 height 26
click at [183, 672] on button "button" at bounding box center [176, 666] width 44 height 44
click at [176, 671] on button "button" at bounding box center [176, 666] width 44 height 44
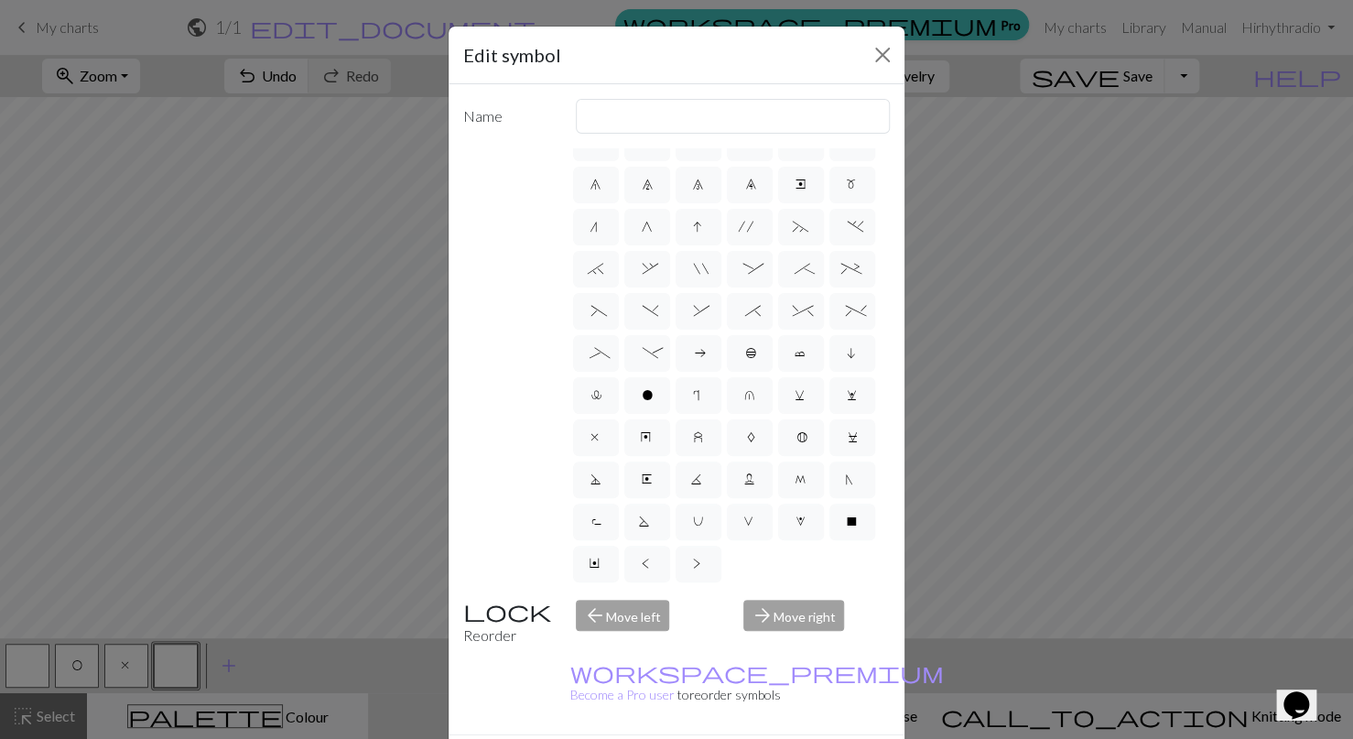
scroll to position [0, 0]
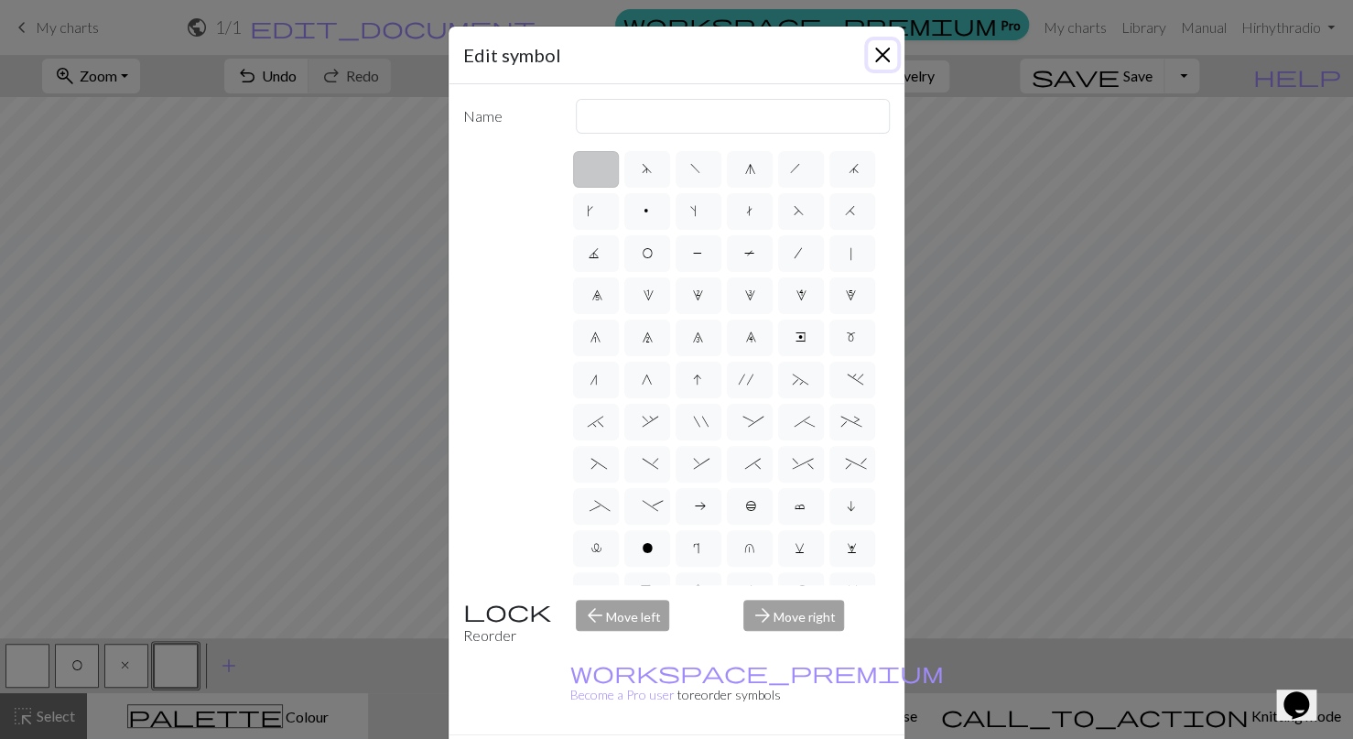
click at [882, 48] on button "Close" at bounding box center [882, 54] width 29 height 29
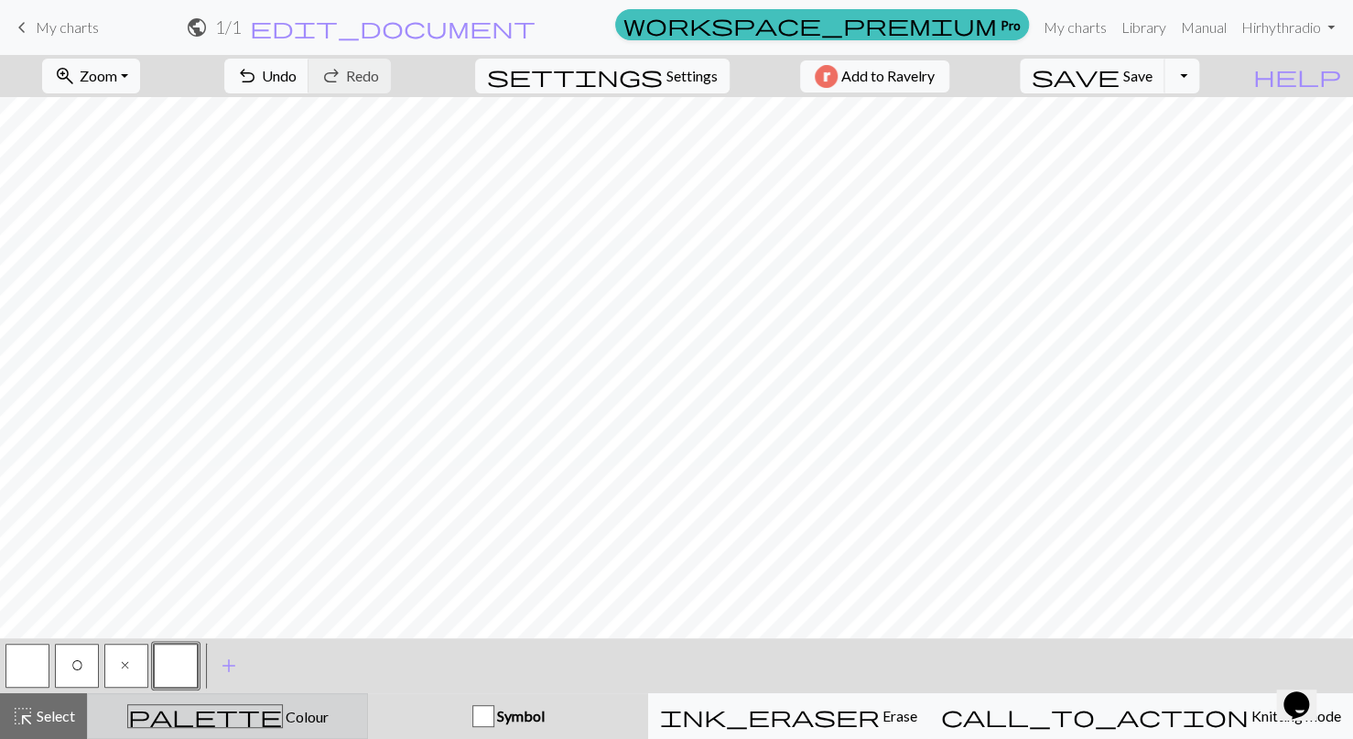
click at [256, 703] on button "palette Colour Colour" at bounding box center [227, 716] width 281 height 46
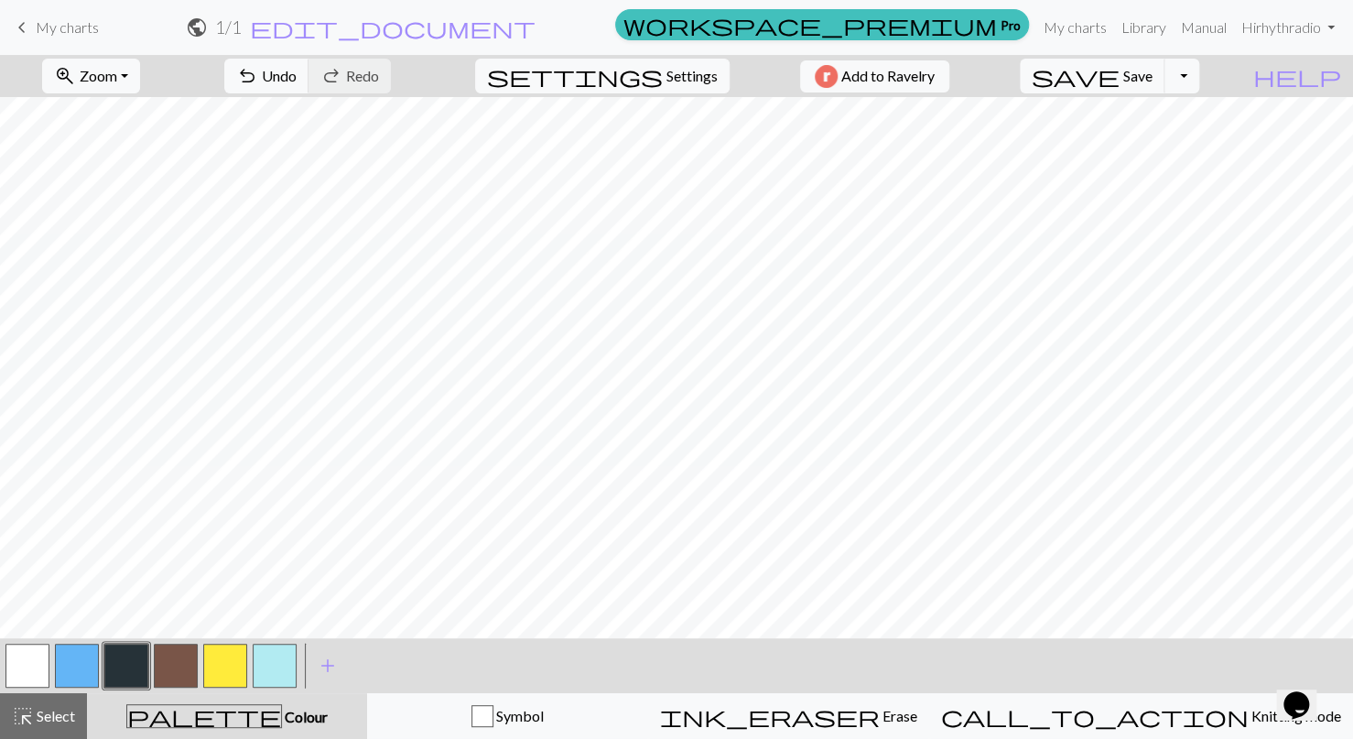
click at [106, 665] on button "button" at bounding box center [126, 666] width 44 height 44
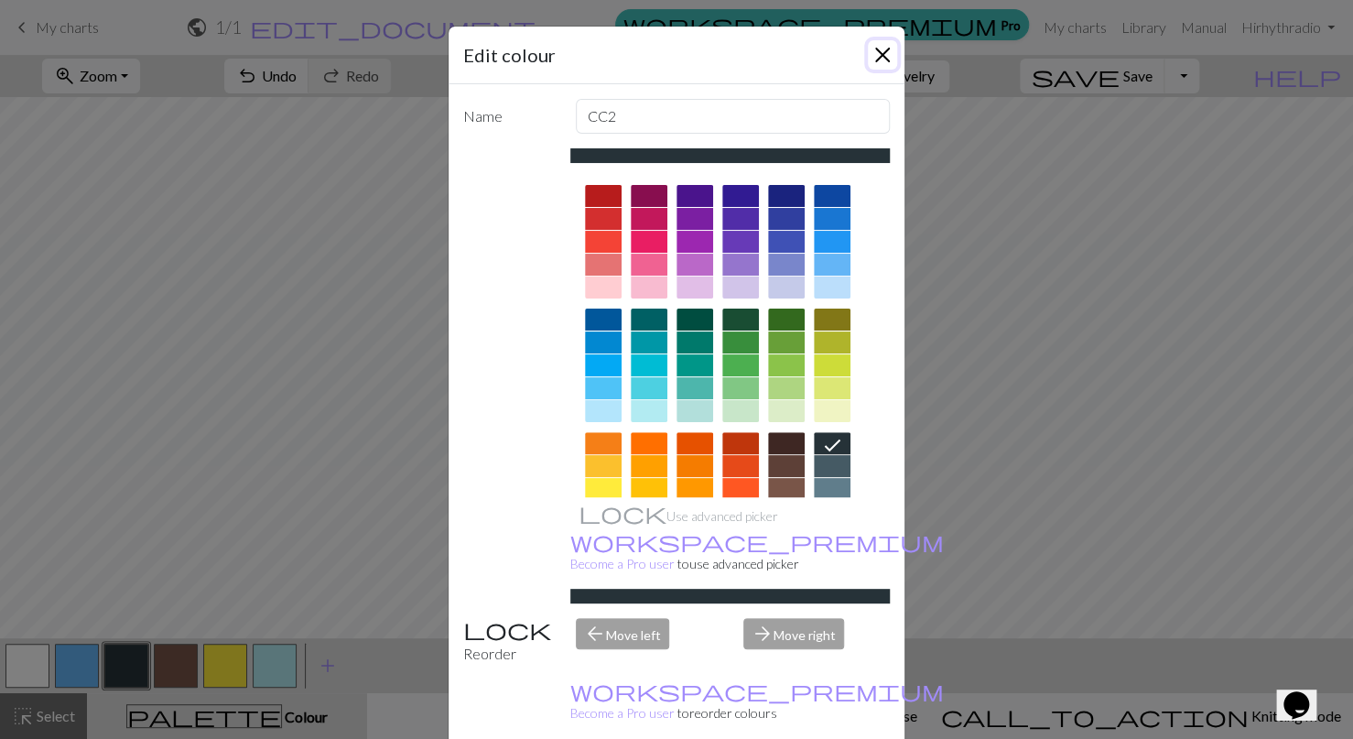
click at [884, 50] on button "Close" at bounding box center [882, 54] width 29 height 29
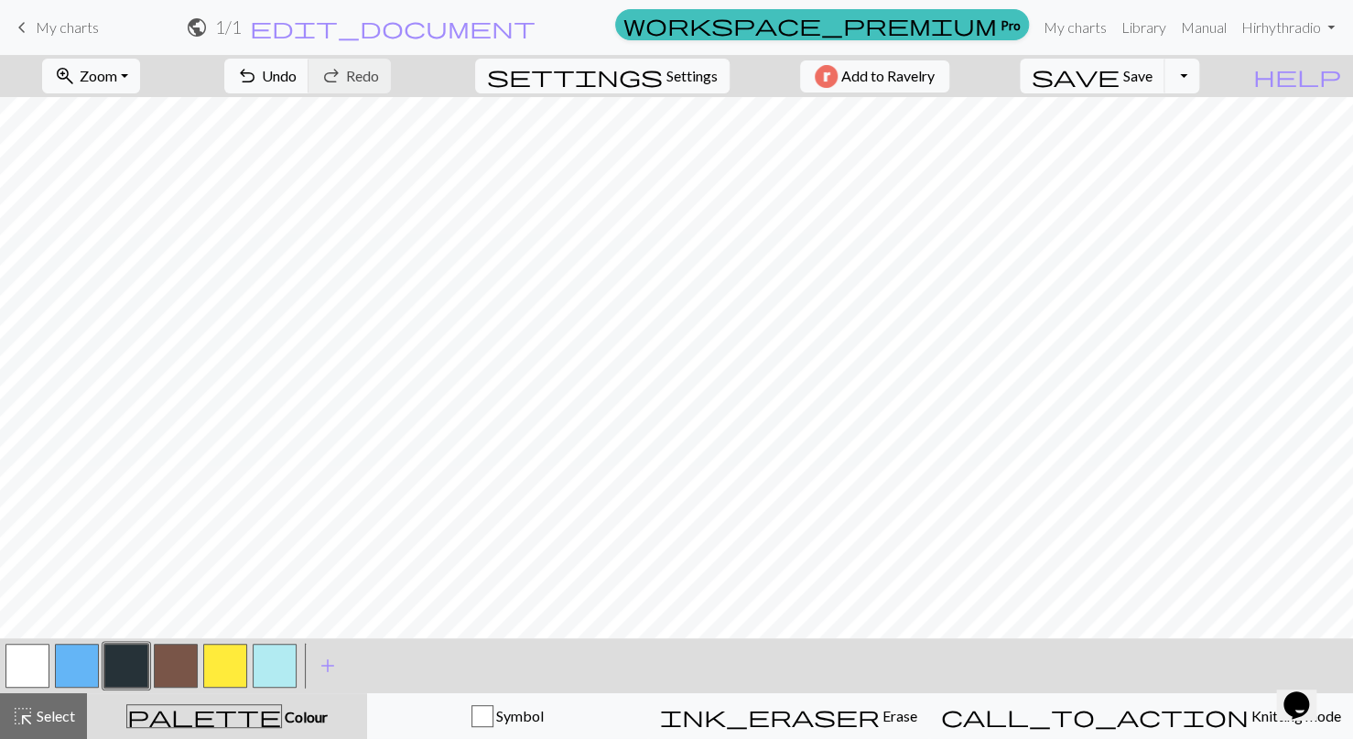
drag, startPoint x: 182, startPoint y: 670, endPoint x: 184, endPoint y: 627, distance: 43.1
click at [183, 669] on button "button" at bounding box center [176, 666] width 44 height 44
click at [134, 673] on button "button" at bounding box center [126, 666] width 44 height 44
click at [49, 715] on span "Select" at bounding box center [54, 715] width 41 height 17
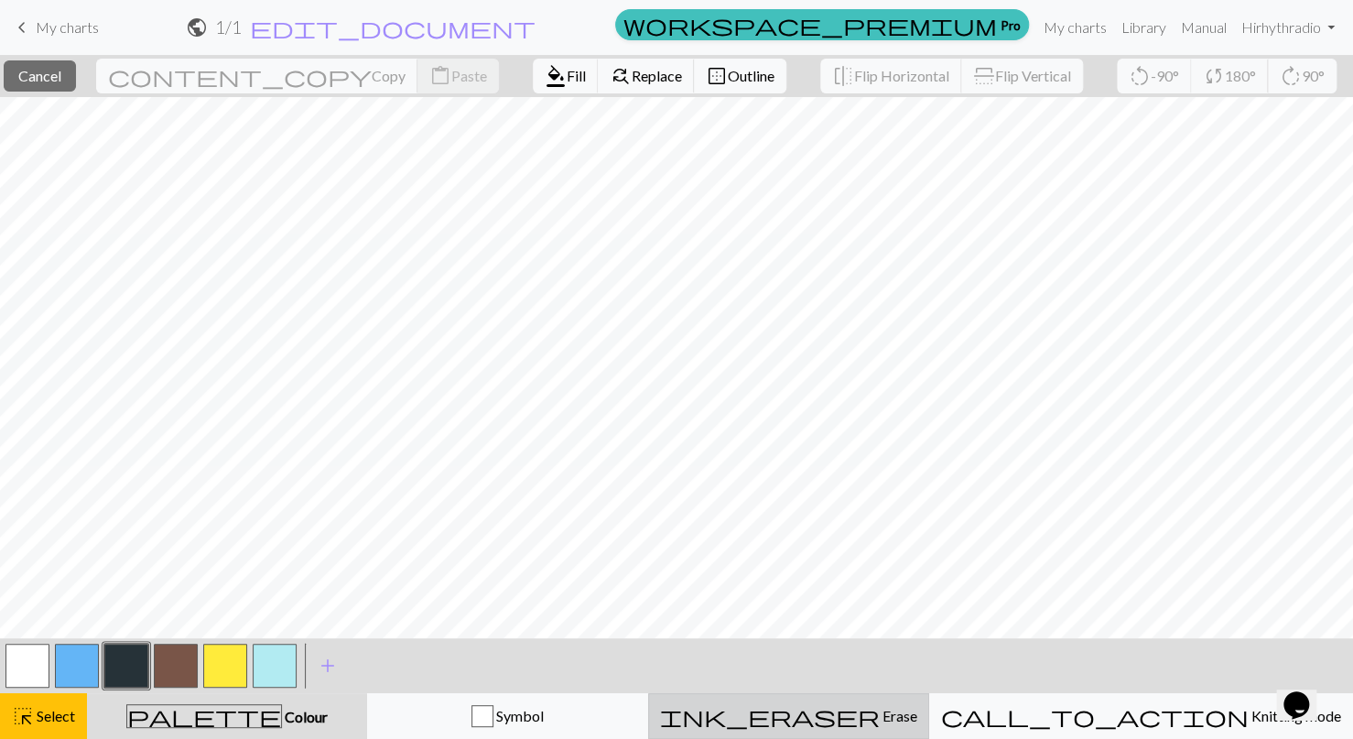
click at [880, 710] on span "Erase" at bounding box center [899, 715] width 38 height 17
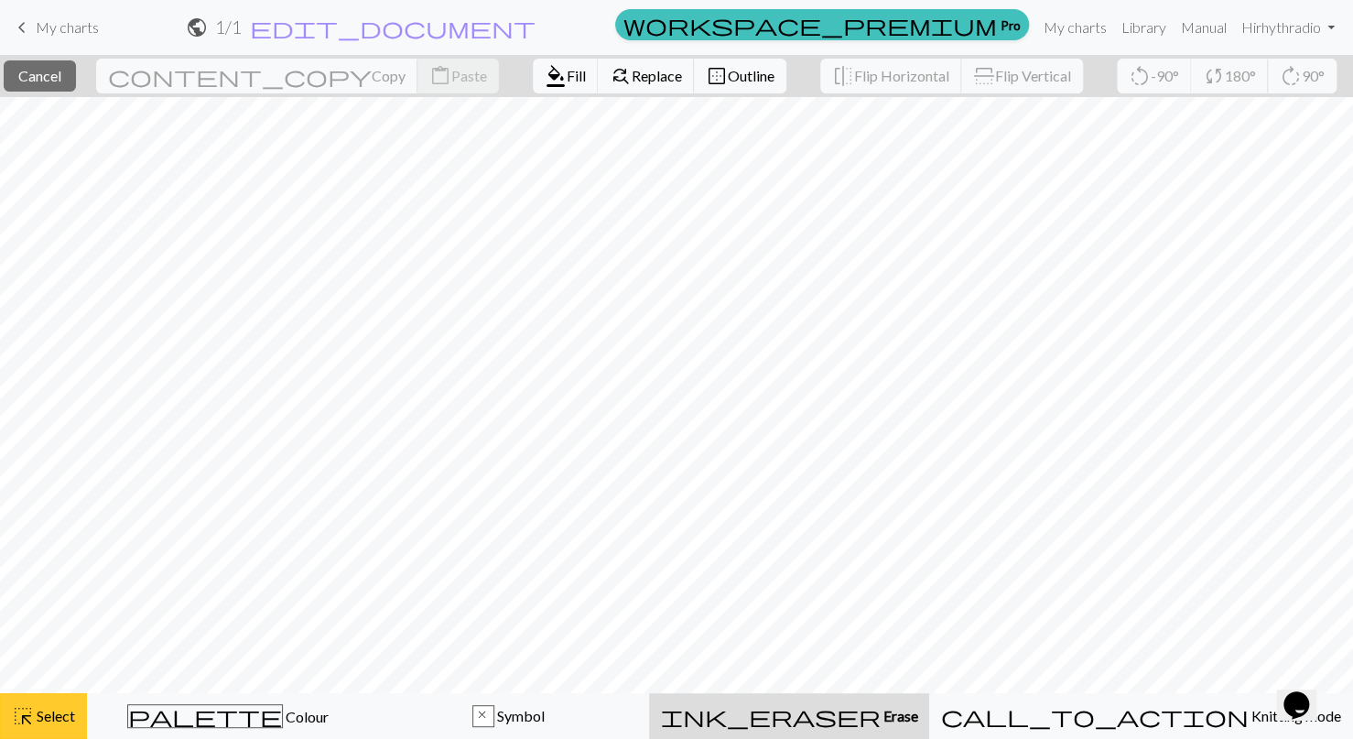
click at [67, 722] on span "Select" at bounding box center [54, 715] width 41 height 17
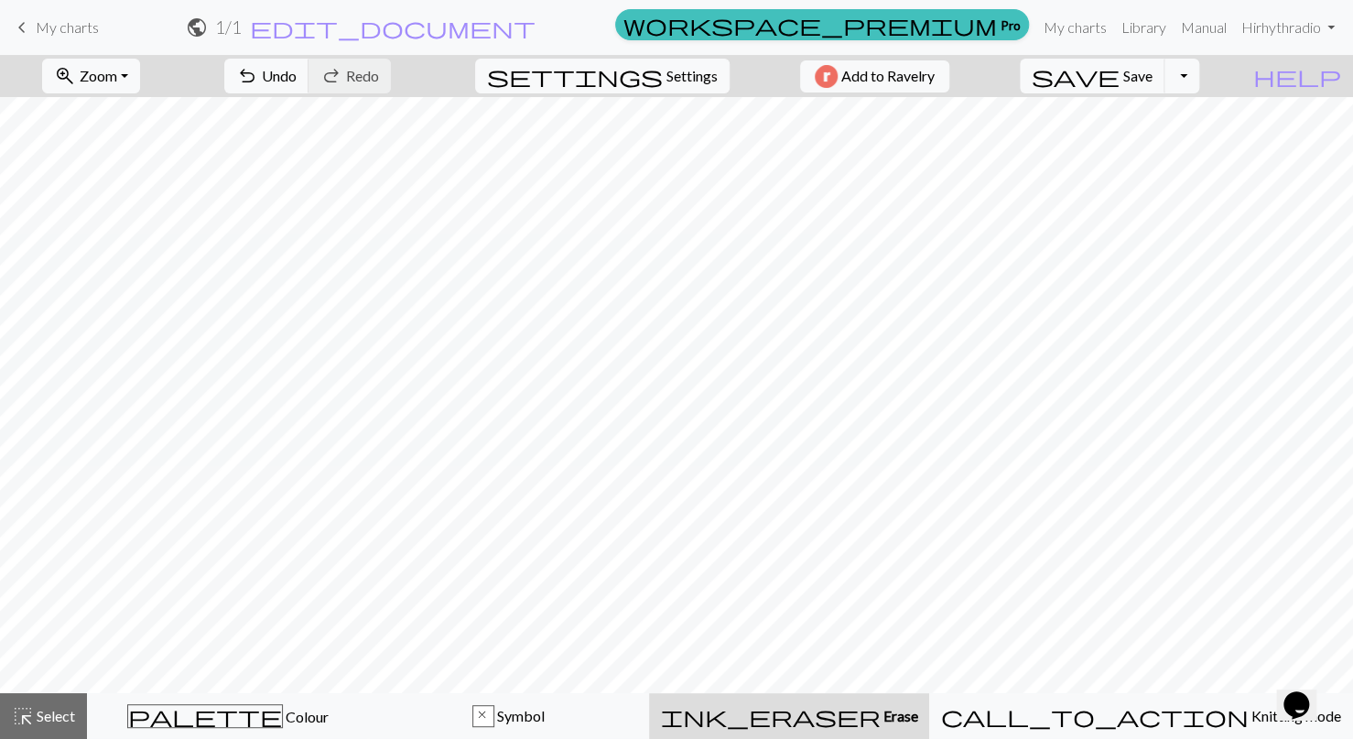
drag, startPoint x: 908, startPoint y: 715, endPoint x: 885, endPoint y: 693, distance: 31.7
click at [907, 715] on span "Erase" at bounding box center [900, 715] width 38 height 17
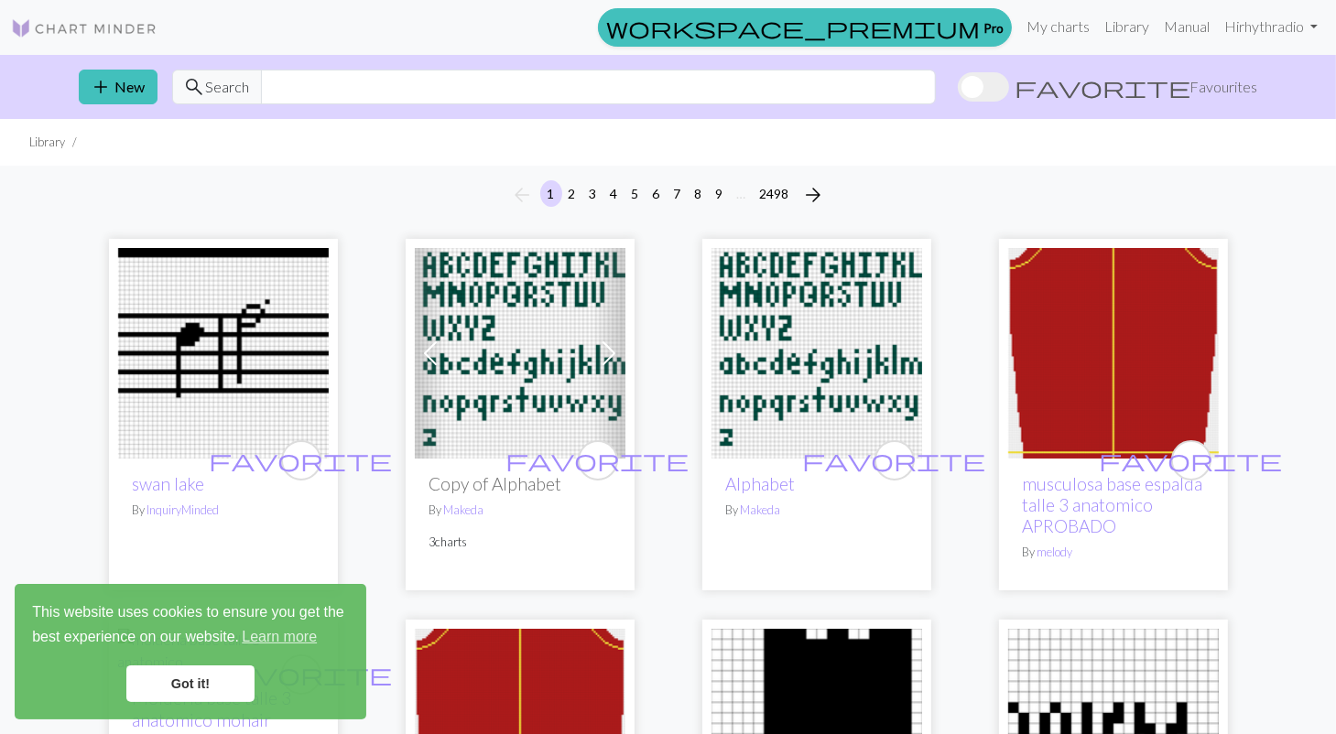
click at [238, 687] on link "Got it!" at bounding box center [190, 684] width 128 height 37
